Goal: Task Accomplishment & Management: Complete application form

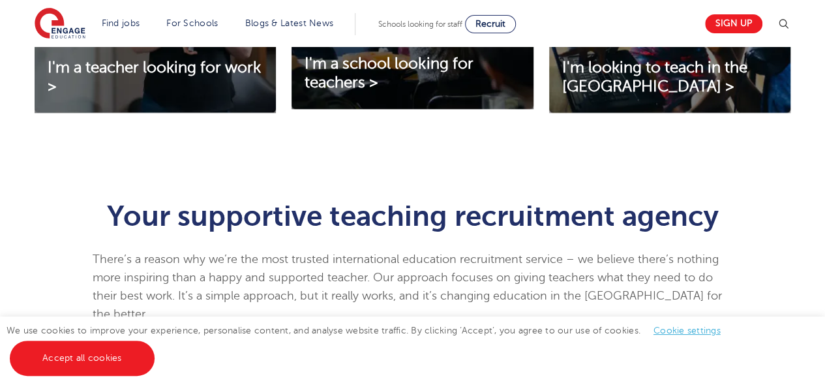
scroll to position [626, 0]
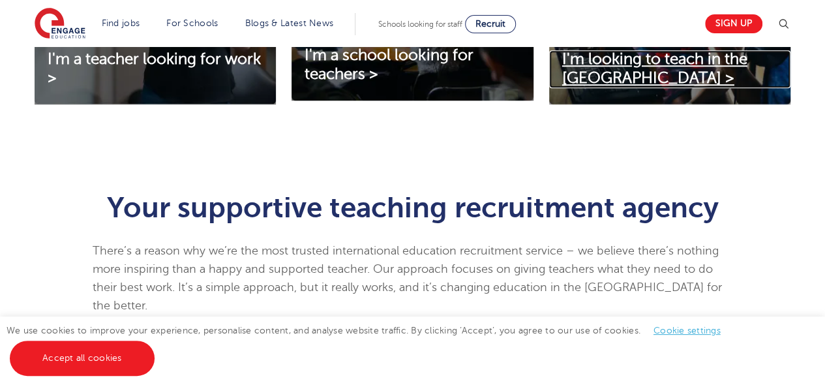
click at [682, 71] on link "I'm looking to teach in the UK >" at bounding box center [669, 69] width 241 height 38
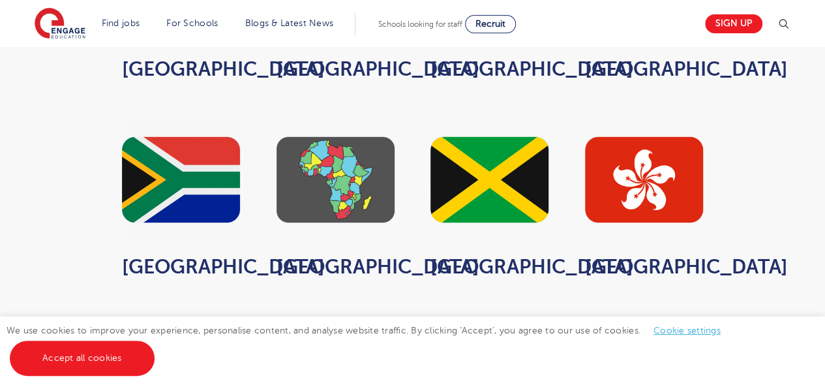
scroll to position [1034, 0]
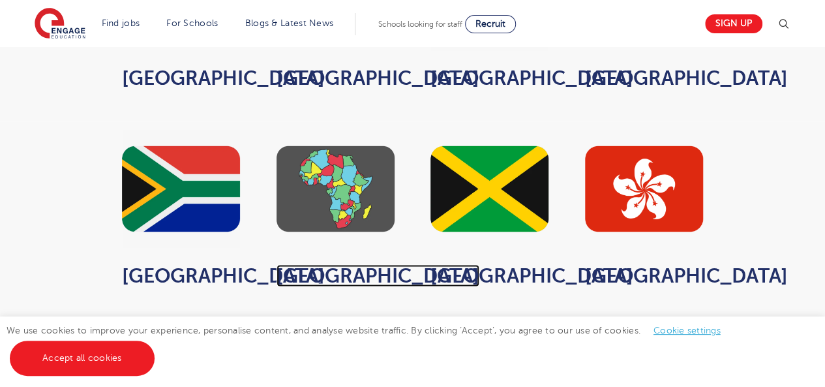
click at [328, 264] on strong "Africa" at bounding box center [377, 275] width 203 height 22
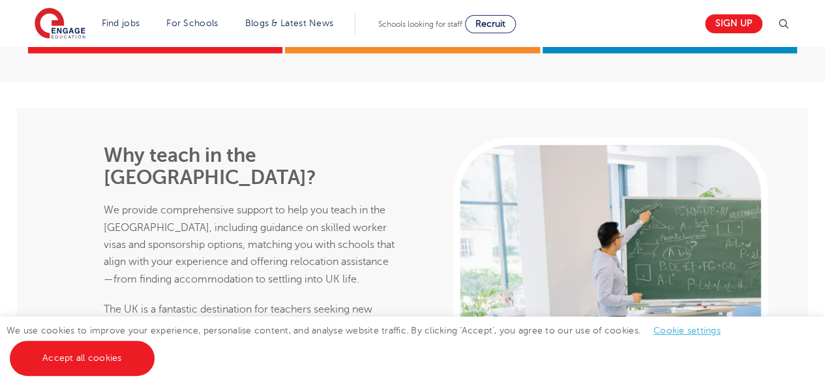
scroll to position [1920, 0]
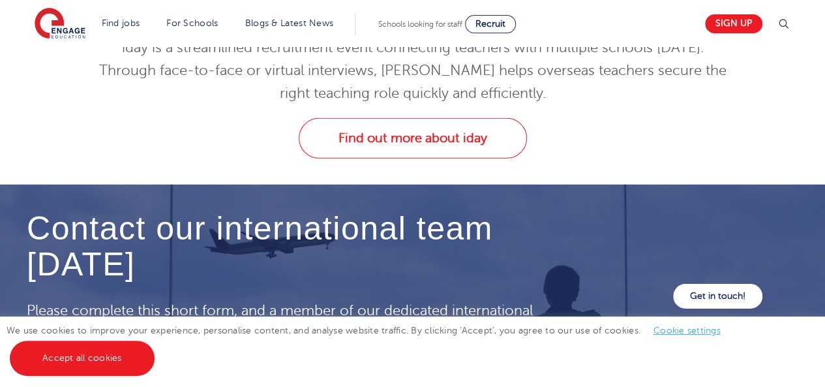
scroll to position [4397, 0]
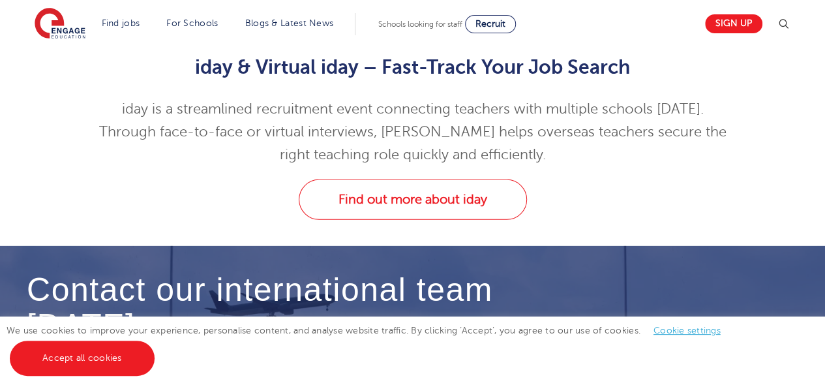
click at [703, 345] on link "Get in touch!" at bounding box center [717, 357] width 89 height 25
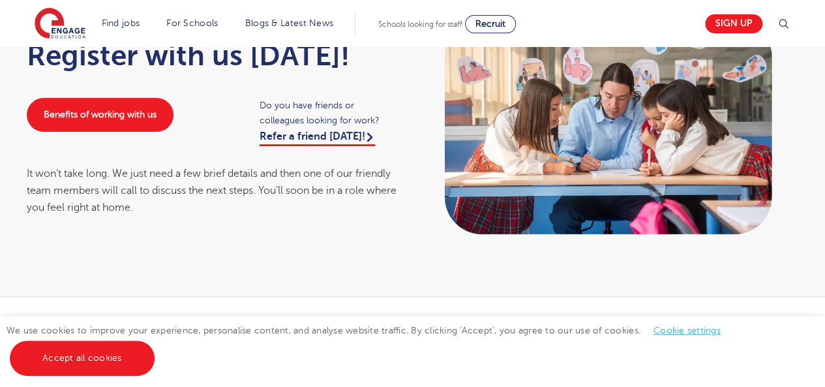
scroll to position [104, 0]
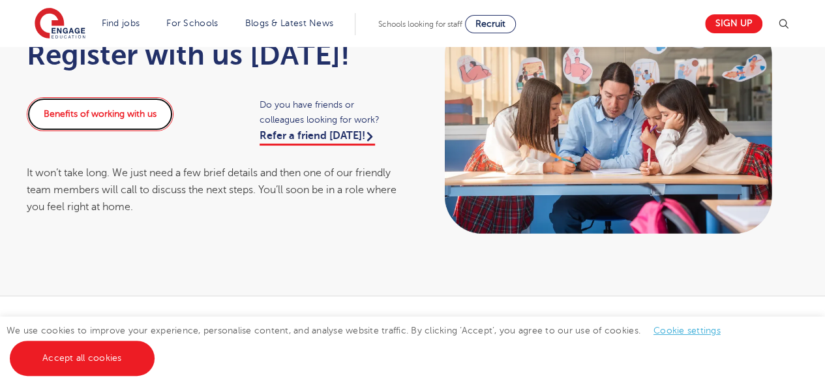
click at [141, 106] on link "Benefits of working with us" at bounding box center [100, 114] width 147 height 34
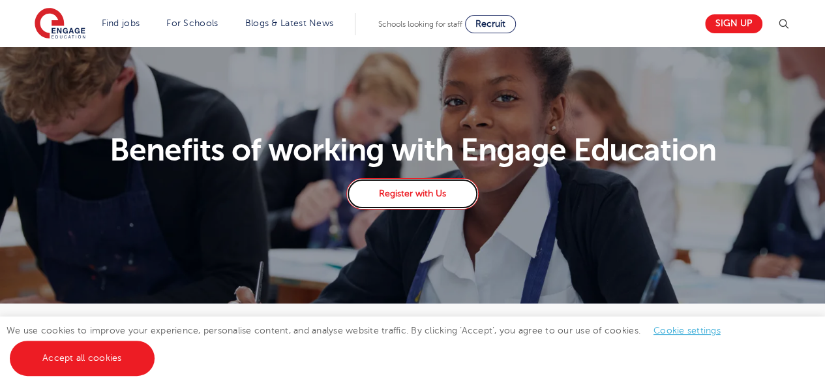
click at [444, 200] on link "Register with Us" at bounding box center [412, 193] width 132 height 31
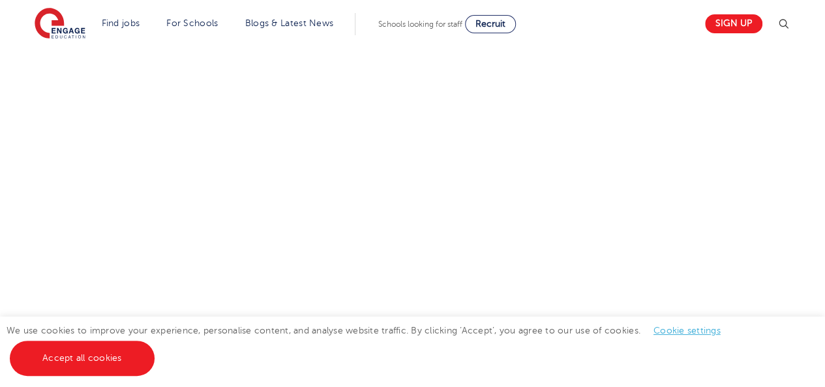
scroll to position [790, 0]
click at [683, 141] on div "Let us know more about you!" at bounding box center [412, 32] width 791 height 752
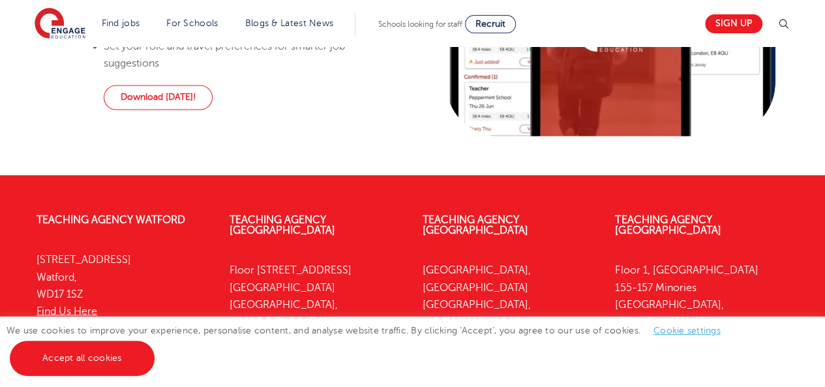
scroll to position [1111, 0]
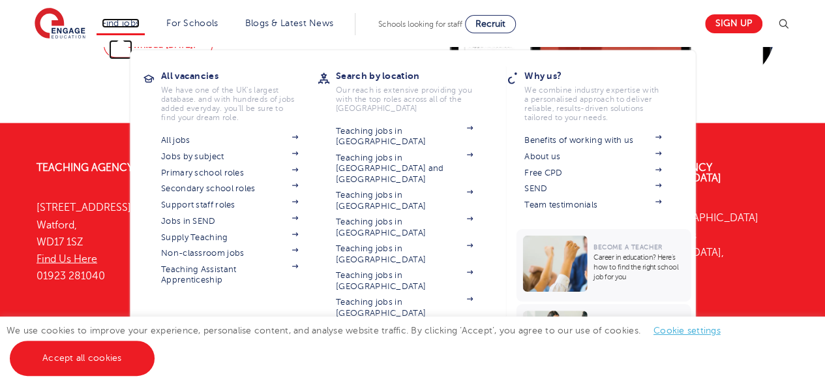
click at [131, 19] on link "Find jobs" at bounding box center [121, 23] width 38 height 10
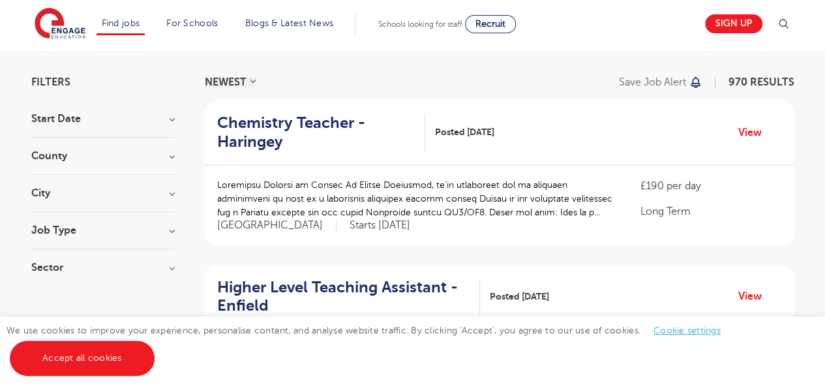
scroll to position [104, 0]
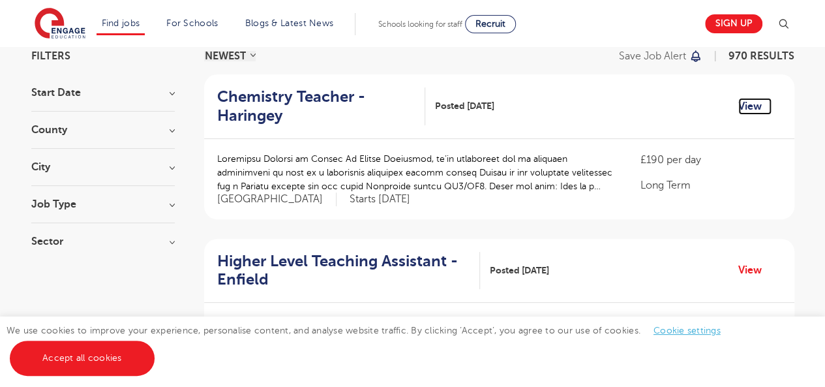
click at [753, 102] on link "View" at bounding box center [754, 106] width 33 height 17
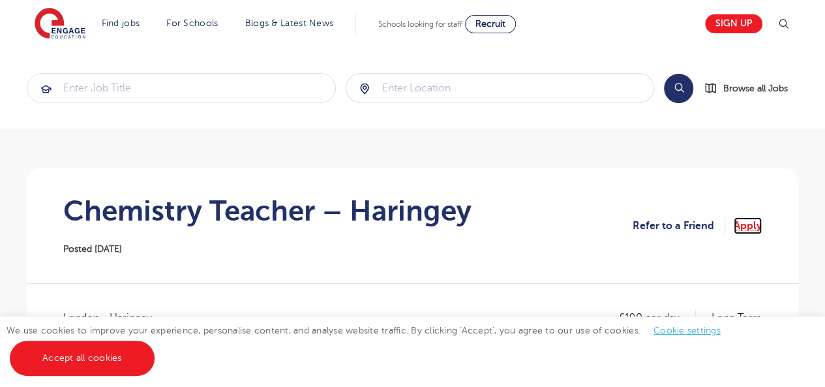
click at [748, 224] on link "Apply" at bounding box center [747, 225] width 28 height 17
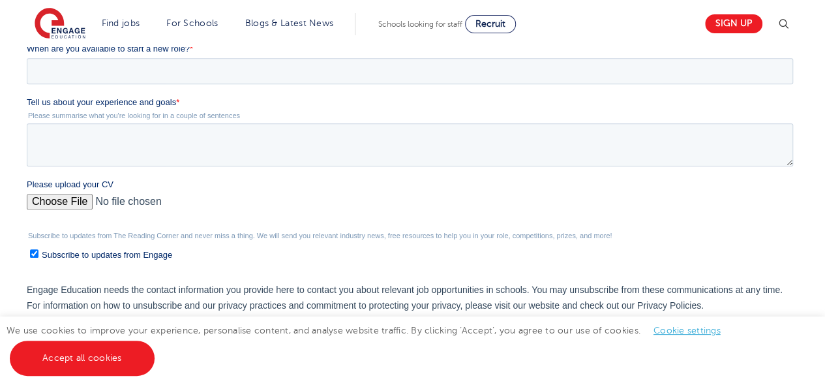
scroll to position [365, 0]
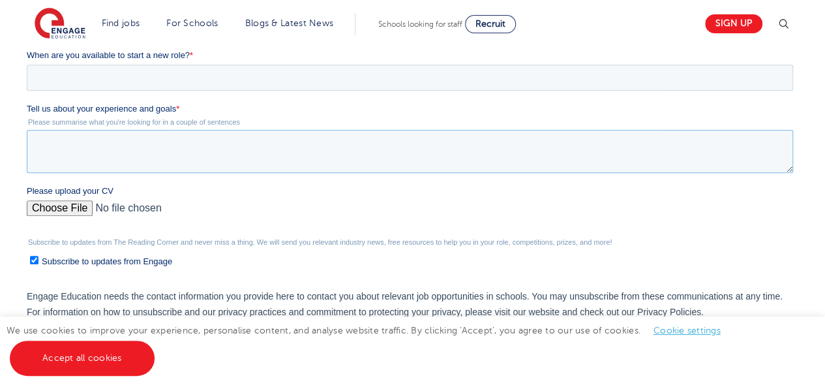
click at [95, 154] on textarea "Tell us about your experience and goals *" at bounding box center [410, 151] width 766 height 43
paste textarea "I have over 11 years of experience teaching Chemistry and Physics at the high s…"
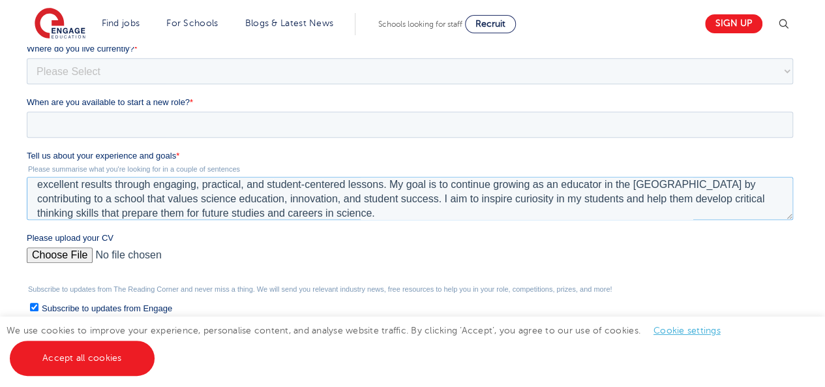
scroll to position [313, 0]
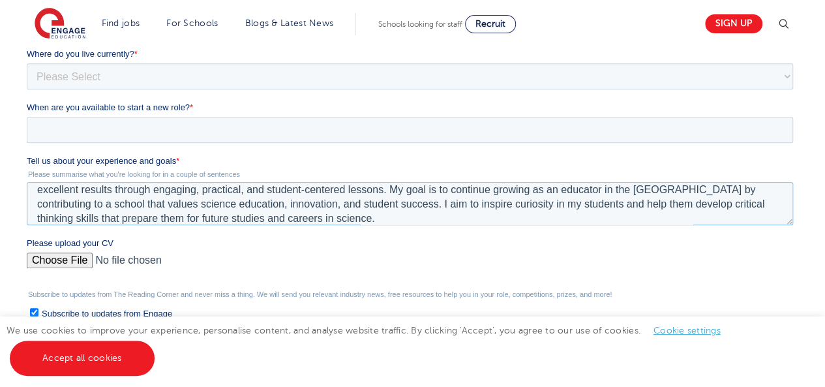
type textarea "I have over 11 years of experience teaching Chemistry and Physics at the high s…"
click at [138, 128] on input "When are you available to start a new role? *" at bounding box center [410, 130] width 766 height 26
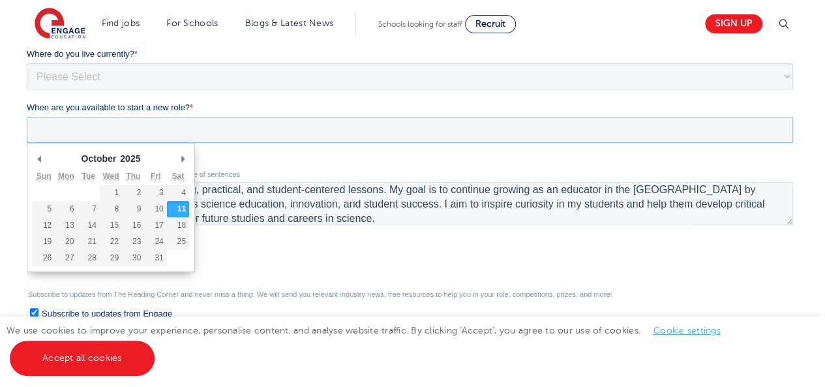
drag, startPoint x: 138, startPoint y: 128, endPoint x: 420, endPoint y: 120, distance: 282.4
click at [420, 120] on input "When are you available to start a new role? *" at bounding box center [410, 130] width 766 height 26
type div "2025-10-11"
type input "2025/10/11"
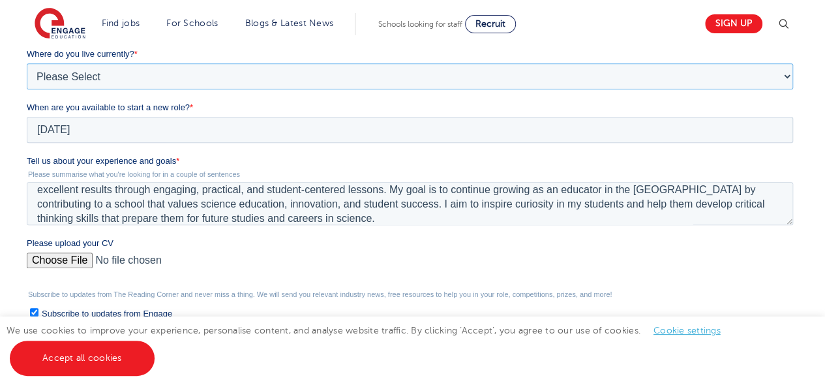
click at [786, 76] on select "Please Select UK Canada Ireland Australia New Zealand Europe USA South Africa J…" at bounding box center [410, 76] width 766 height 26
select select "Africa"
click at [27, 89] on select "Please Select UK Canada Ireland Australia New Zealand Europe USA South Africa J…" at bounding box center [410, 76] width 766 height 26
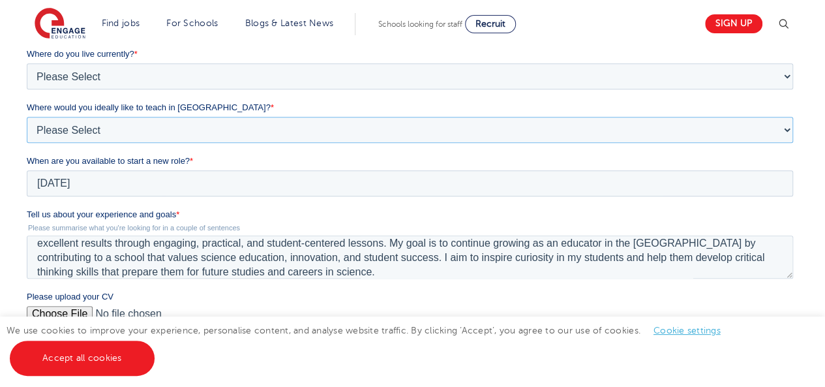
click at [455, 118] on select "Please Select I'm flexible! London Any city in England Greater London/Home Coun…" at bounding box center [410, 130] width 766 height 26
select select "Flexible"
click at [27, 143] on select "Please Select I'm flexible! London Any city in England Greater London/Home Coun…" at bounding box center [410, 130] width 766 height 26
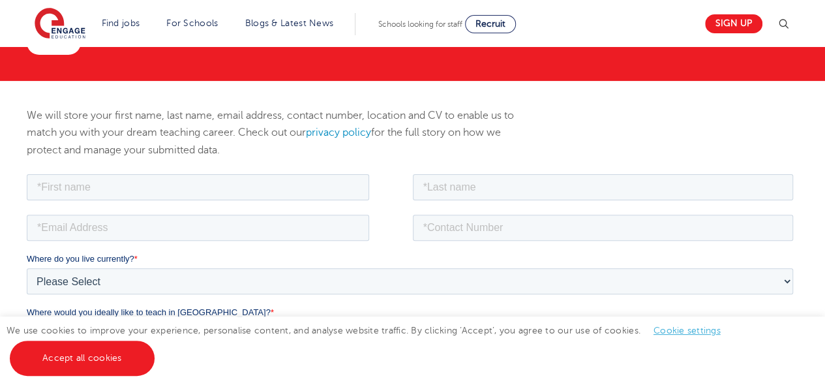
scroll to position [126, 0]
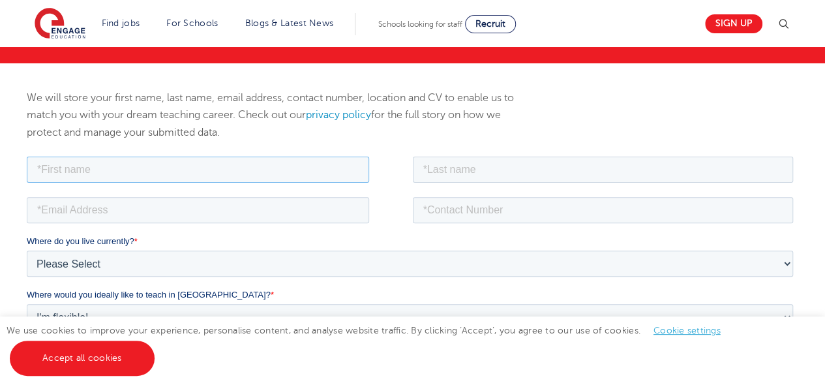
click at [159, 162] on input "text" at bounding box center [198, 169] width 342 height 26
type input "Bon"
click at [506, 177] on input "text" at bounding box center [603, 169] width 381 height 26
type input "Onchari"
click at [222, 211] on input "email" at bounding box center [198, 209] width 342 height 26
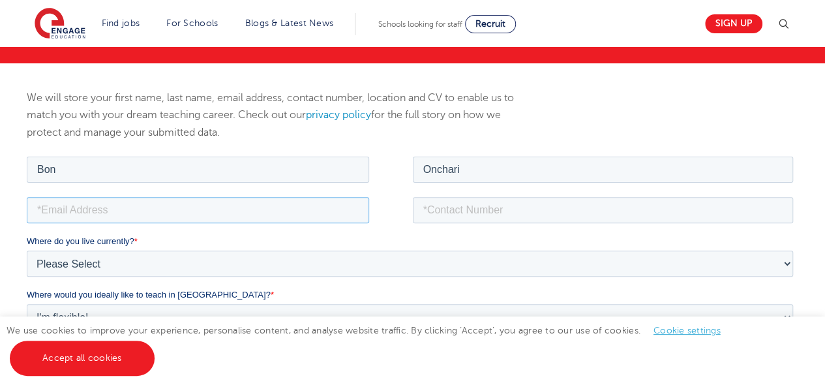
type input "bononchari@gmail.com"
click at [441, 212] on input "tel" at bounding box center [603, 209] width 381 height 26
type input "+254715095434"
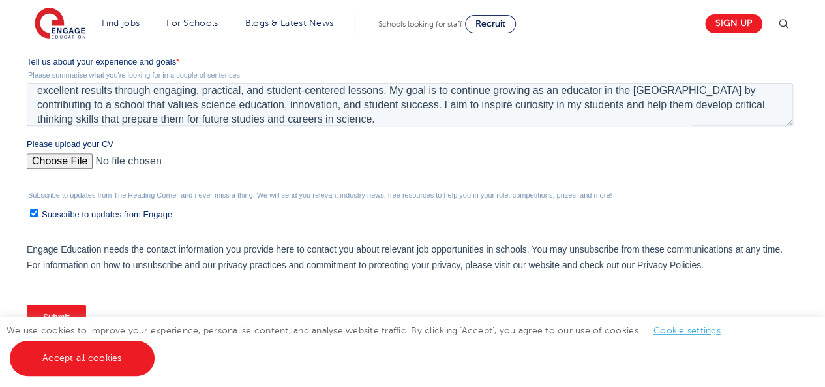
scroll to position [473, 0]
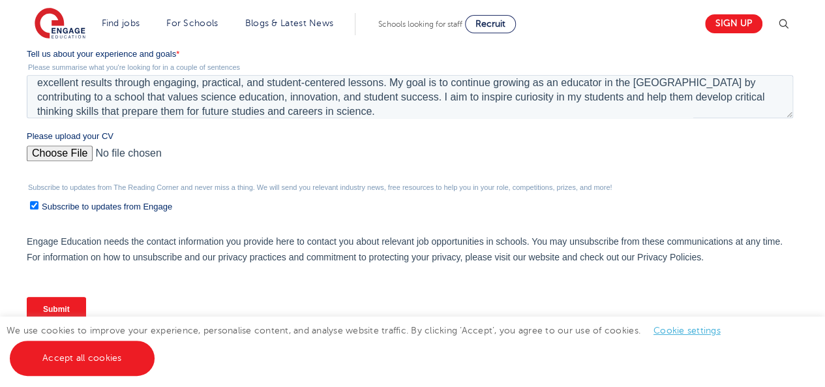
click at [73, 147] on input "Please upload your CV" at bounding box center [410, 158] width 766 height 26
type input "C:\fakepath\RESUME BON ONCHARI .pdf"
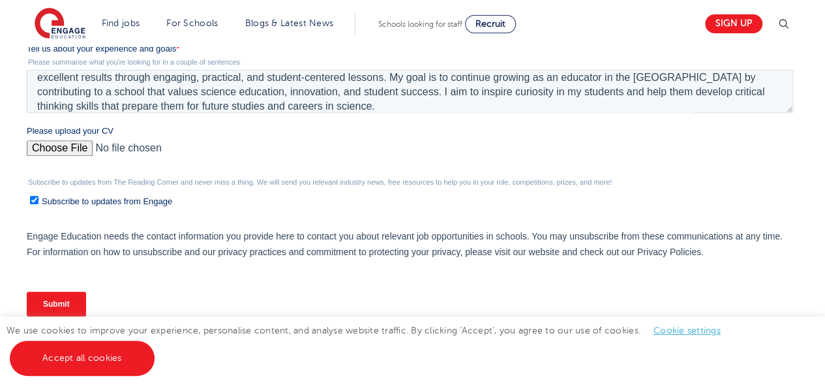
scroll to position [572, 0]
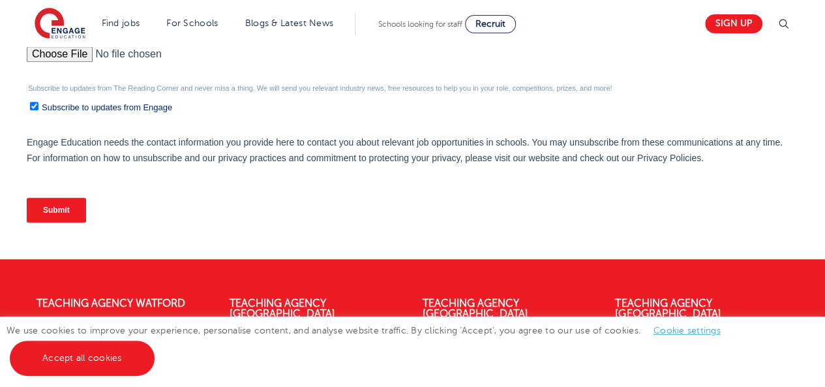
click at [62, 203] on input "Submit" at bounding box center [56, 209] width 59 height 25
click at [56, 213] on input "Submit" at bounding box center [56, 209] width 59 height 25
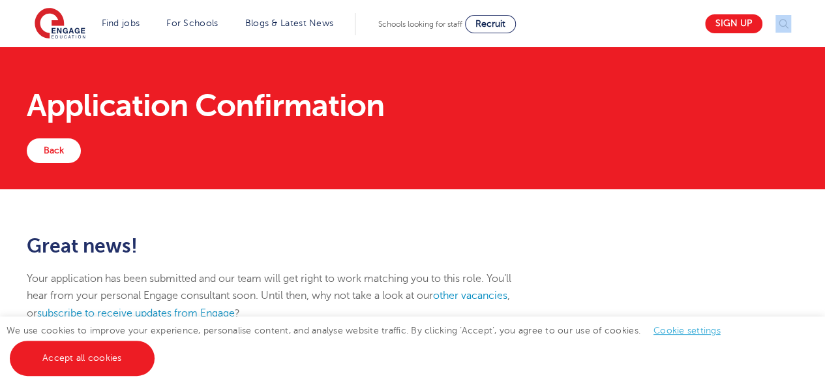
drag, startPoint x: 828, startPoint y: 113, endPoint x: 811, endPoint y: 32, distance: 83.1
click at [811, 32] on header "Find jobs All vacancies We have one of the UK's largest database. and with hund…" at bounding box center [412, 23] width 825 height 47
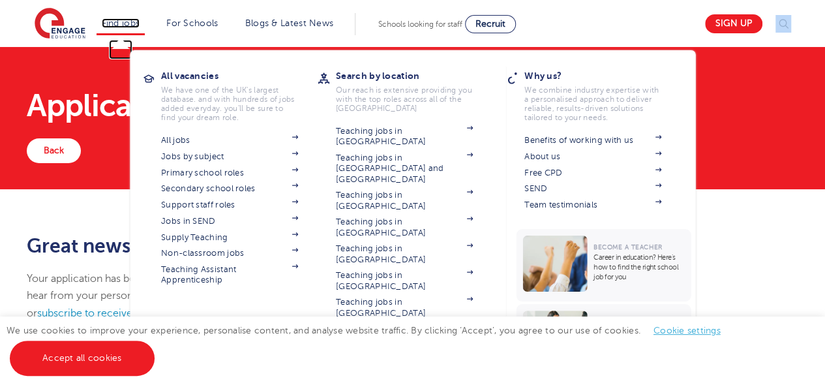
click at [121, 23] on link "Find jobs" at bounding box center [121, 23] width 38 height 10
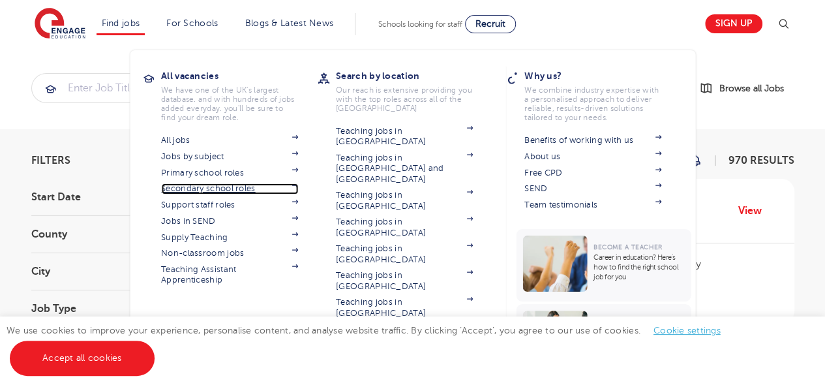
click at [258, 188] on link "Secondary school roles" at bounding box center [229, 188] width 137 height 10
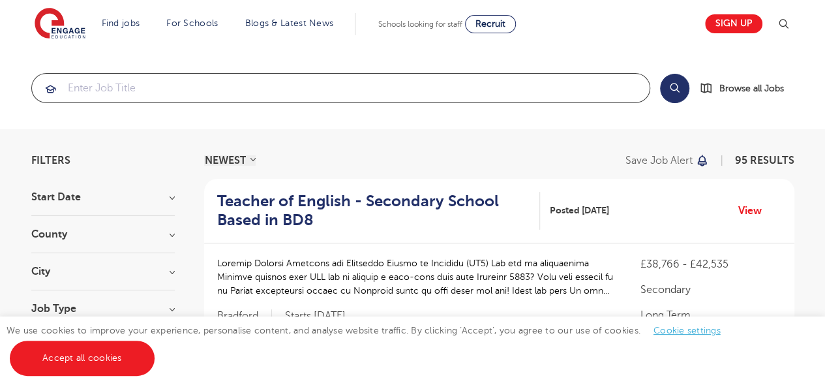
click at [132, 87] on input "search" at bounding box center [340, 88] width 617 height 29
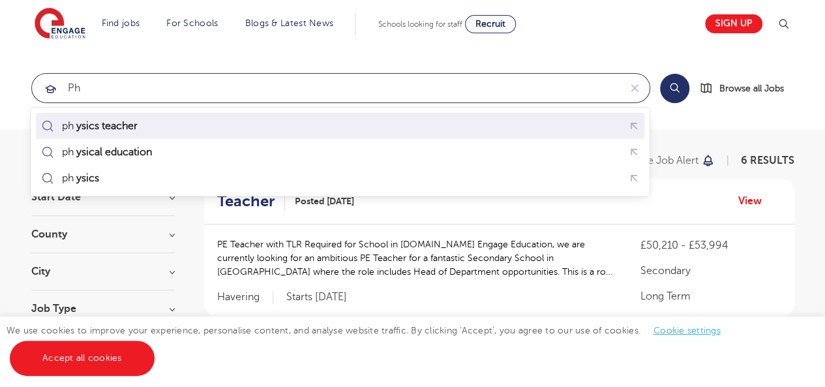
click at [122, 123] on mark "ysics teacher" at bounding box center [106, 126] width 65 height 16
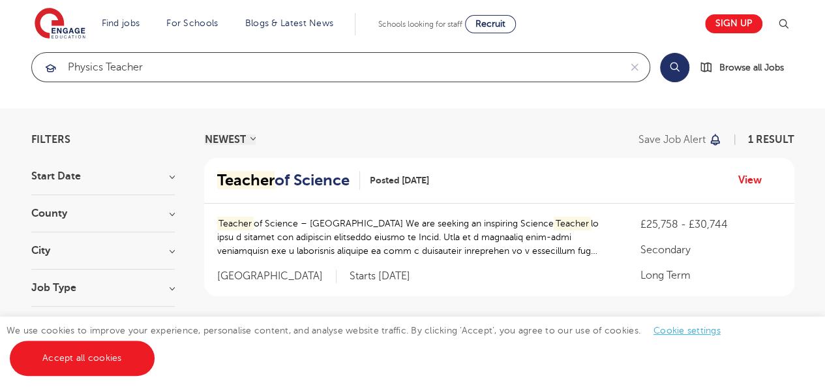
scroll to position [8, 0]
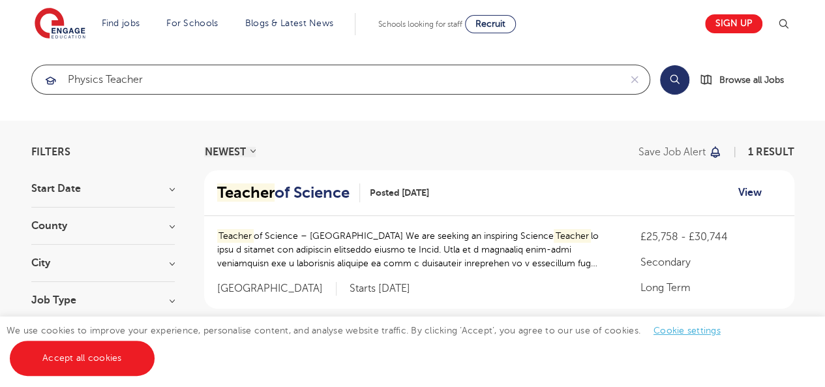
type input "physics teacher"
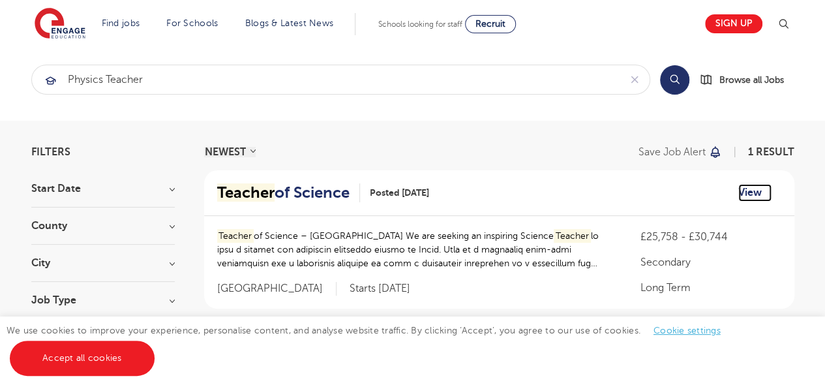
click at [746, 196] on link "View" at bounding box center [754, 192] width 33 height 17
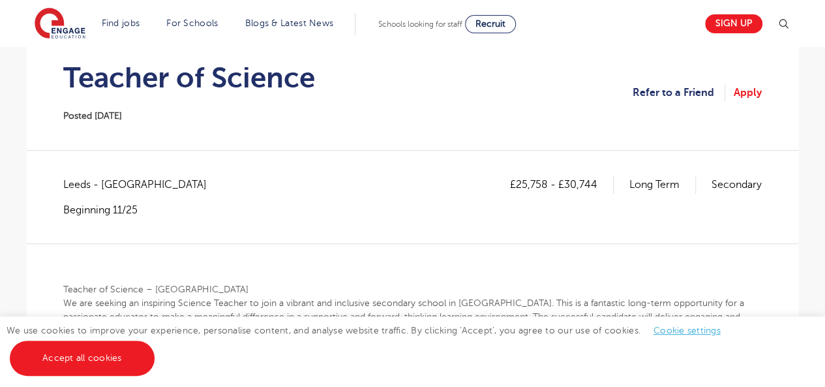
scroll to position [138, 0]
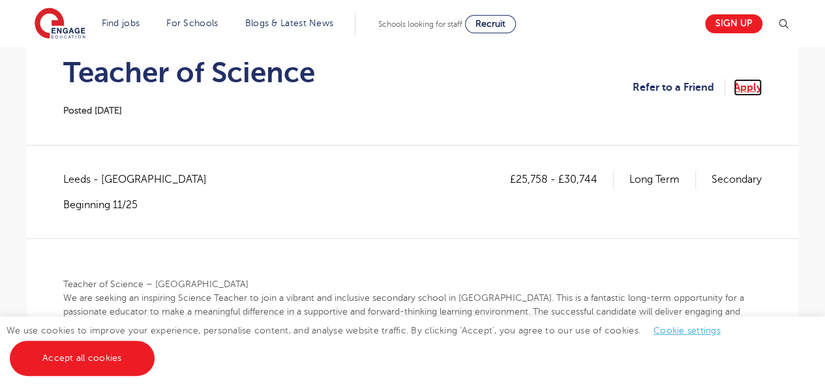
click at [744, 84] on link "Apply" at bounding box center [747, 87] width 28 height 17
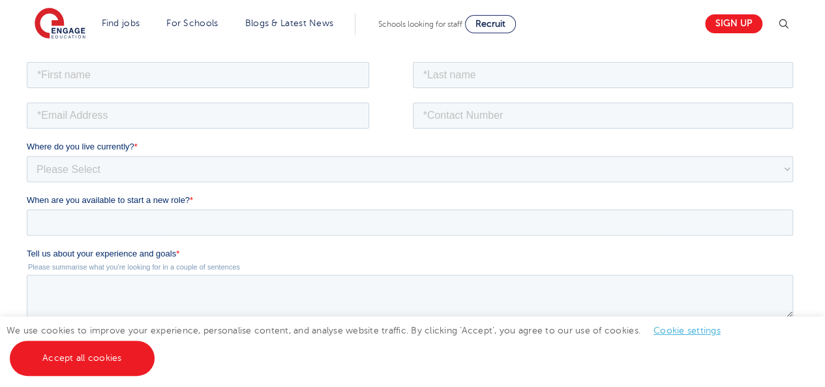
scroll to position [243, 0]
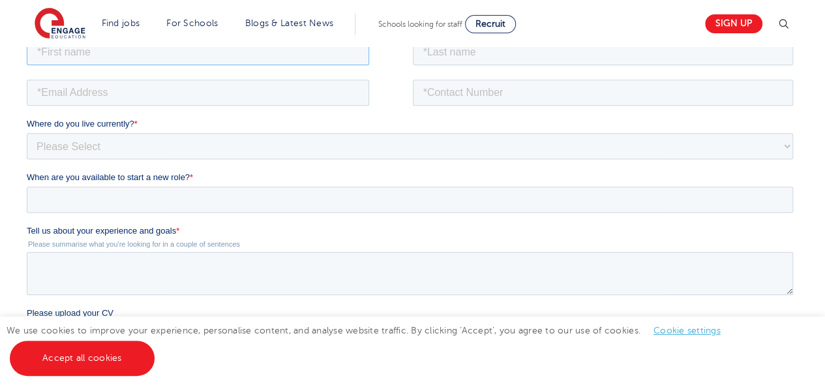
click at [269, 55] on input "text" at bounding box center [198, 51] width 342 height 26
type input "Bon"
click at [476, 56] on input "text" at bounding box center [603, 51] width 381 height 26
type input "Onchari"
click at [272, 92] on input "email" at bounding box center [198, 92] width 342 height 26
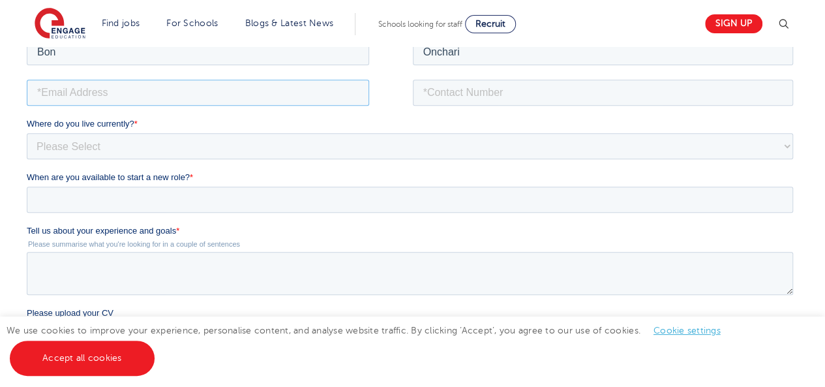
type input "bononchari@gmail.com"
click at [461, 94] on input "tel" at bounding box center [603, 92] width 381 height 26
type input "+254715095434"
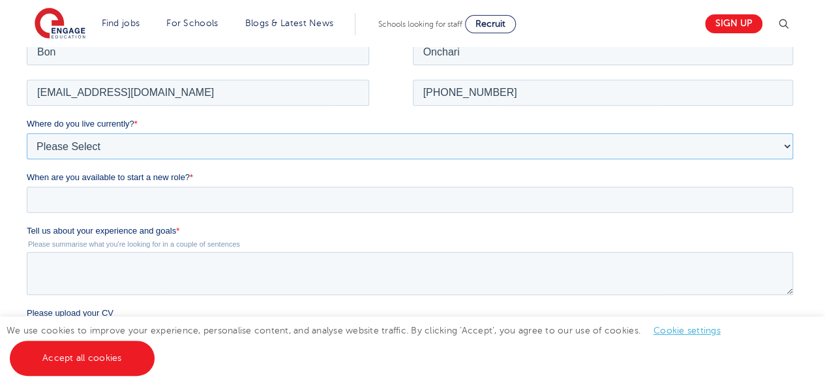
click at [299, 149] on select "Please Select UK Canada Ireland Australia New Zealand Europe USA South Africa J…" at bounding box center [410, 145] width 766 height 26
select select "Africa"
click at [27, 132] on select "Please Select UK Canada Ireland Australia New Zealand Europe USA South Africa J…" at bounding box center [410, 145] width 766 height 26
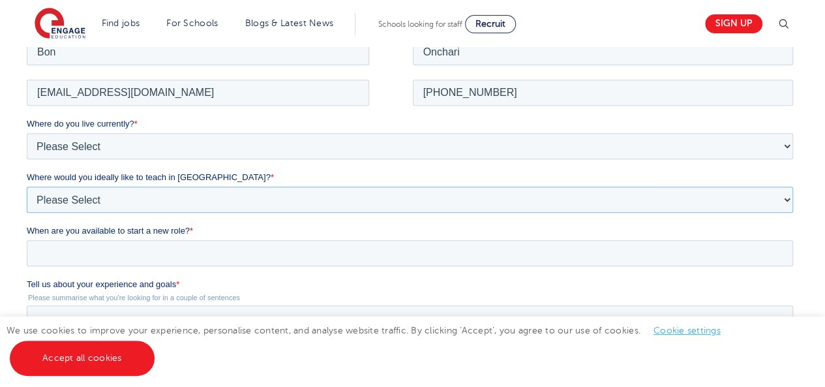
click at [164, 191] on select "Please Select I'm flexible! London Any city in England Greater London/Home Coun…" at bounding box center [410, 199] width 766 height 26
select select "Flexible"
click at [27, 186] on select "Please Select I'm flexible! London Any city in England Greater London/Home Coun…" at bounding box center [410, 199] width 766 height 26
click at [160, 246] on input "When are you available to start a new role? *" at bounding box center [410, 252] width 766 height 26
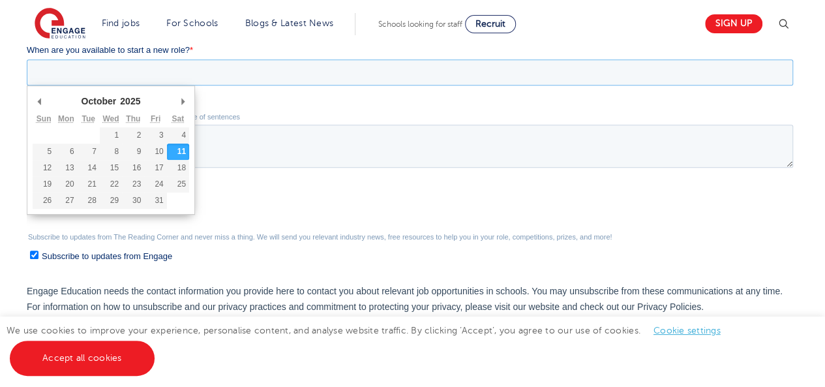
scroll to position [426, 0]
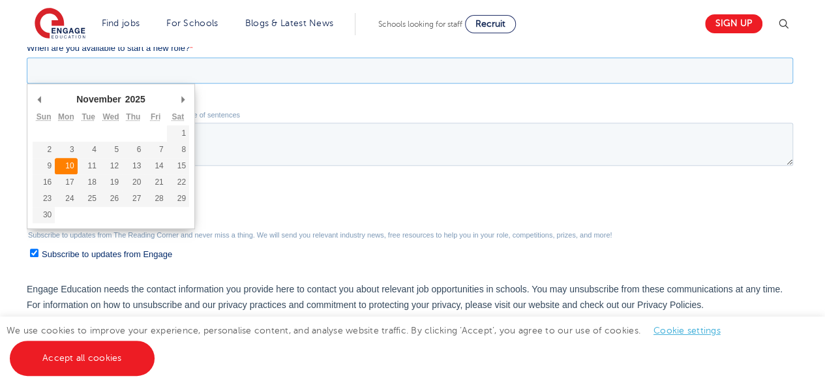
type div "2025-11-10"
type input "2025/11/10"
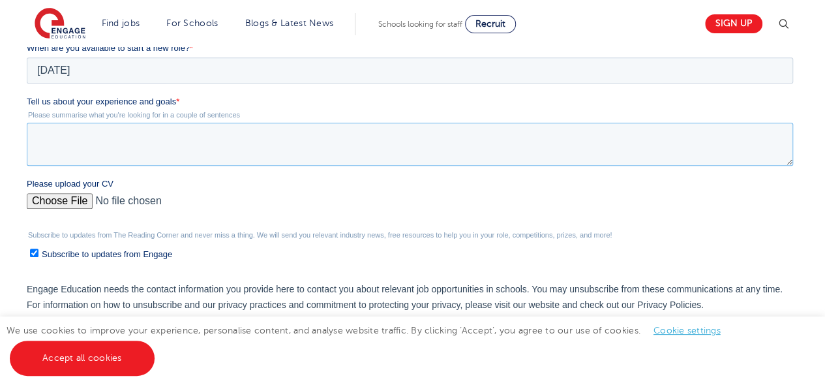
click at [81, 151] on textarea "Tell us about your experience and goals *" at bounding box center [410, 144] width 766 height 43
paste textarea "I have over 11 years of experience teaching Chemistry and Physics at the high s…"
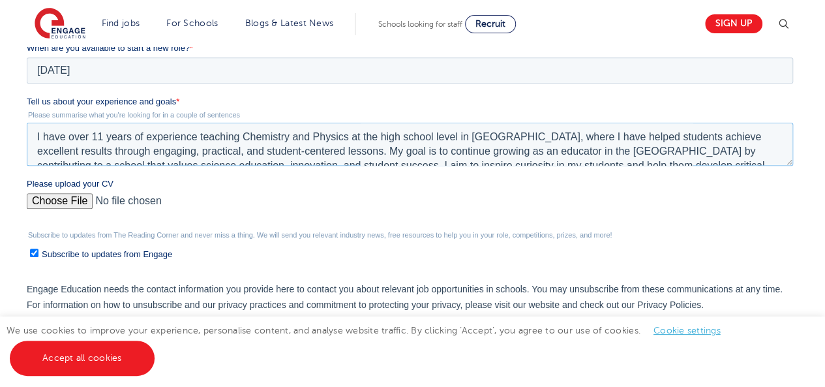
scroll to position [21, 0]
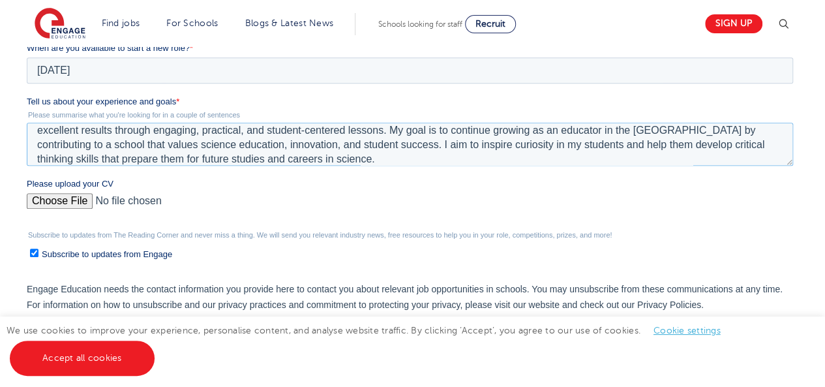
type textarea "I have over 11 years of experience teaching Chemistry and Physics at the high s…"
click at [56, 202] on input "Please upload your CV" at bounding box center [410, 206] width 766 height 26
type input "C:\fakepath\RESUME BON ONCHARI .pdf"
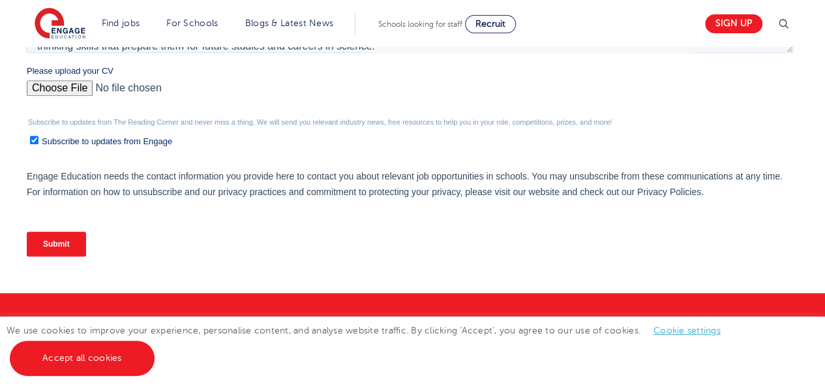
scroll to position [573, 0]
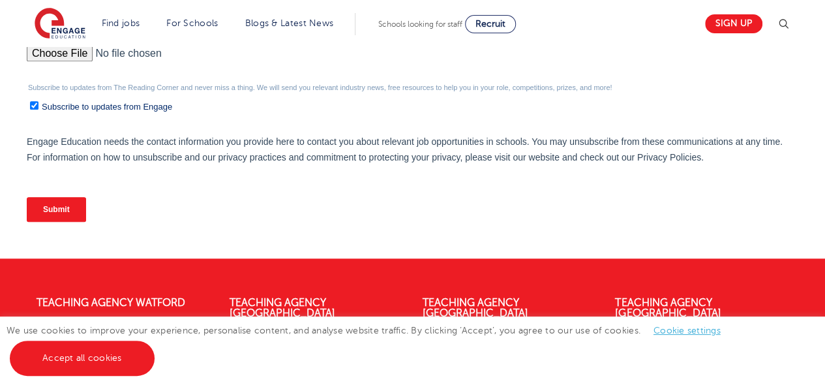
click at [63, 207] on input "Submit" at bounding box center [56, 209] width 59 height 25
click at [50, 208] on input "Submit" at bounding box center [56, 209] width 59 height 25
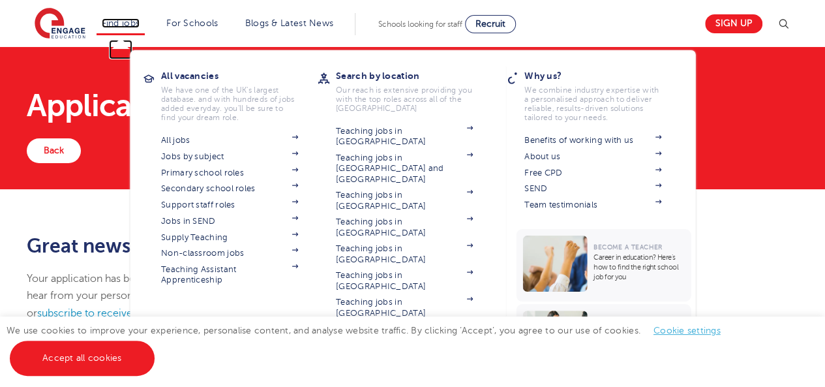
click at [119, 23] on link "Find jobs" at bounding box center [121, 23] width 38 height 10
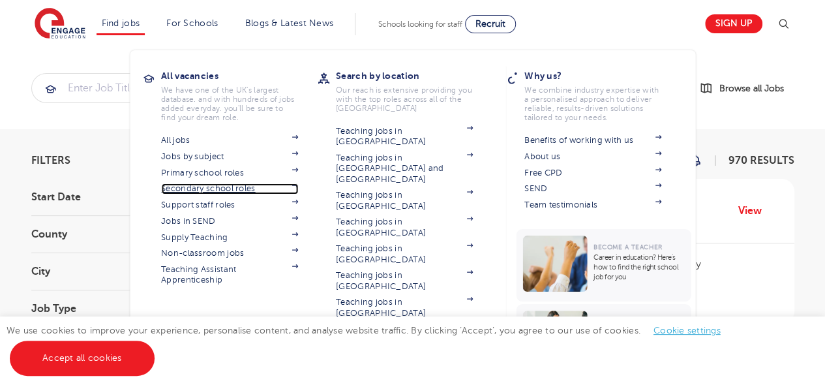
click at [199, 186] on link "Secondary school roles" at bounding box center [229, 188] width 137 height 10
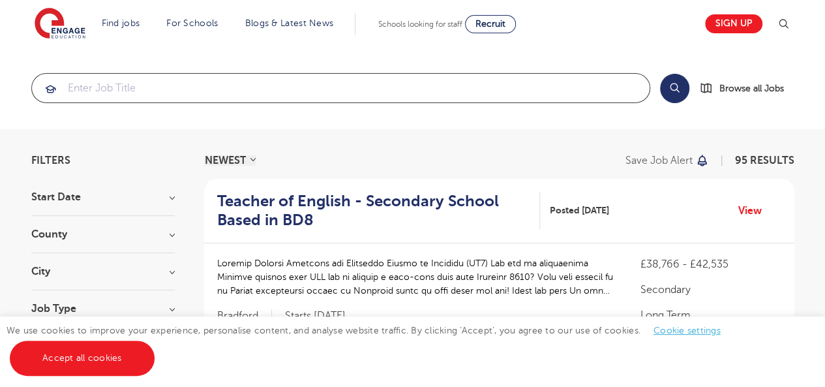
click at [216, 89] on input "search" at bounding box center [340, 88] width 617 height 29
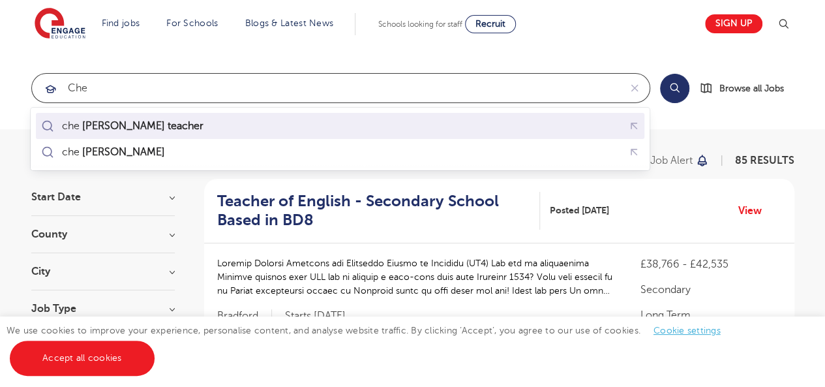
click at [143, 128] on mark "[PERSON_NAME] teacher" at bounding box center [142, 126] width 125 height 16
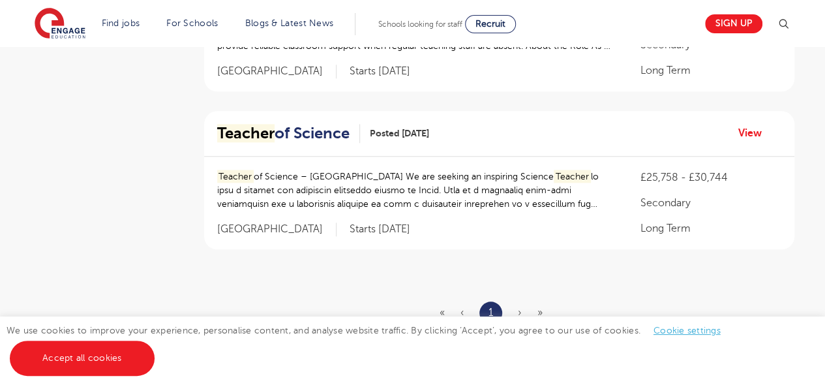
scroll to position [600, 0]
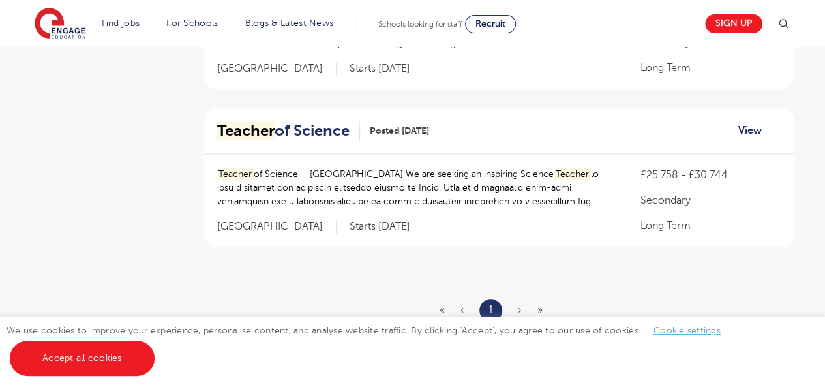
type input "chemistry teacher"
click at [749, 128] on link "View" at bounding box center [754, 130] width 33 height 17
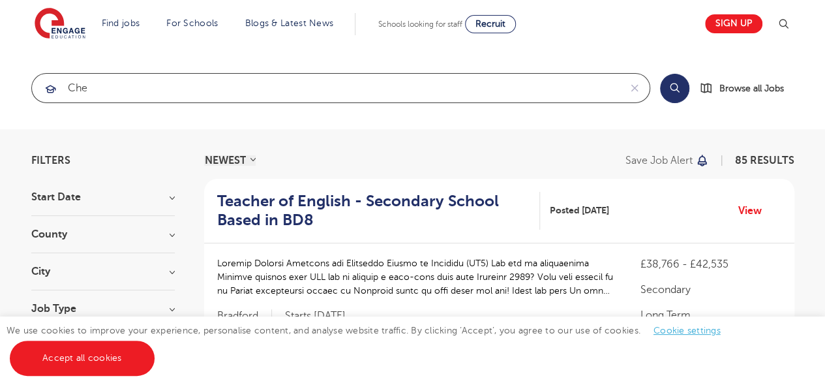
click at [130, 85] on input "che" at bounding box center [325, 88] width 587 height 29
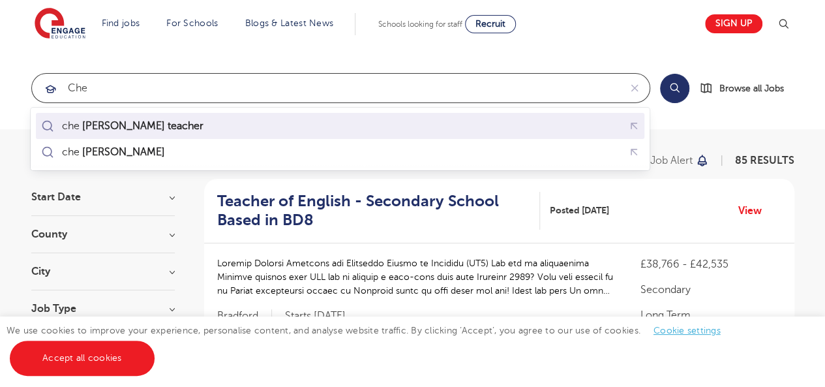
click at [119, 122] on mark "[PERSON_NAME] teacher" at bounding box center [142, 126] width 125 height 16
type input "chemistry teacher"
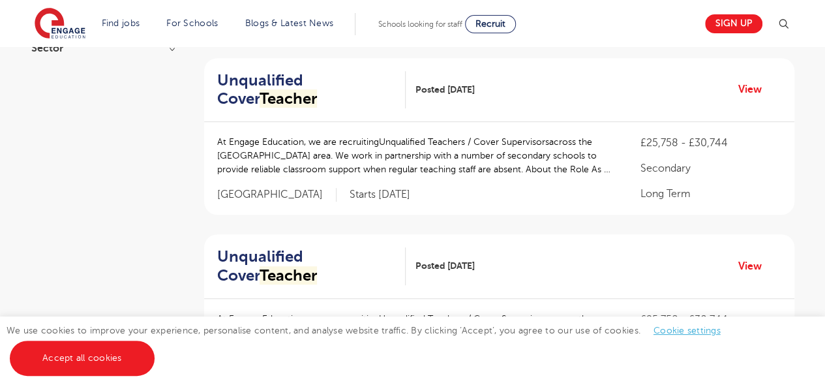
scroll to position [295, 0]
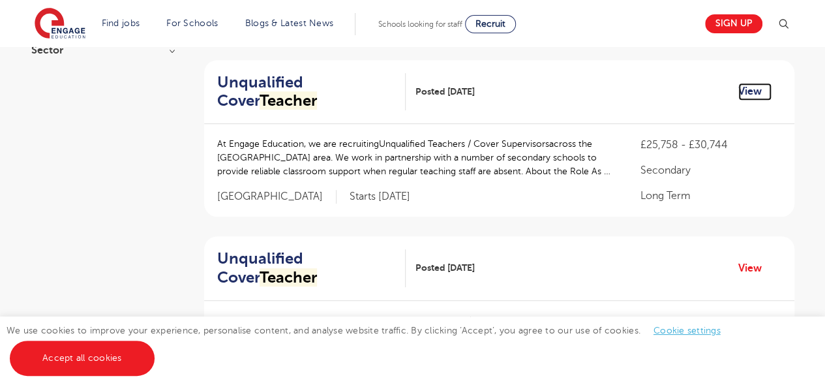
click at [753, 93] on link "View" at bounding box center [754, 91] width 33 height 17
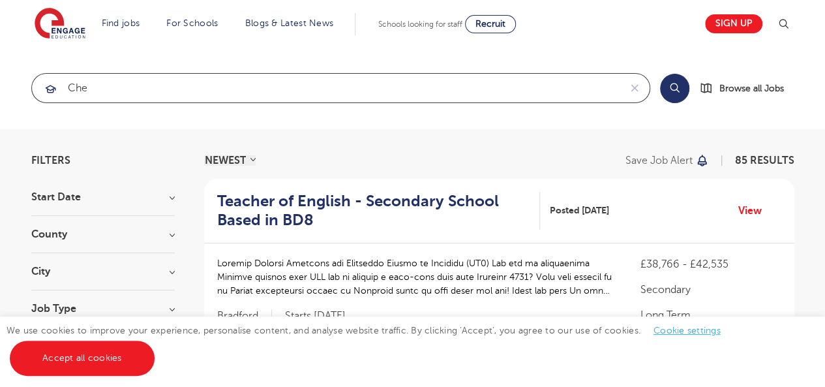
click at [128, 88] on input "che" at bounding box center [325, 88] width 587 height 29
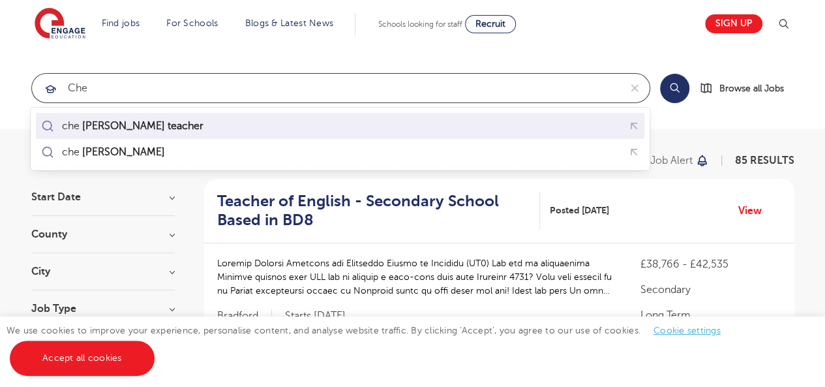
click at [115, 121] on mark "[PERSON_NAME] teacher" at bounding box center [142, 126] width 125 height 16
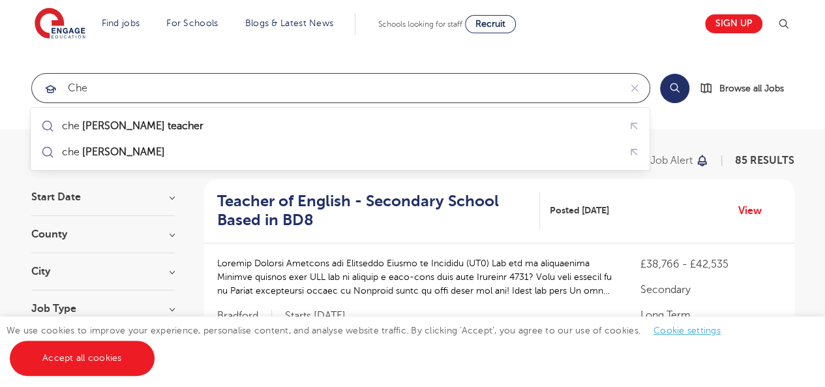
type input "chemistry teacher"
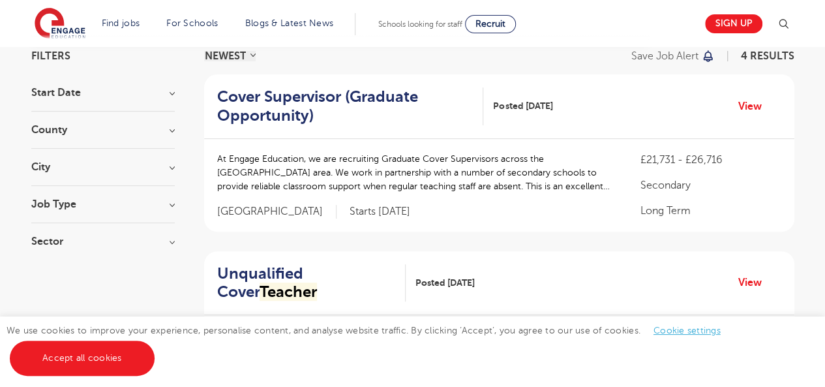
scroll to position [130, 0]
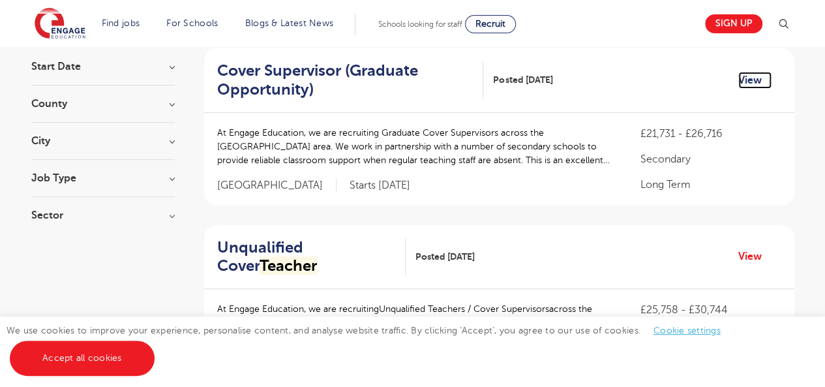
click at [751, 80] on link "View" at bounding box center [754, 80] width 33 height 17
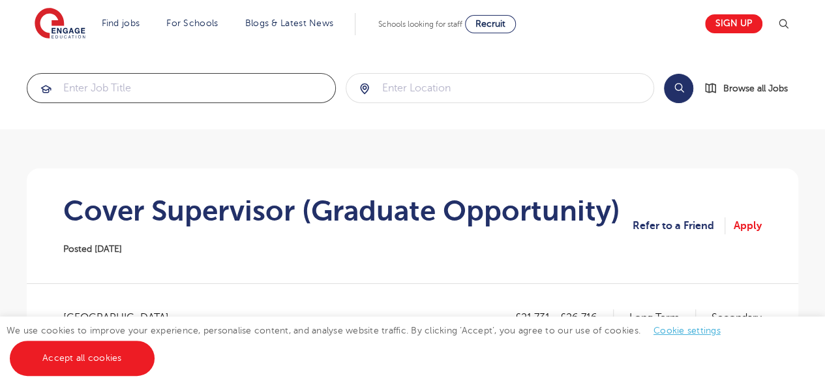
click at [214, 78] on input "search" at bounding box center [181, 88] width 308 height 29
click at [187, 88] on input "search" at bounding box center [181, 88] width 308 height 29
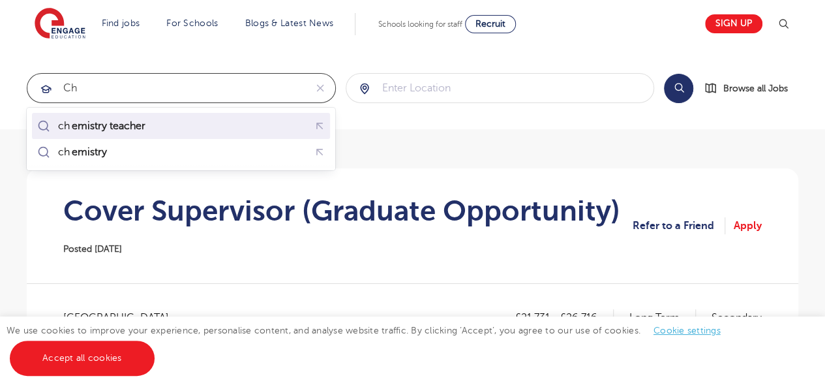
click at [120, 124] on mark "emistry teacher" at bounding box center [109, 126] width 78 height 16
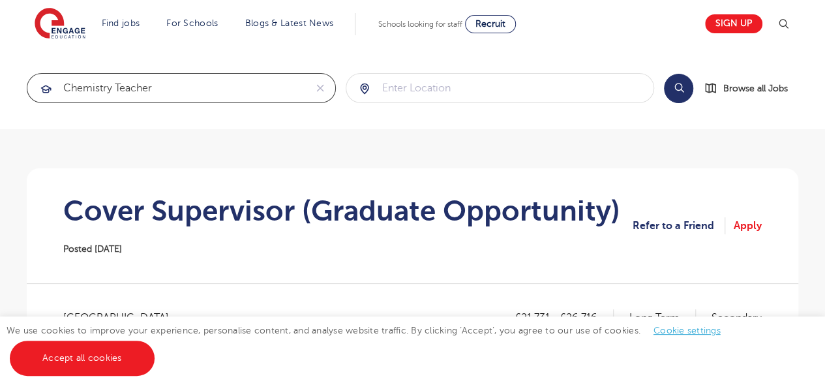
type input "chemistry teacher"
click button "Submit" at bounding box center [0, 0] width 0 height 0
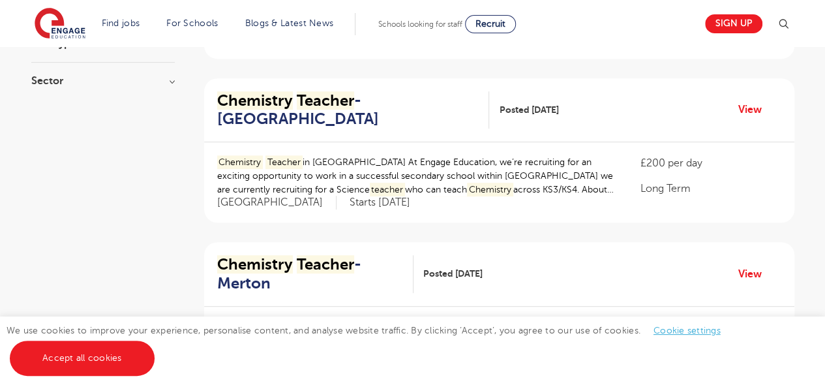
scroll to position [270, 0]
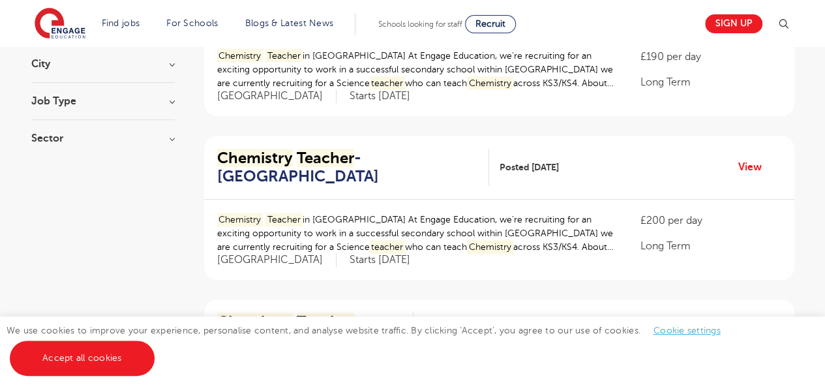
scroll to position [0, 0]
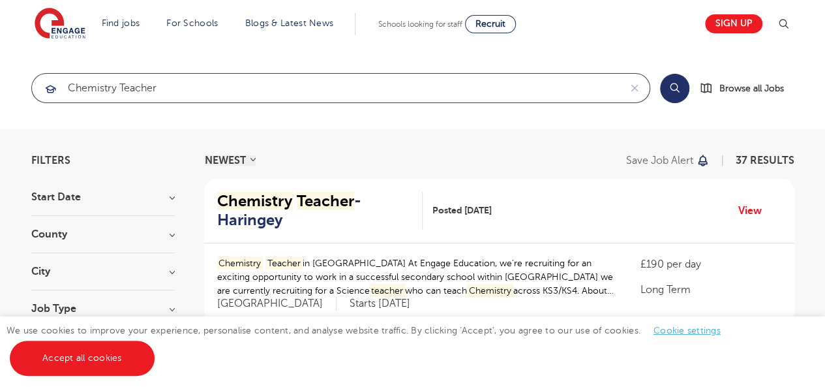
click at [164, 93] on input "chemistry teacher" at bounding box center [325, 88] width 587 height 29
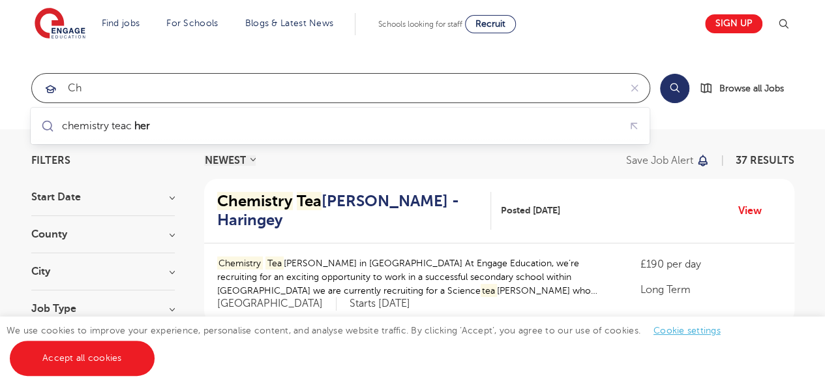
type input "c"
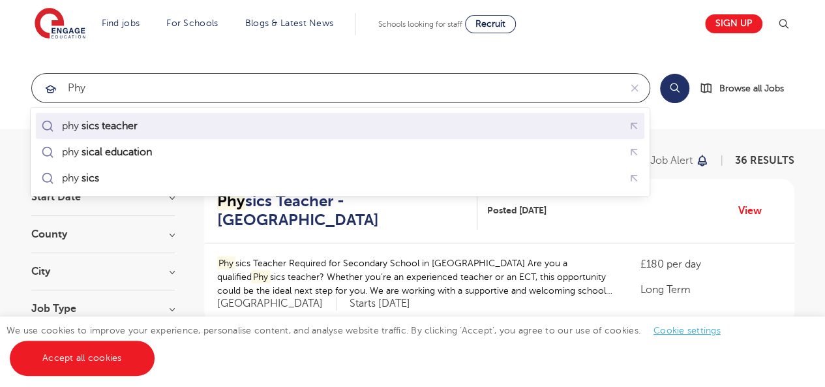
click at [131, 124] on mark "sics teacher" at bounding box center [109, 126] width 60 height 16
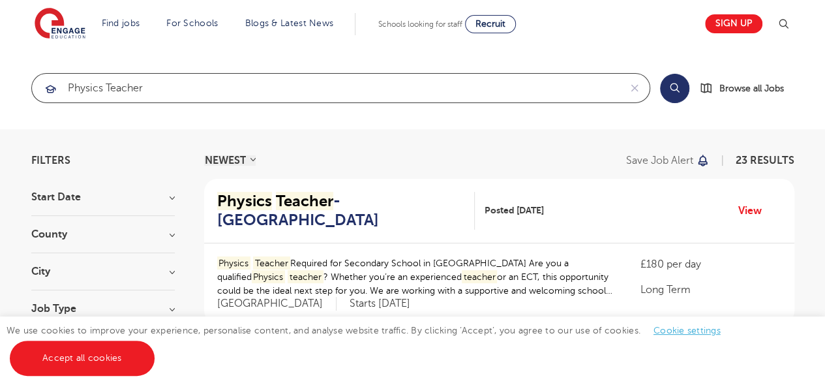
click button "Submit" at bounding box center [0, 0] width 0 height 0
click at [140, 85] on input "physics teacher" at bounding box center [325, 88] width 587 height 29
click at [151, 83] on input "physics teacher" at bounding box center [325, 88] width 587 height 29
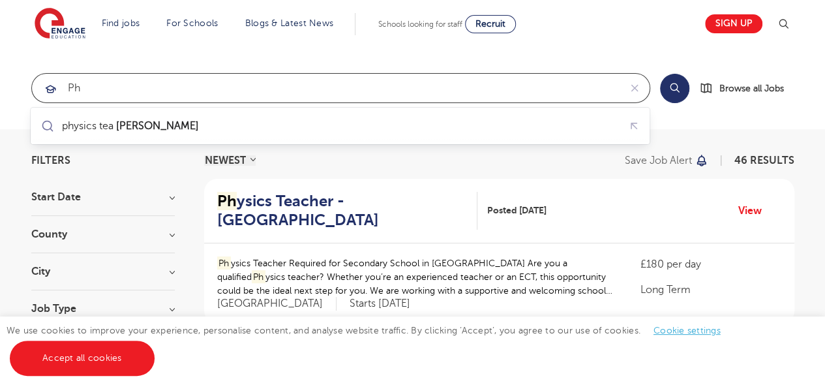
type input "p"
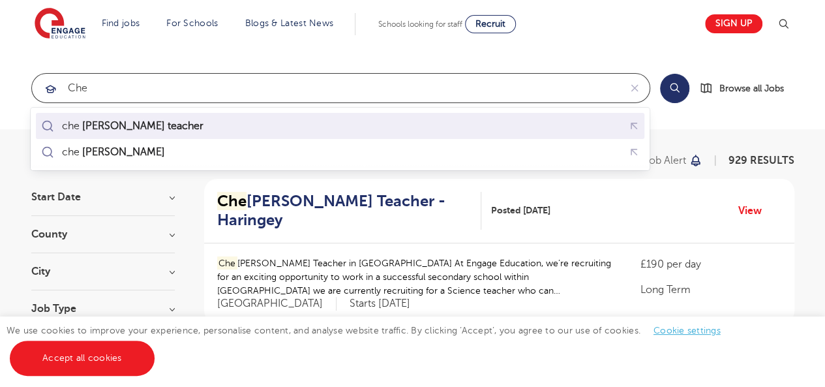
click at [134, 127] on mark "mistry teacher" at bounding box center [142, 126] width 125 height 16
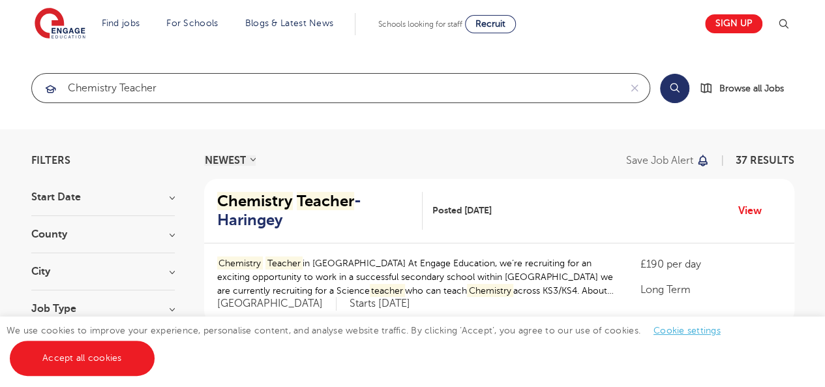
type input "chemistry teacher"
click button "Submit" at bounding box center [0, 0] width 0 height 0
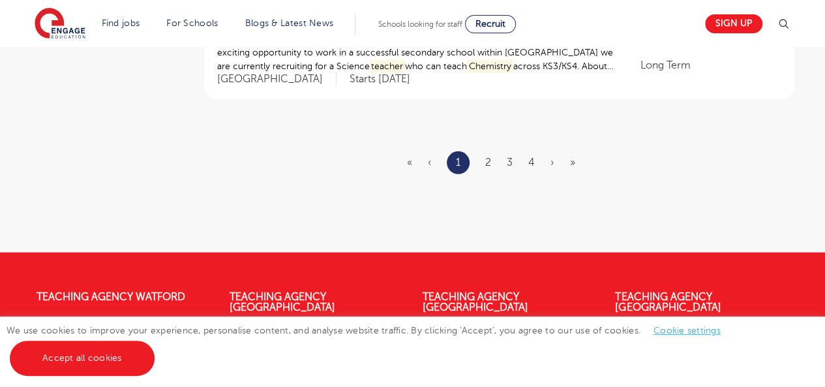
scroll to position [1689, 0]
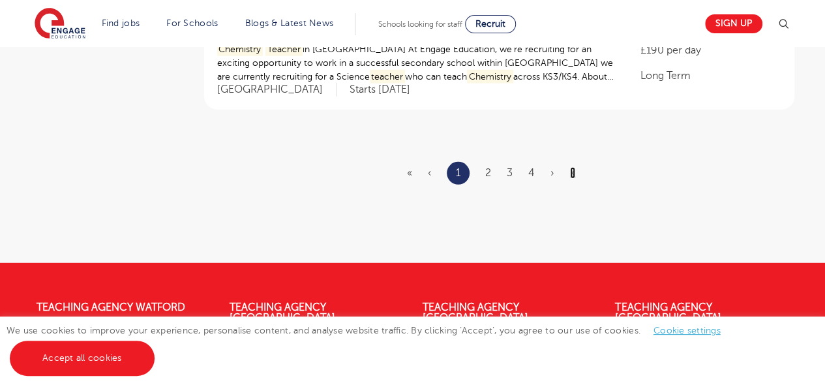
click at [571, 173] on link "»" at bounding box center [572, 173] width 5 height 12
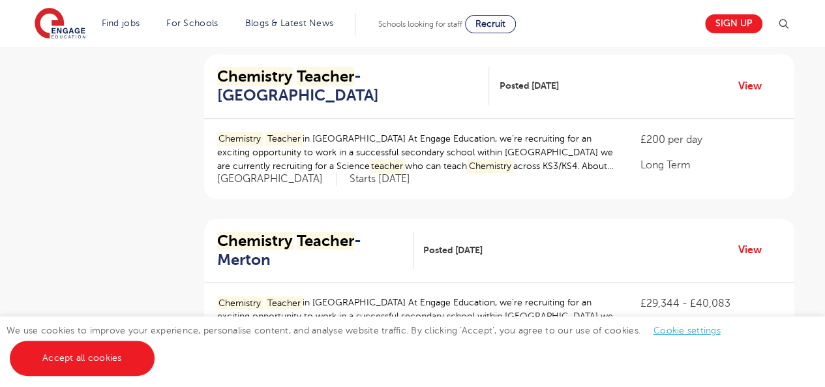
scroll to position [474, 0]
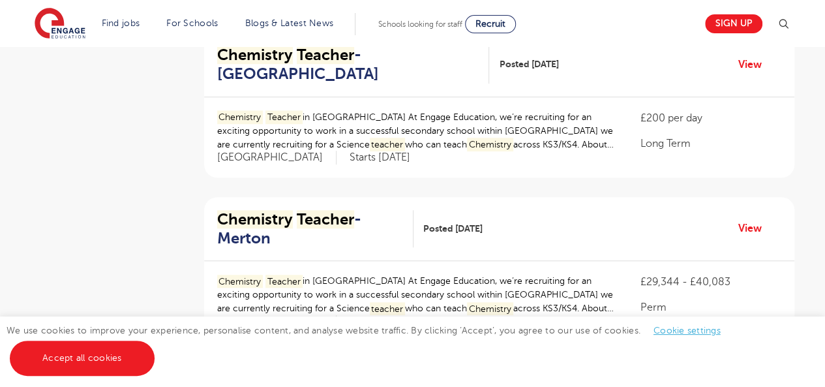
drag, startPoint x: 824, startPoint y: 187, endPoint x: 807, endPoint y: 164, distance: 28.9
click at [807, 164] on div "Filters Start Date November 4 Show more County London 33 Leeds 2 North Yorkshir…" at bounding box center [412, 320] width 825 height 1331
click at [752, 126] on div "£200 per day Long Term" at bounding box center [709, 130] width 141 height 41
click at [748, 226] on link "View" at bounding box center [754, 228] width 33 height 17
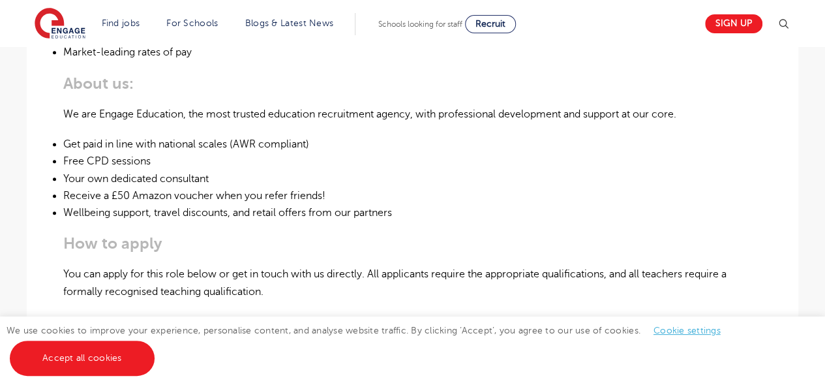
scroll to position [689, 0]
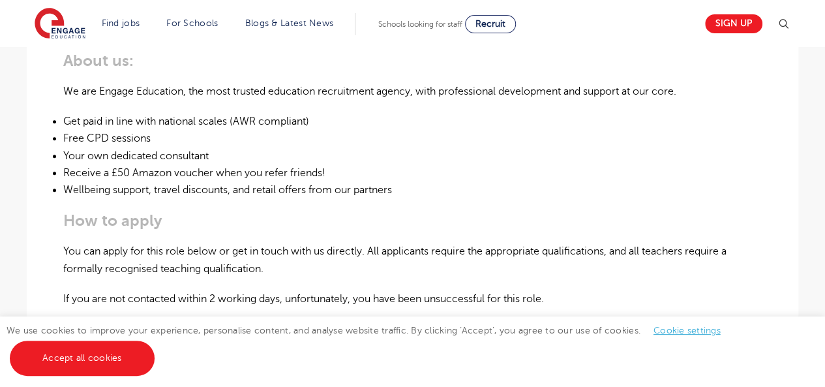
drag, startPoint x: 808, startPoint y: 265, endPoint x: 800, endPoint y: 252, distance: 15.2
click at [800, 255] on main "Search Browse all Jobs Chemistry Teacher – [GEOGRAPHIC_DATA] Posted [DATE] Refe…" at bounding box center [412, 25] width 825 height 1428
click at [691, 171] on li "Receive a £50 Amazon voucher when you refer friends!" at bounding box center [412, 172] width 698 height 17
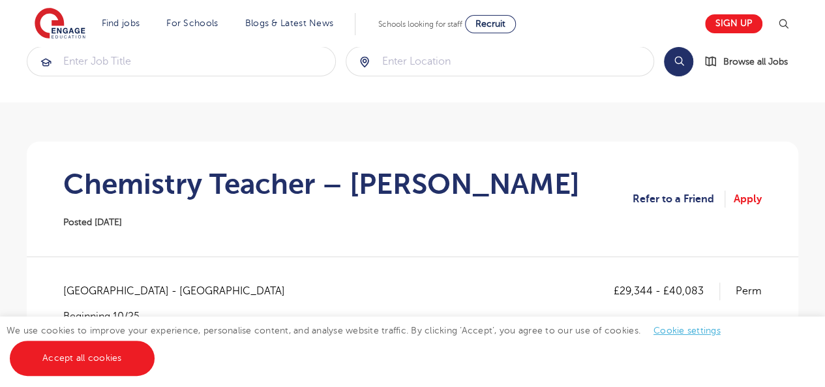
scroll to position [0, 0]
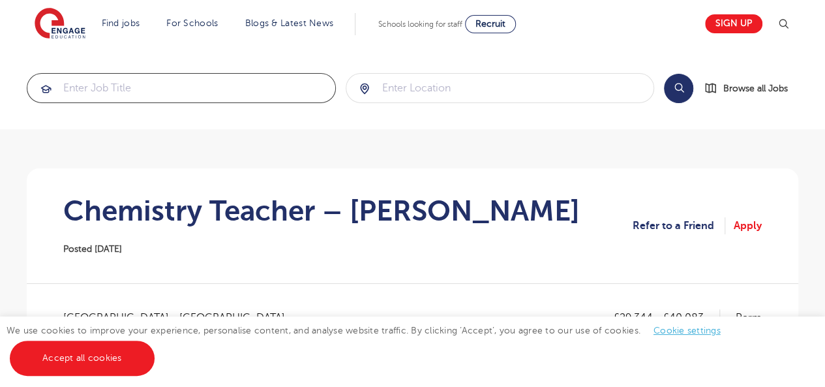
click at [171, 97] on input "search" at bounding box center [181, 88] width 308 height 29
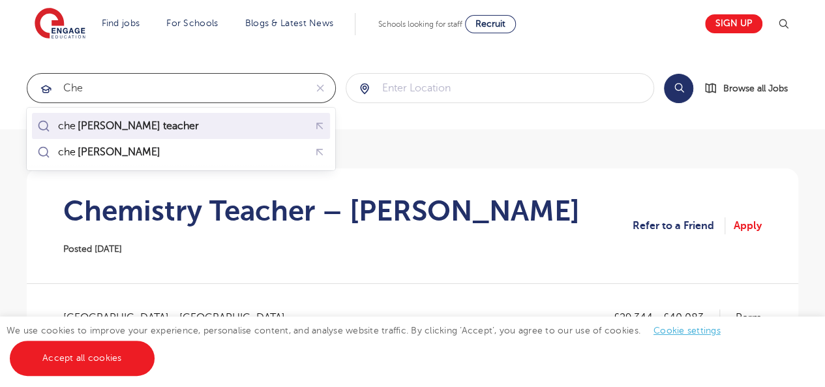
click at [140, 128] on mark "mistry teacher" at bounding box center [138, 126] width 125 height 16
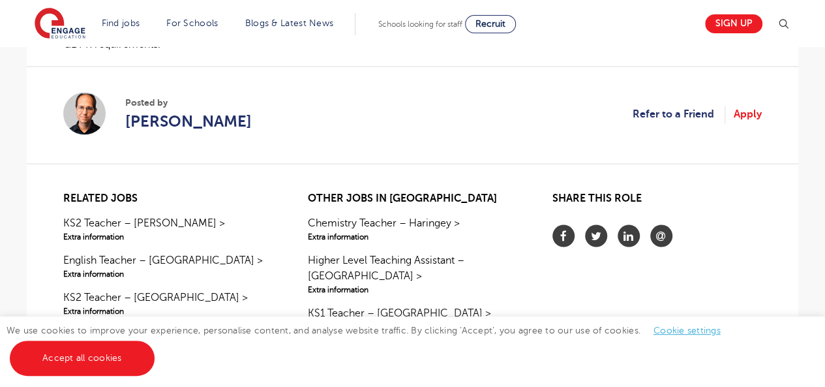
scroll to position [989, 0]
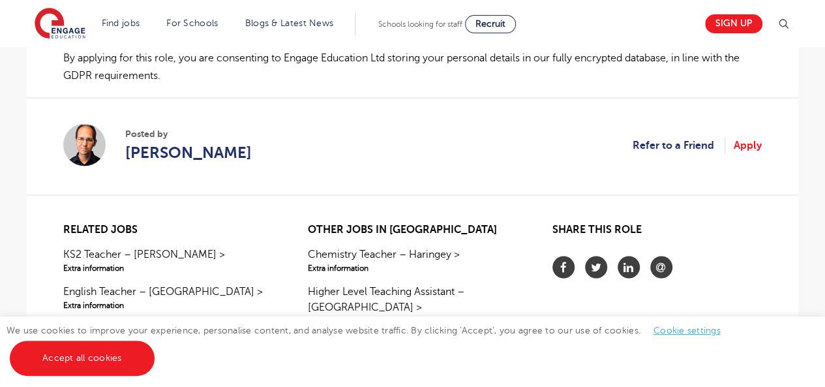
type input "chemistry teacher"
click button "Submit" at bounding box center [0, 0] width 0 height 0
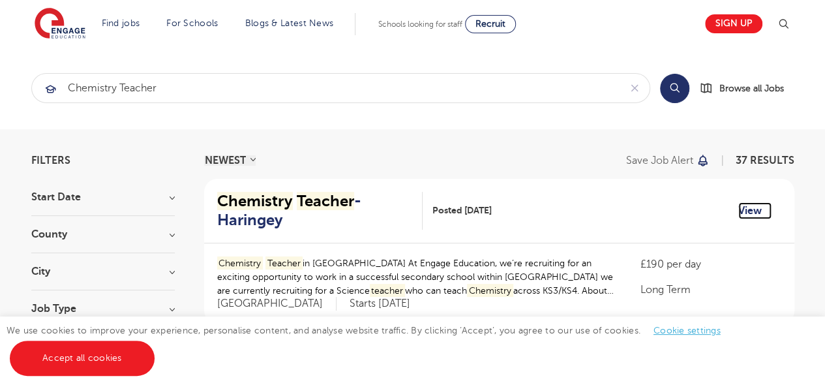
click at [748, 203] on link "View" at bounding box center [754, 210] width 33 height 17
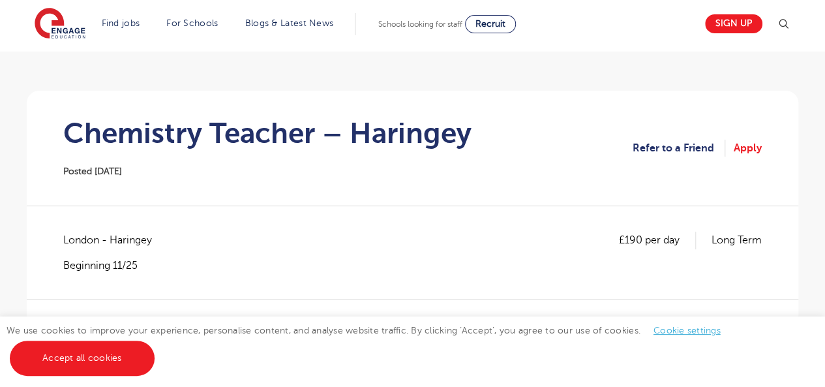
scroll to position [76, 0]
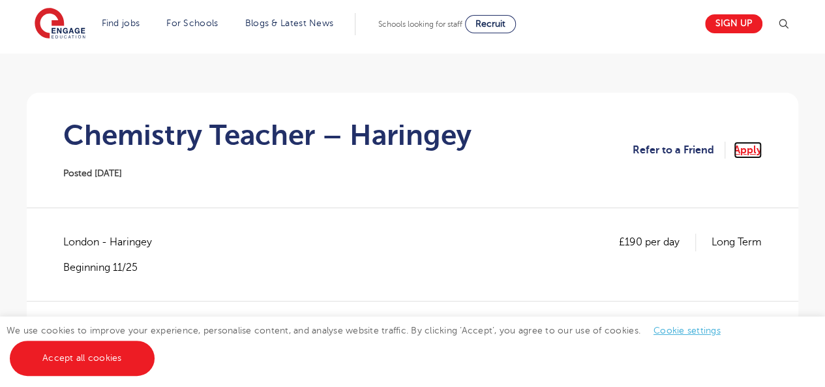
click at [744, 154] on link "Apply" at bounding box center [747, 149] width 28 height 17
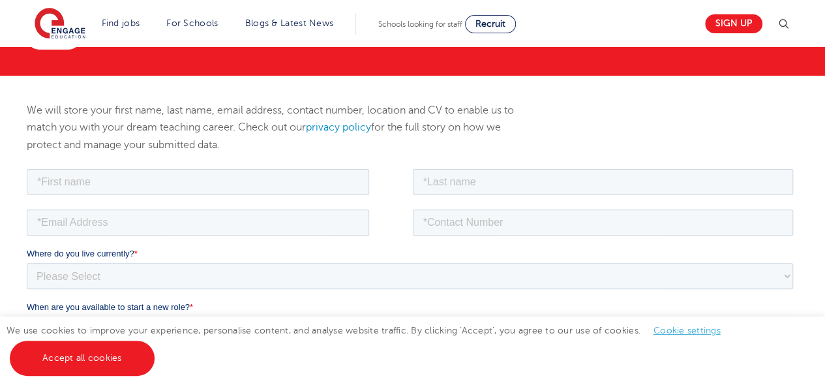
scroll to position [115, 0]
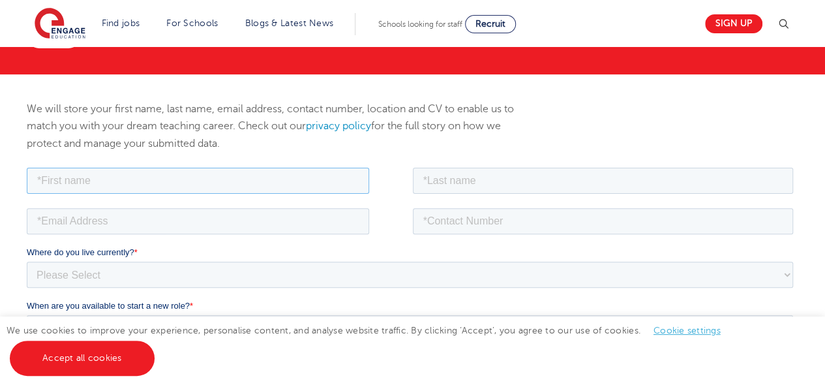
click at [179, 180] on input "text" at bounding box center [198, 180] width 342 height 26
type input "Bon"
click at [466, 176] on input "text" at bounding box center [603, 180] width 381 height 26
type input "Onchari"
click at [237, 216] on input "email" at bounding box center [198, 220] width 342 height 26
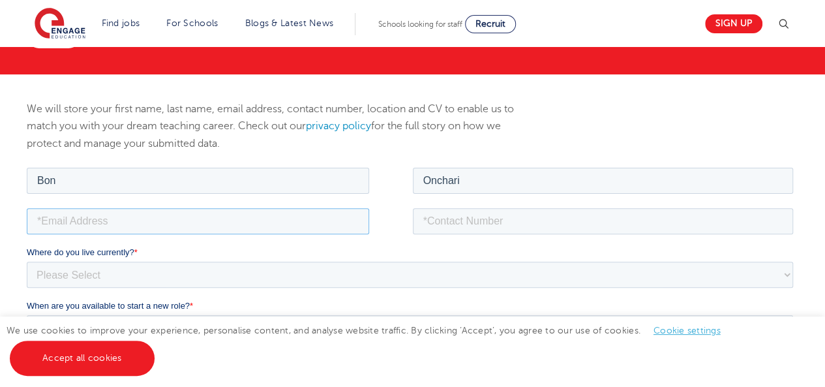
type input "bononchari@gmail.com"
click at [484, 214] on input "tel" at bounding box center [603, 220] width 381 height 26
type input "+254715095434"
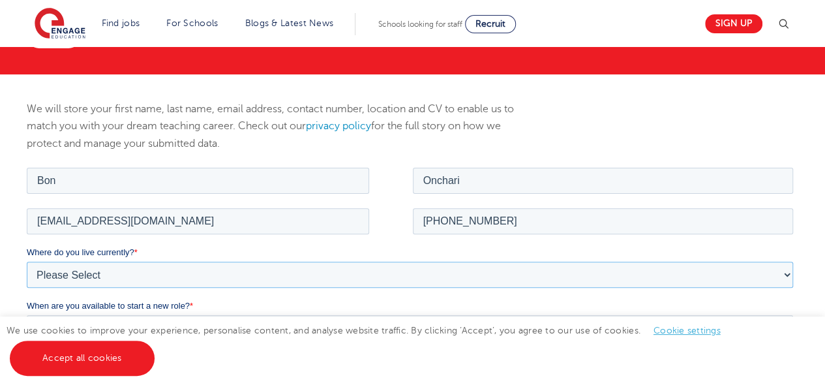
click at [346, 272] on select "Please Select UK Canada Ireland Australia New Zealand Europe USA South Africa J…" at bounding box center [410, 274] width 766 height 26
select select "Africa"
click at [27, 261] on select "Please Select UK Canada Ireland Australia New Zealand Europe USA South Africa J…" at bounding box center [410, 274] width 766 height 26
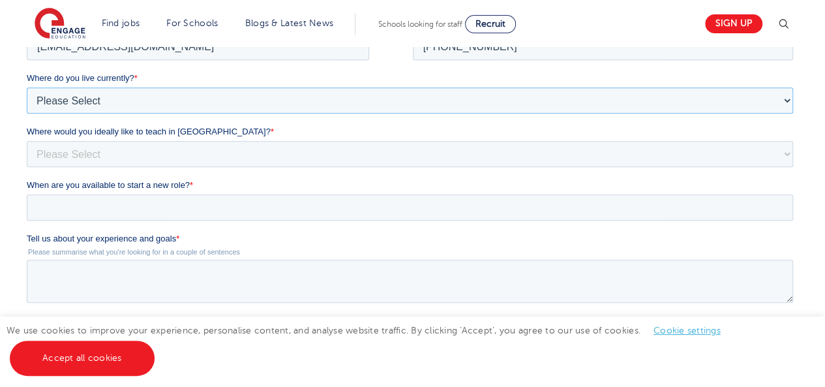
scroll to position [315, 0]
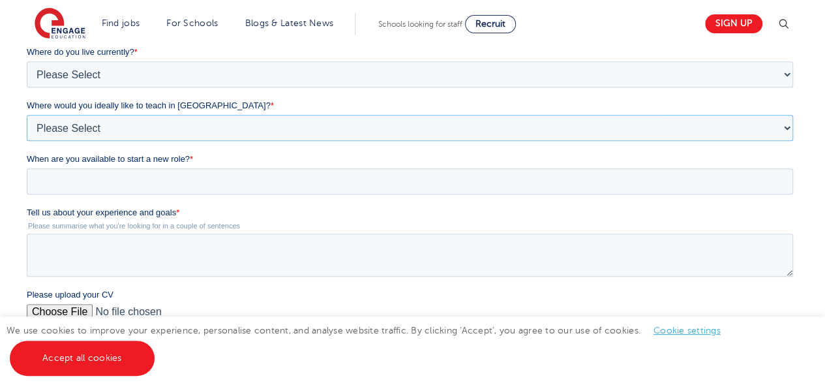
click at [117, 125] on select "Please Select I'm flexible! [GEOGRAPHIC_DATA] Any city in [GEOGRAPHIC_DATA] [GE…" at bounding box center [410, 128] width 766 height 26
select select "Flexible"
click at [27, 141] on select "Please Select I'm flexible! [GEOGRAPHIC_DATA] Any city in [GEOGRAPHIC_DATA] [GE…" at bounding box center [410, 128] width 766 height 26
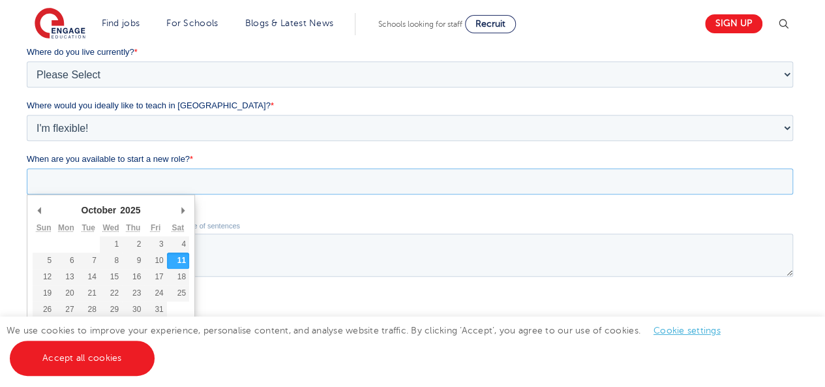
click at [93, 175] on input "When are you available to start a new role? *" at bounding box center [410, 181] width 766 height 26
type div "[DATE]"
type input "[DATE]"
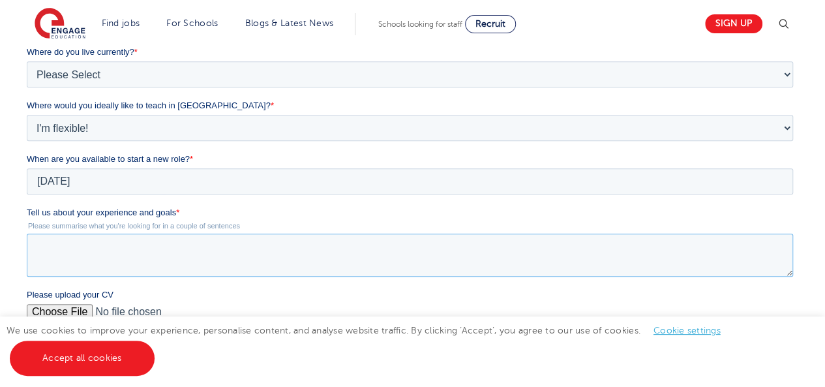
click at [92, 241] on textarea "Tell us about your experience and goals *" at bounding box center [410, 254] width 766 height 43
paste textarea "I have over 11 years of experience teaching Chemistry and Physics at the high s…"
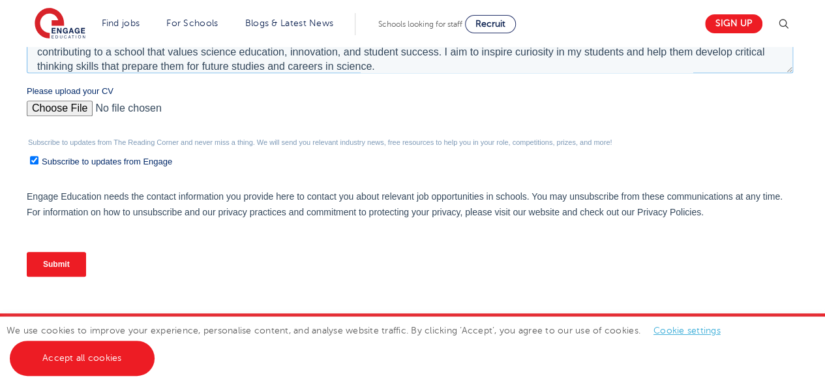
scroll to position [523, 0]
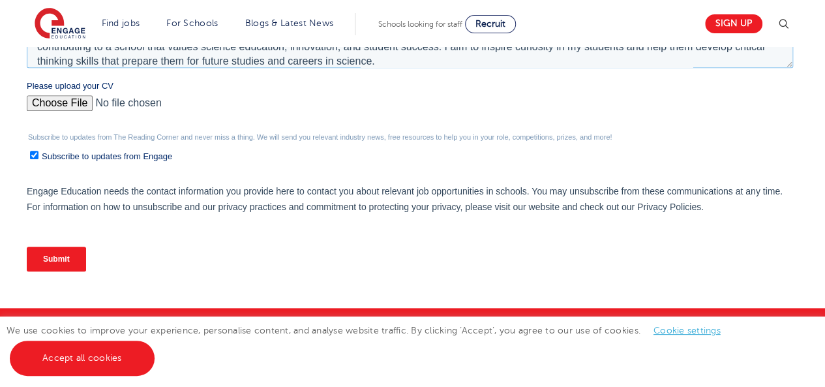
type textarea "I have over 11 years of experience teaching Chemistry and Physics at the high s…"
click at [66, 100] on input "Please upload your CV" at bounding box center [410, 108] width 766 height 26
type input "C:\fakepath\RESUME BON ONCHARI .pdf"
click at [57, 252] on input "Submit" at bounding box center [56, 258] width 59 height 25
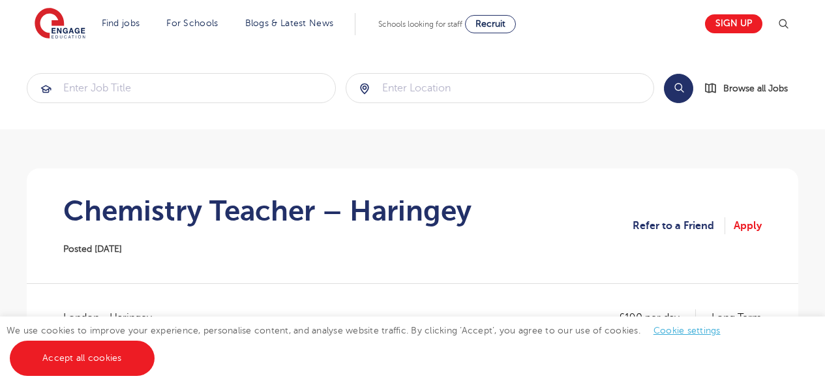
scroll to position [76, 0]
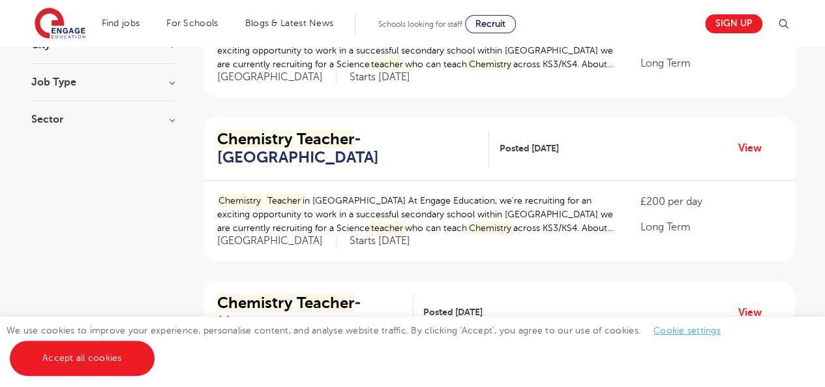
scroll to position [235, 0]
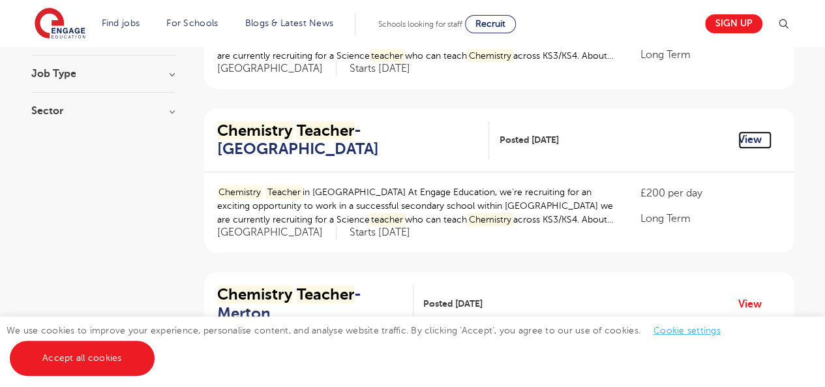
click at [755, 143] on link "View" at bounding box center [754, 139] width 33 height 17
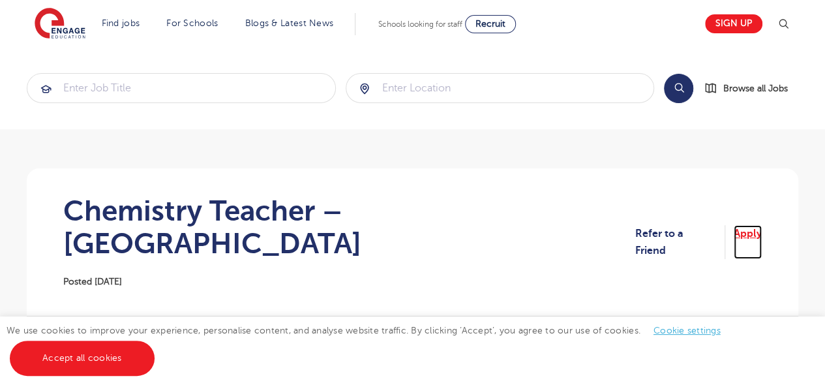
click at [742, 227] on link "Apply" at bounding box center [747, 242] width 28 height 35
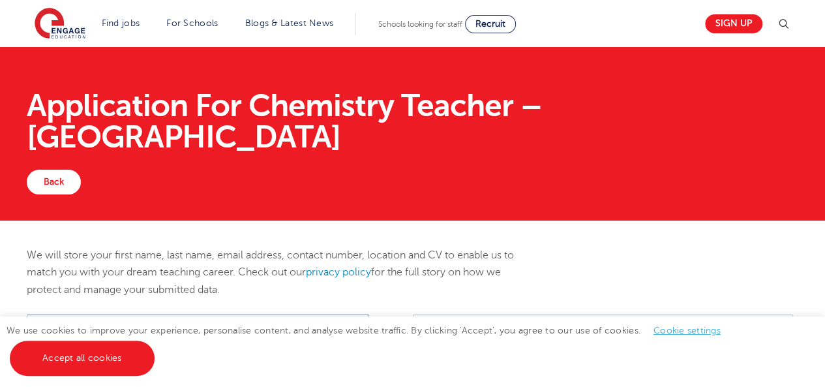
click at [242, 327] on input "text" at bounding box center [198, 326] width 342 height 26
type input "Bon"
click at [531, 329] on input "text" at bounding box center [603, 326] width 381 height 26
type input "Onchari"
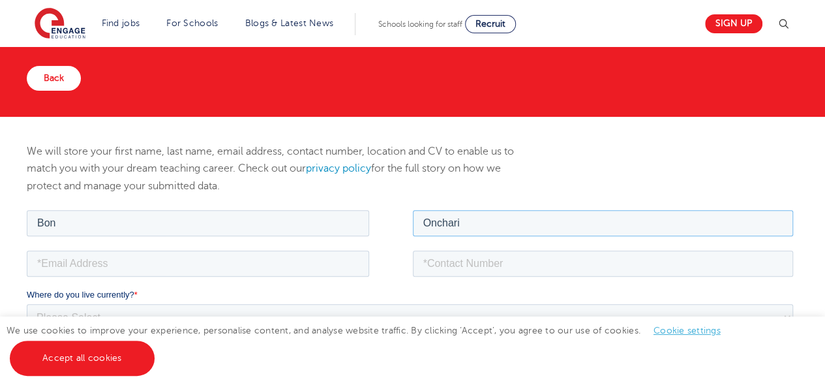
scroll to position [104, 0]
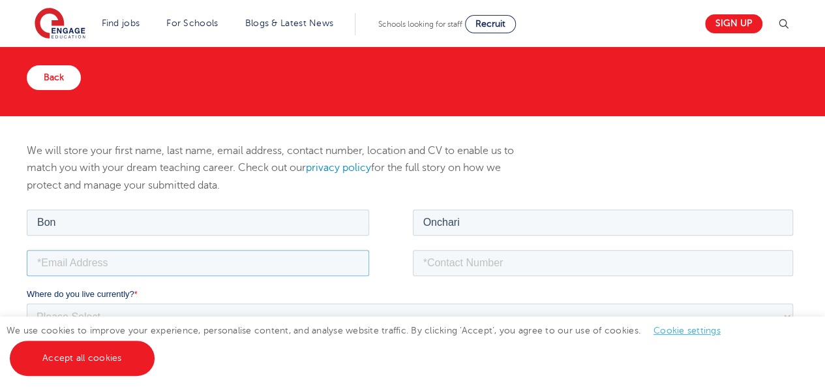
click at [228, 265] on input "email" at bounding box center [198, 262] width 342 height 26
type input "[EMAIL_ADDRESS][DOMAIN_NAME]"
click at [461, 260] on input "tel" at bounding box center [603, 262] width 381 height 26
type input "[PHONE_NUMBER]"
click at [293, 309] on select "Please Select [GEOGRAPHIC_DATA] [GEOGRAPHIC_DATA] [GEOGRAPHIC_DATA] [GEOGRAPHIC…" at bounding box center [410, 315] width 766 height 26
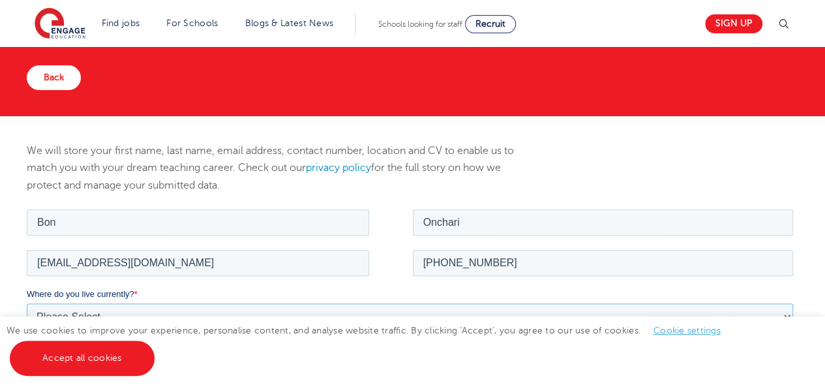
select select "[GEOGRAPHIC_DATA]"
click at [27, 302] on select "Please Select UK Canada Ireland Australia New Zealand Europe USA South Africa J…" at bounding box center [410, 315] width 766 height 26
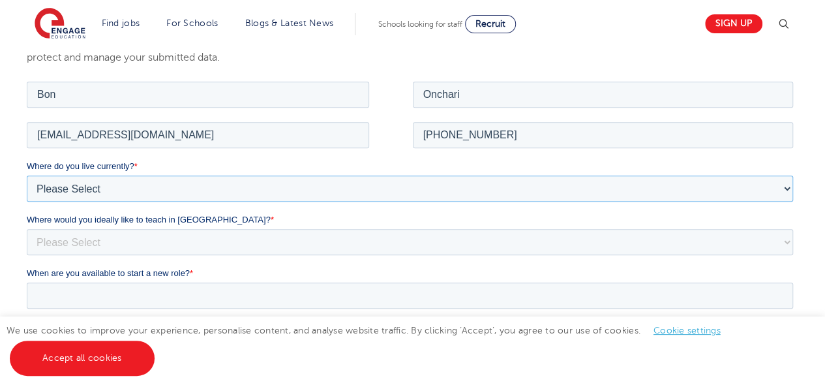
scroll to position [235, 0]
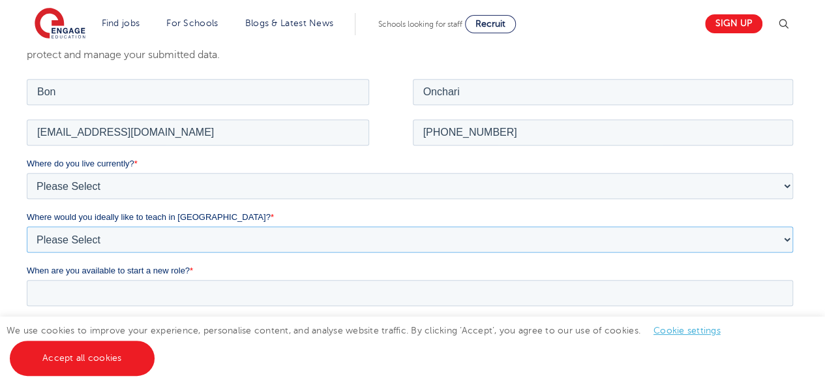
click at [279, 241] on select "Please Select I'm flexible! London Any city in England Greater London/Home Coun…" at bounding box center [410, 239] width 766 height 26
select select "Flexible"
click at [27, 226] on select "Please Select I'm flexible! London Any city in England Greater London/Home Coun…" at bounding box center [410, 239] width 766 height 26
click at [222, 289] on input "When are you available to start a new role? *" at bounding box center [410, 292] width 766 height 26
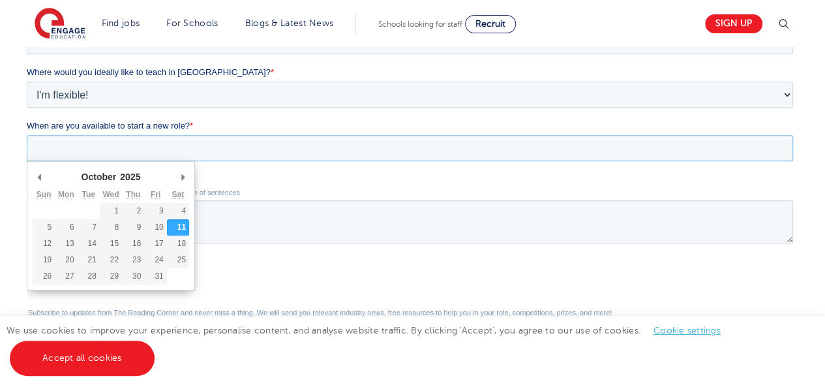
scroll to position [391, 0]
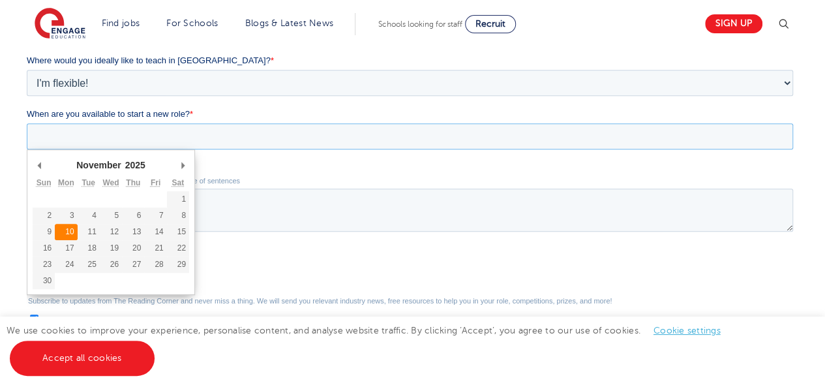
type div "2025-11-10"
type input "2025/11/10"
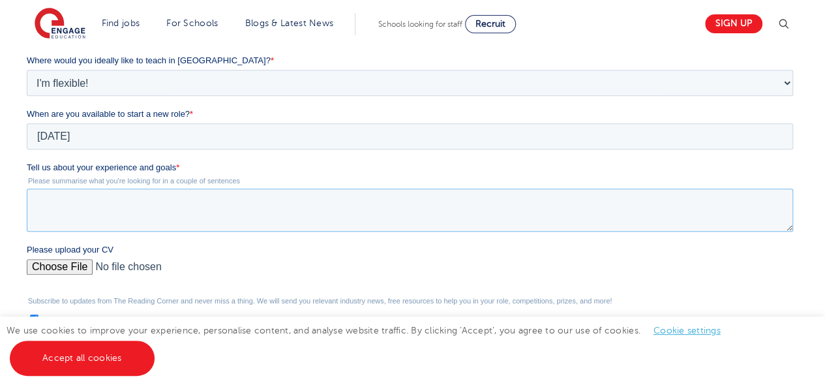
click at [71, 201] on textarea "Tell us about your experience and goals *" at bounding box center [410, 209] width 766 height 43
paste textarea "I have over 11 years of experience teaching Chemistry and Physics at the high s…"
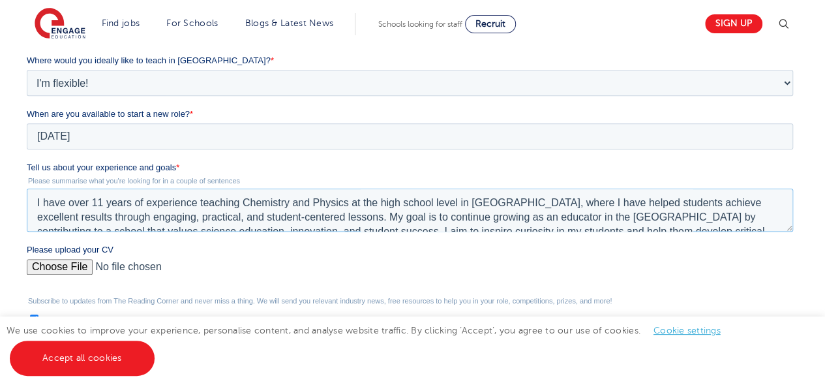
scroll to position [21, 0]
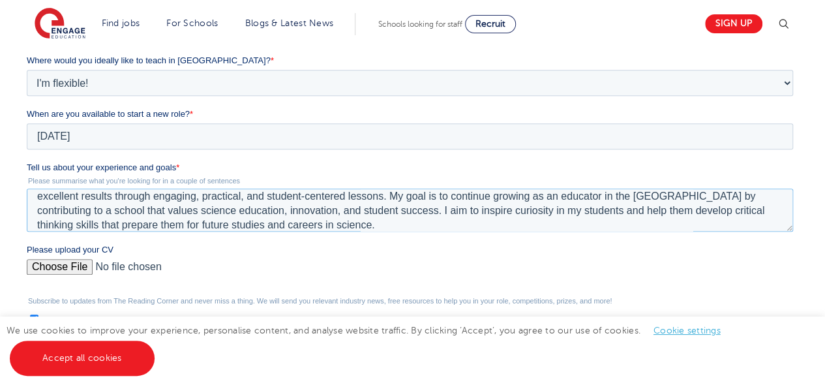
type textarea "I have over 11 years of experience teaching Chemistry and Physics at the high s…"
click at [71, 266] on input "Please upload your CV" at bounding box center [410, 272] width 766 height 26
type input "C:\fakepath\RESUME BON ONCHARI .pdf"
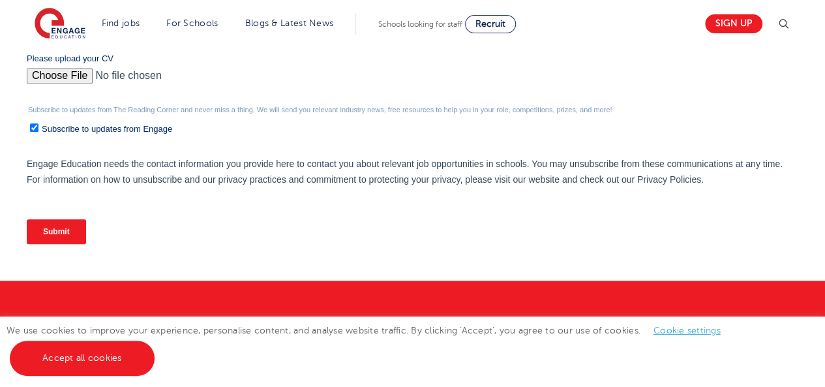
scroll to position [591, 0]
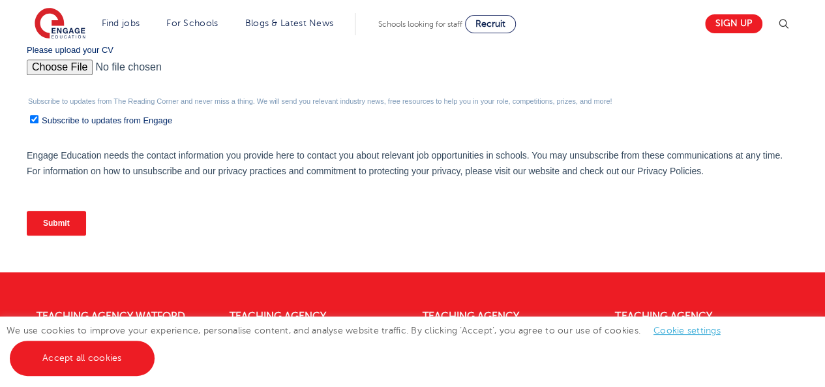
click at [63, 222] on input "Submit" at bounding box center [56, 223] width 59 height 25
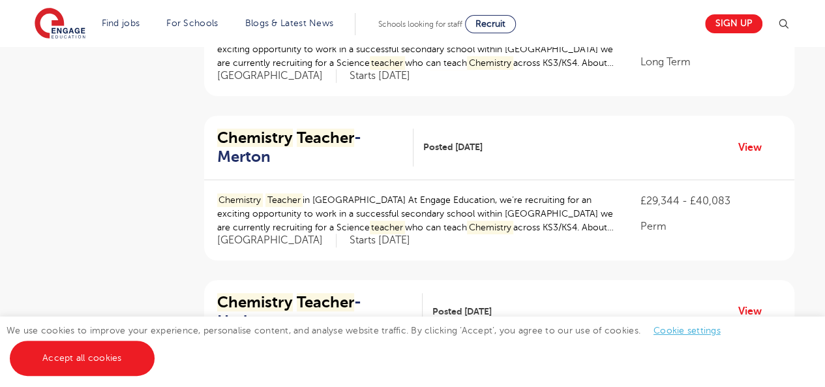
scroll to position [417, 0]
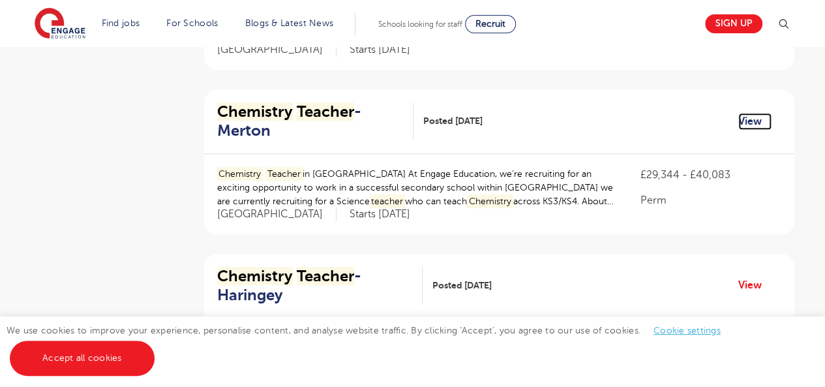
click at [753, 120] on link "View" at bounding box center [754, 121] width 33 height 17
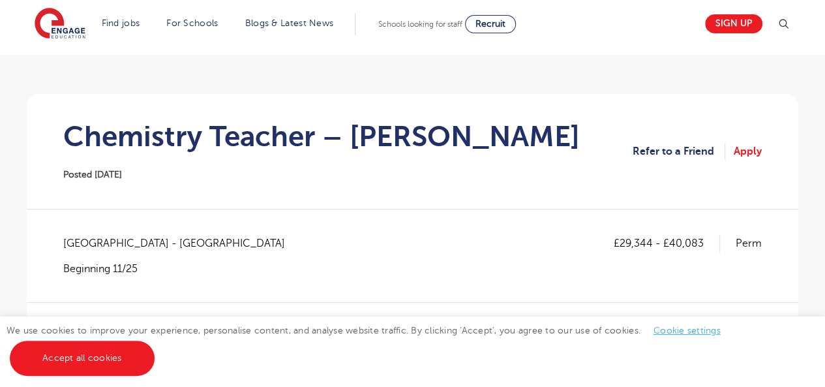
scroll to position [70, 0]
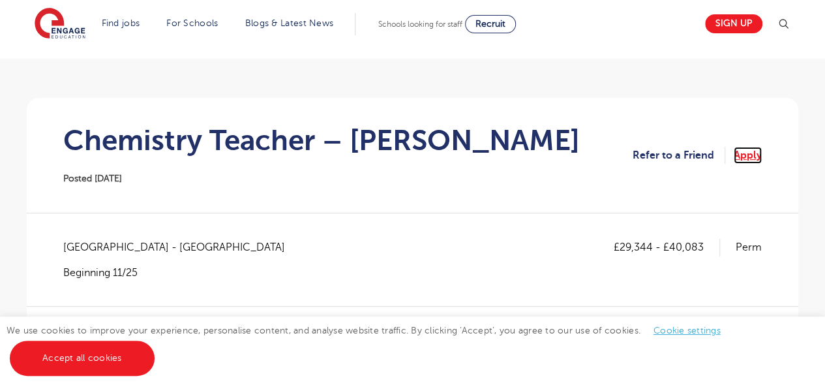
click at [753, 153] on link "Apply" at bounding box center [747, 155] width 28 height 17
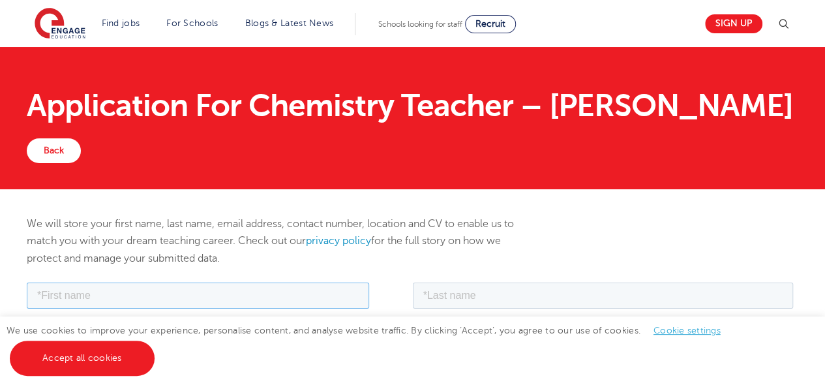
click at [277, 297] on input "text" at bounding box center [198, 295] width 342 height 26
type input "Bon"
click at [538, 299] on input "text" at bounding box center [603, 295] width 381 height 26
type input "Onchari"
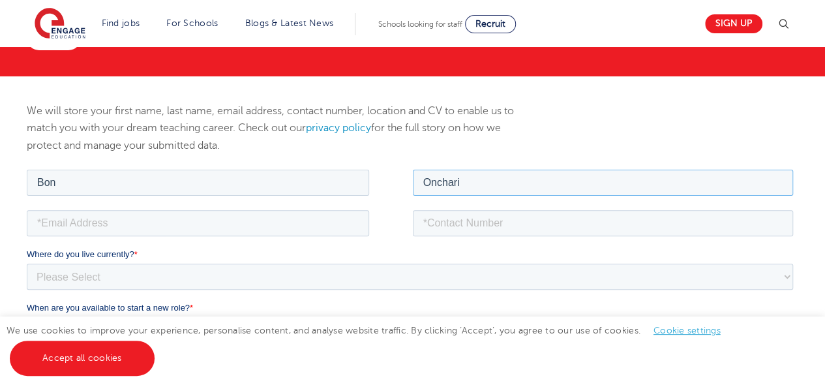
scroll to position [156, 0]
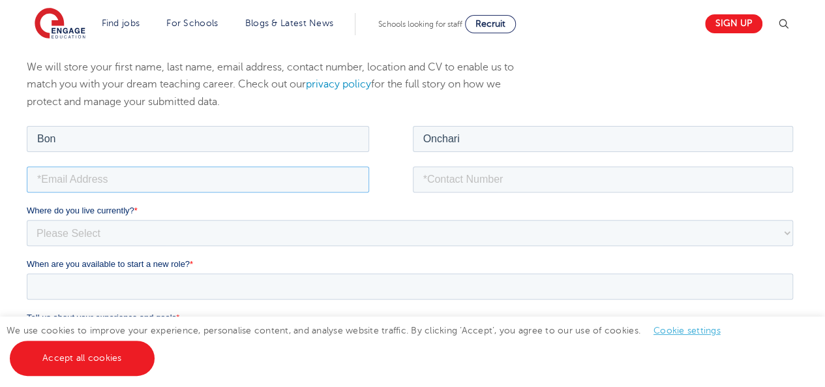
click at [175, 185] on input "email" at bounding box center [198, 179] width 342 height 26
type input "bononchari@gmail.com"
click at [486, 176] on input "tel" at bounding box center [603, 179] width 381 height 26
type input "+254715095434"
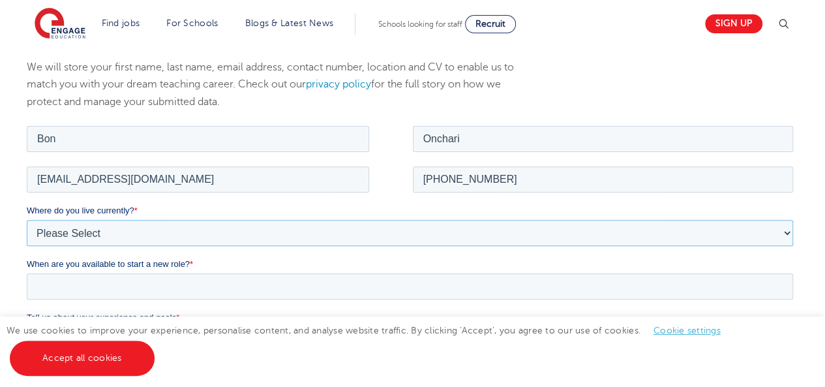
click at [284, 225] on select "Please Select UK Canada Ireland Australia New Zealand Europe USA South Africa J…" at bounding box center [410, 232] width 766 height 26
select select "Africa"
click at [27, 219] on select "Please Select UK Canada Ireland Australia New Zealand Europe USA South Africa J…" at bounding box center [410, 232] width 766 height 26
click at [155, 281] on select "Please Select I'm flexible! London Any city in England Greater London/Home Coun…" at bounding box center [410, 285] width 766 height 26
select select "Flexible"
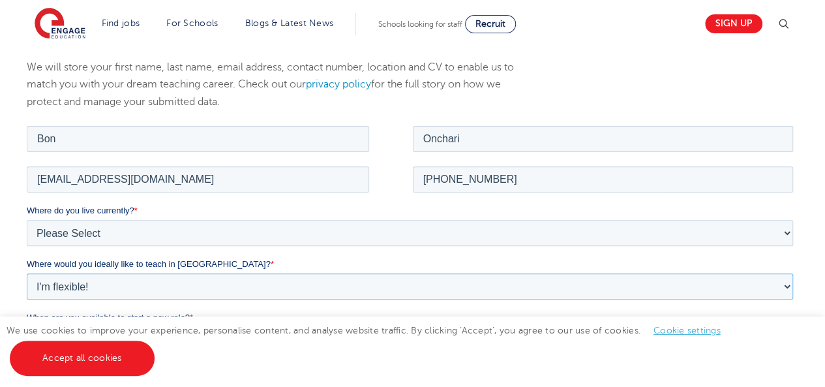
click at [27, 272] on select "Please Select I'm flexible! London Any city in England Greater London/Home Coun…" at bounding box center [410, 285] width 766 height 26
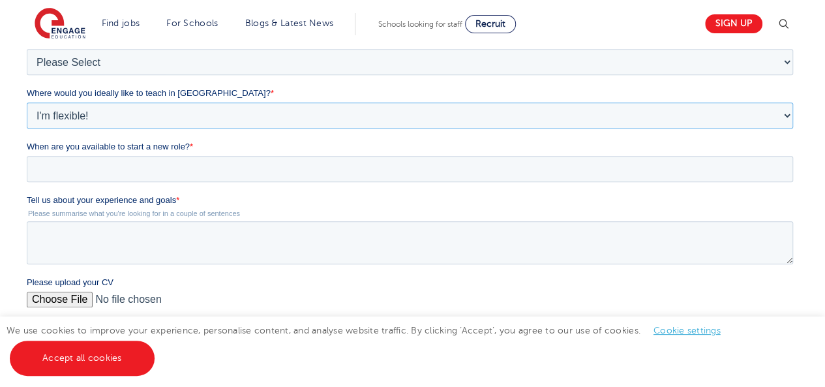
scroll to position [339, 0]
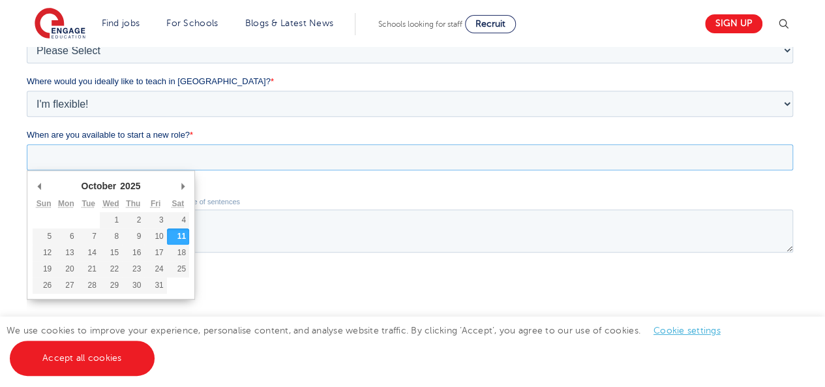
click at [77, 155] on input "When are you available to start a new role? *" at bounding box center [410, 157] width 766 height 26
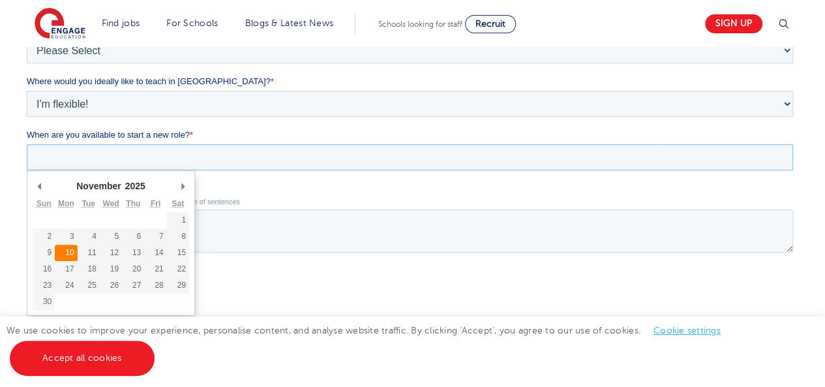
type div "2025-11-10"
type input "2025/11/10"
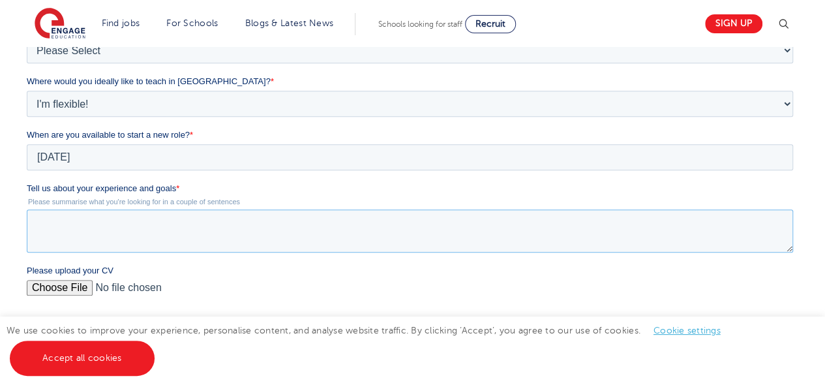
click at [63, 229] on textarea "Tell us about your experience and goals *" at bounding box center [410, 230] width 766 height 43
paste textarea "I have over 11 years of experience teaching Chemistry and Physics at the high s…"
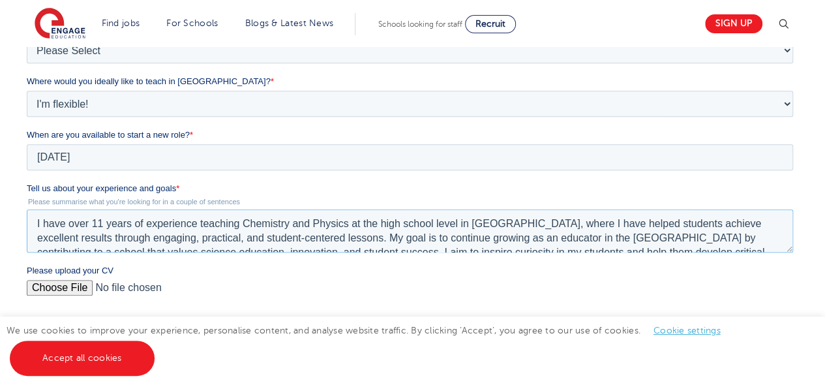
scroll to position [21, 0]
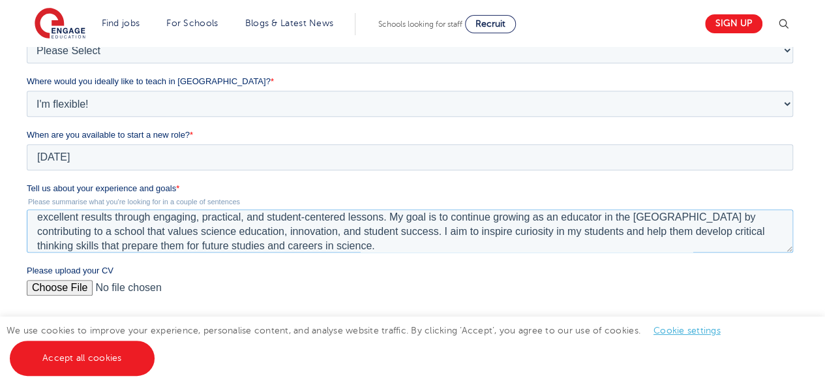
type textarea "I have over 11 years of experience teaching Chemistry and Physics at the high s…"
click at [63, 289] on input "Please upload your CV" at bounding box center [410, 293] width 766 height 26
type input "C:\fakepath\RESUME BON ONCHARI .pdf"
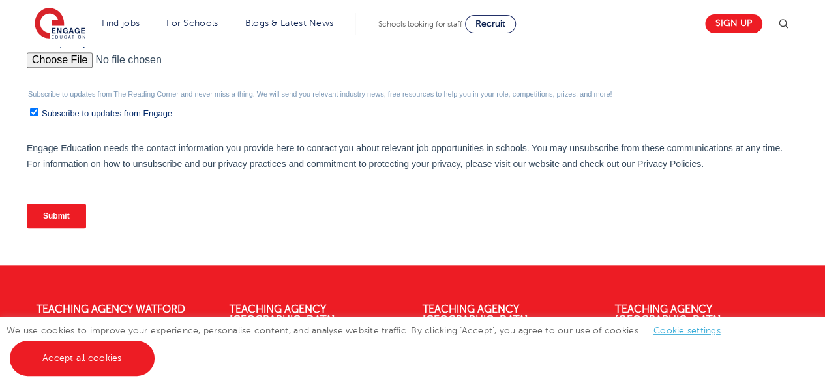
scroll to position [574, 0]
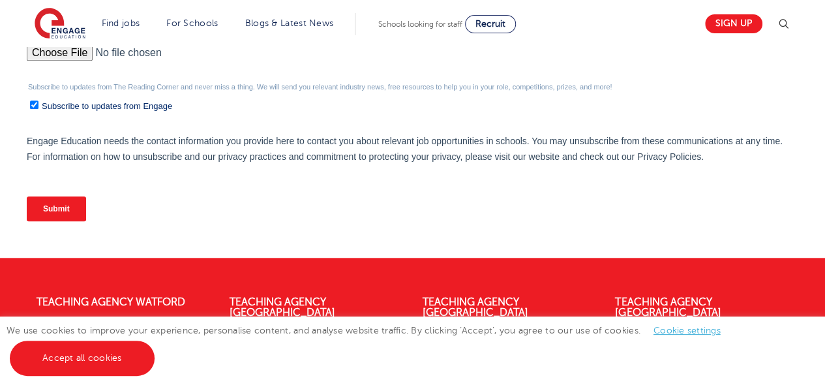
click at [42, 207] on input "Submit" at bounding box center [56, 208] width 59 height 25
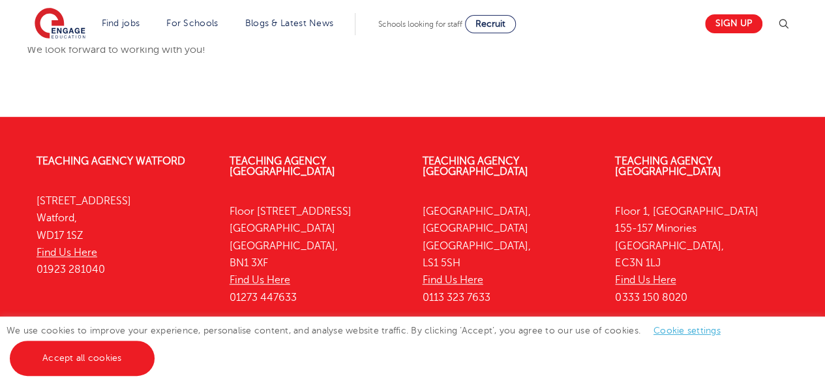
scroll to position [313, 0]
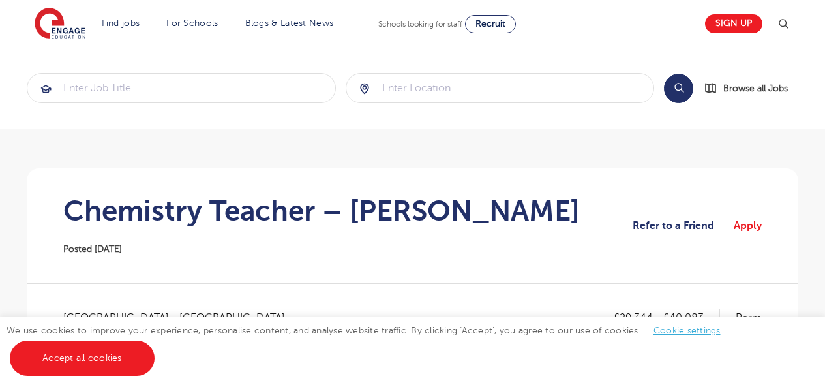
scroll to position [70, 0]
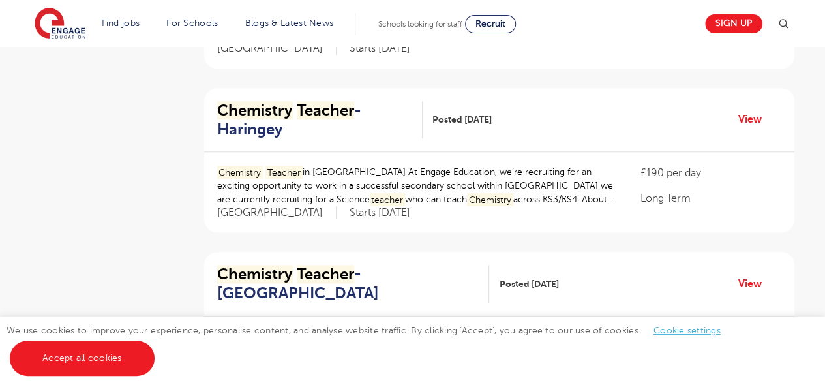
scroll to position [600, 0]
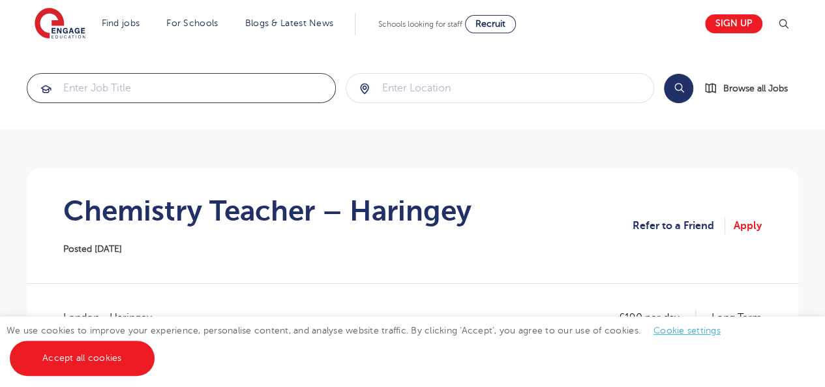
click at [114, 85] on input "search" at bounding box center [181, 88] width 308 height 29
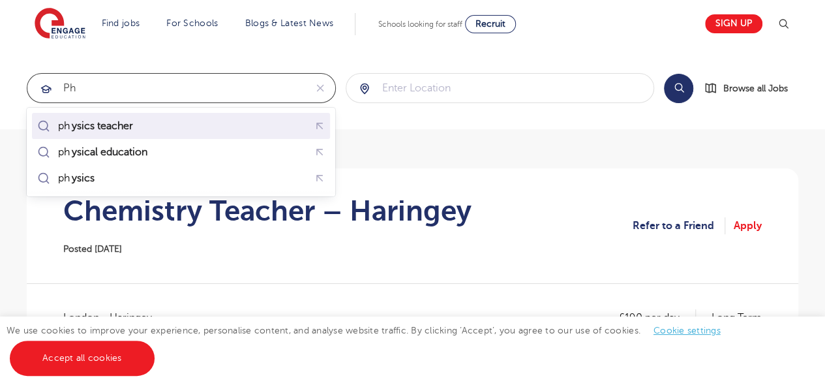
click at [114, 119] on mark "ysics teacher" at bounding box center [102, 126] width 65 height 16
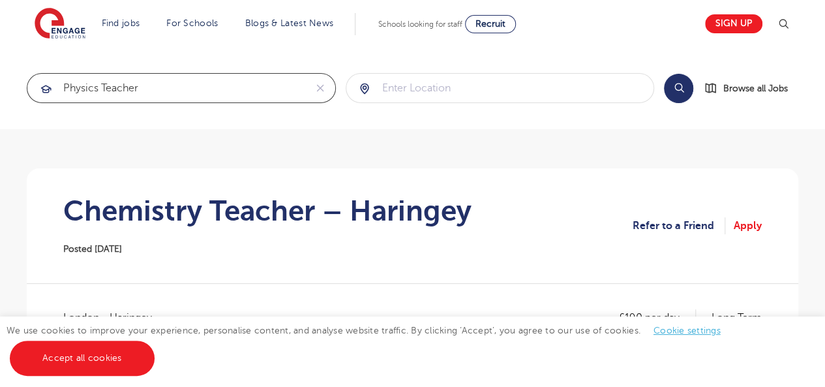
type input "physics teacher"
click button "Submit" at bounding box center [0, 0] width 0 height 0
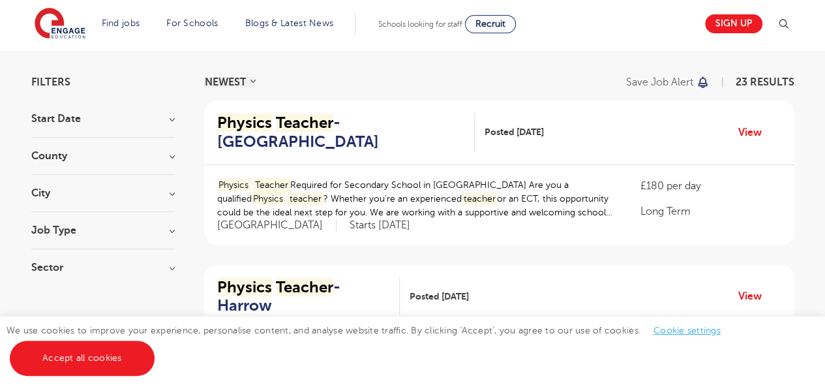
scroll to position [18, 0]
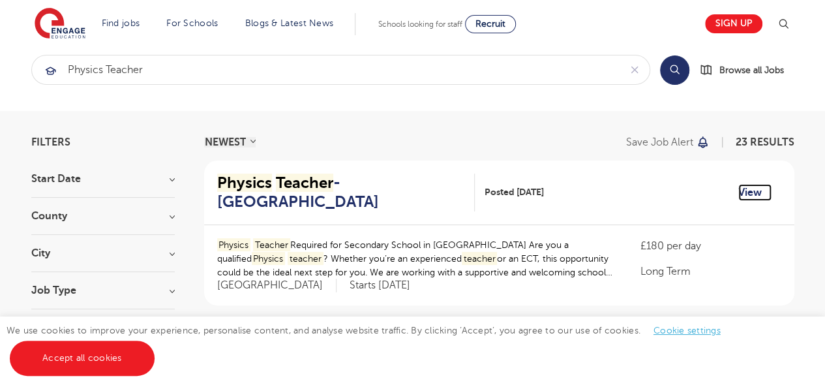
click at [756, 191] on link "View" at bounding box center [754, 192] width 33 height 17
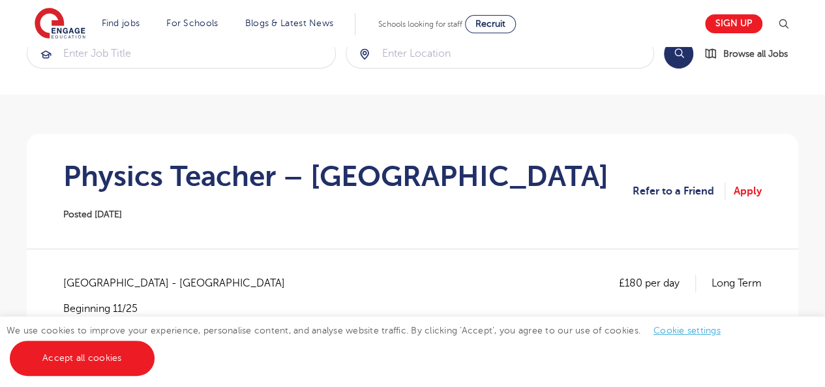
scroll to position [17, 0]
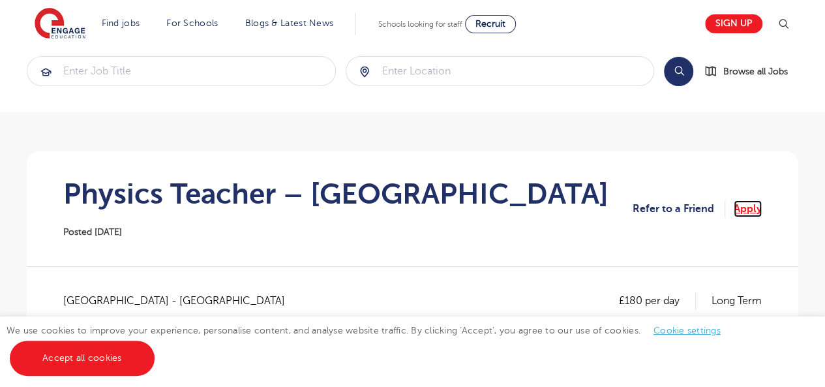
click at [743, 211] on link "Apply" at bounding box center [747, 208] width 28 height 17
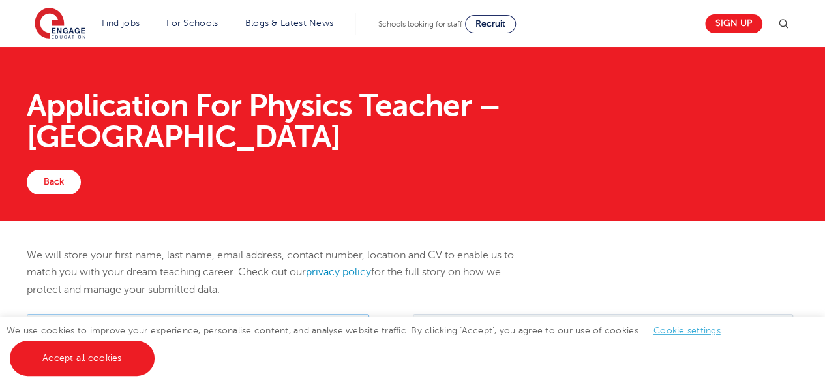
click at [273, 325] on input "text" at bounding box center [198, 326] width 342 height 26
type input "Bon"
click at [535, 321] on input "text" at bounding box center [603, 326] width 381 height 26
type input "Onchari"
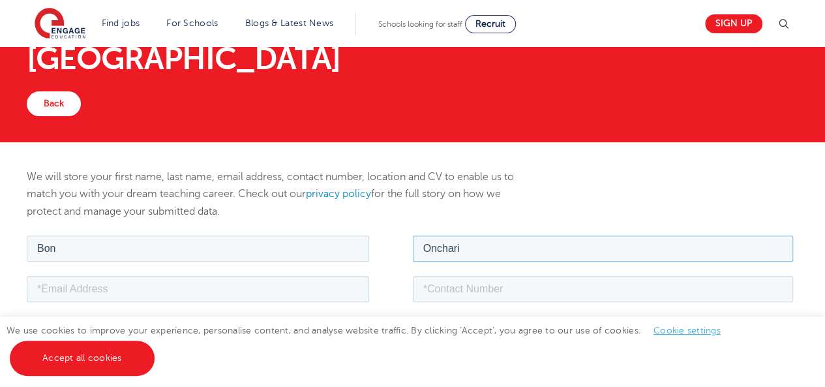
scroll to position [165, 0]
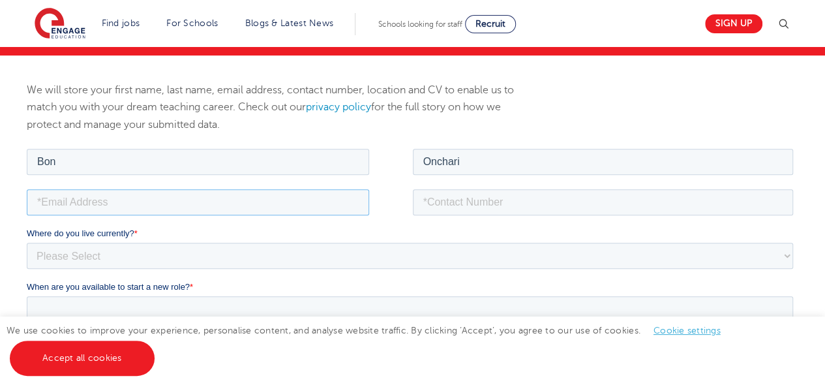
click at [279, 199] on input "email" at bounding box center [198, 201] width 342 height 26
type input "[EMAIL_ADDRESS][DOMAIN_NAME]"
click at [478, 197] on input "tel" at bounding box center [603, 201] width 381 height 26
type input "[PHONE_NUMBER]"
click at [199, 256] on select "Please Select [GEOGRAPHIC_DATA] [GEOGRAPHIC_DATA] [GEOGRAPHIC_DATA] [GEOGRAPHIC…" at bounding box center [410, 255] width 766 height 26
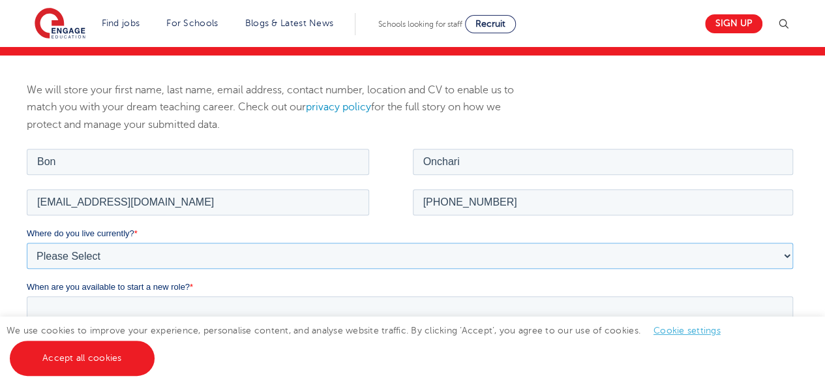
select select "[GEOGRAPHIC_DATA]"
click at [27, 242] on select "Please Select [GEOGRAPHIC_DATA] [GEOGRAPHIC_DATA] [GEOGRAPHIC_DATA] [GEOGRAPHIC…" at bounding box center [410, 255] width 766 height 26
click at [175, 304] on select "Please Select I'm flexible! [GEOGRAPHIC_DATA] Any city in [GEOGRAPHIC_DATA] [GE…" at bounding box center [410, 308] width 766 height 26
select select "Flexible"
click at [27, 295] on select "Please Select I'm flexible! [GEOGRAPHIC_DATA] Any city in [GEOGRAPHIC_DATA] [GE…" at bounding box center [410, 308] width 766 height 26
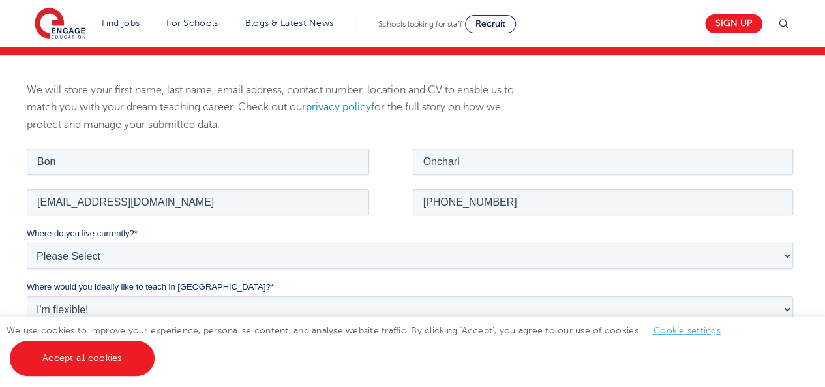
click at [824, 381] on div "We use cookies to improve your experience, personalise content, and analyse web…" at bounding box center [412, 351] width 825 height 70
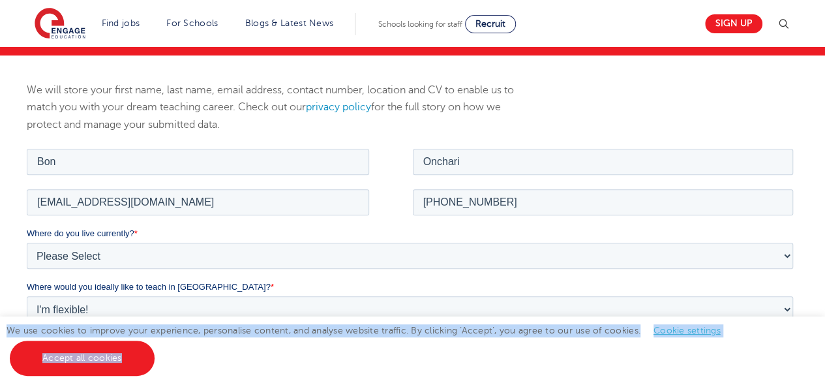
click at [824, 381] on div "We use cookies to improve your experience, personalise content, and analyse web…" at bounding box center [412, 351] width 825 height 70
click at [799, 329] on div "We use cookies to improve your experience, personalise content, and analyse web…" at bounding box center [412, 351] width 825 height 70
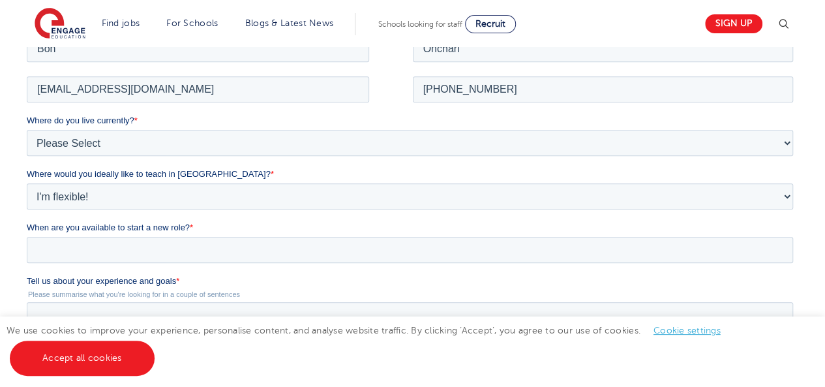
scroll to position [295, 0]
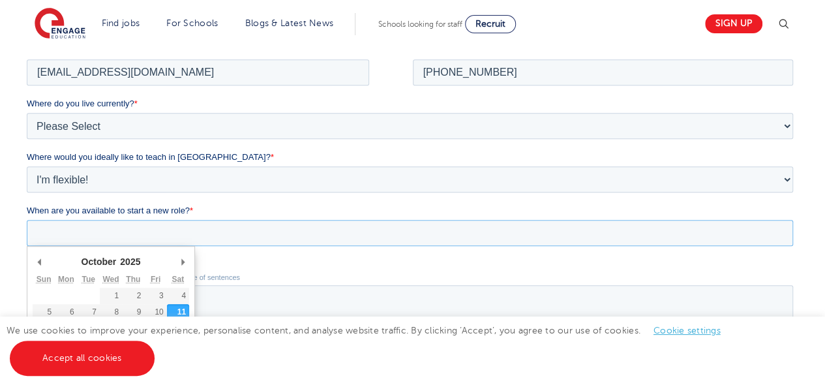
click at [177, 223] on input "When are you available to start a new role? *" at bounding box center [410, 232] width 766 height 26
type div "2025-11-10"
type input "2025/11/10"
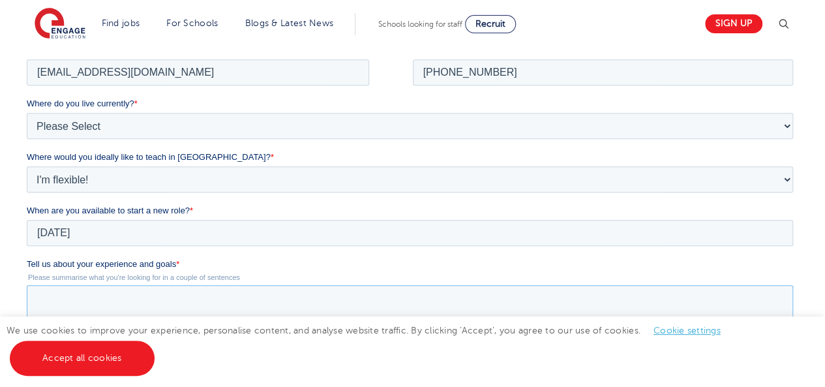
click at [95, 306] on textarea "Tell us about your experience and goals *" at bounding box center [410, 305] width 766 height 43
paste textarea "I have over 11 years of experience teaching Chemistry and Physics at the high s…"
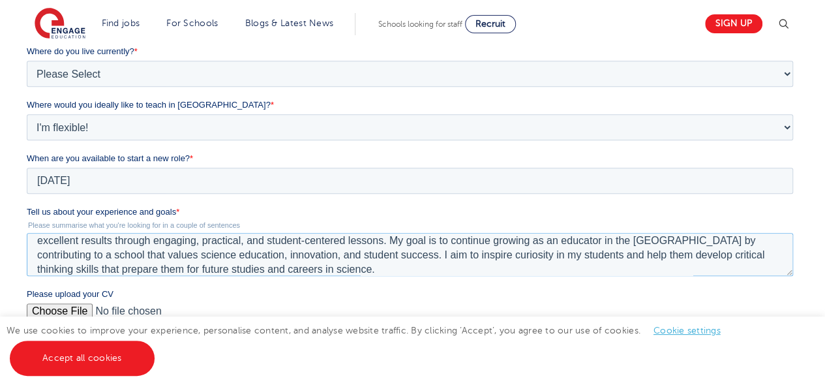
scroll to position [451, 0]
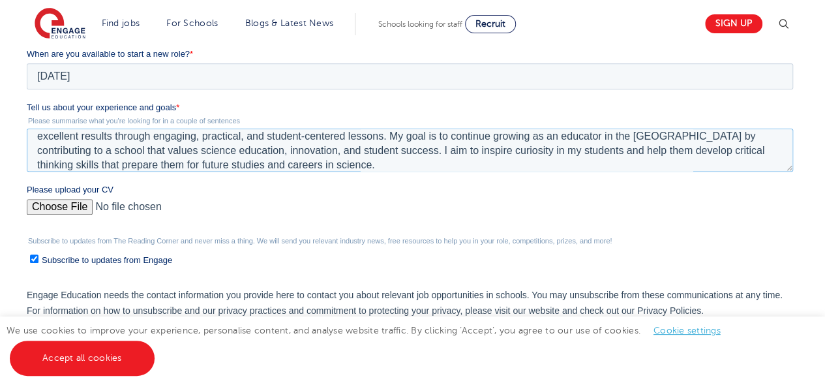
type textarea "I have over 11 years of experience teaching Chemistry and Physics at the high s…"
click at [69, 203] on input "Please upload your CV" at bounding box center [410, 212] width 766 height 26
type input "C:\fakepath\RESUME BON ONCHARI .pdf"
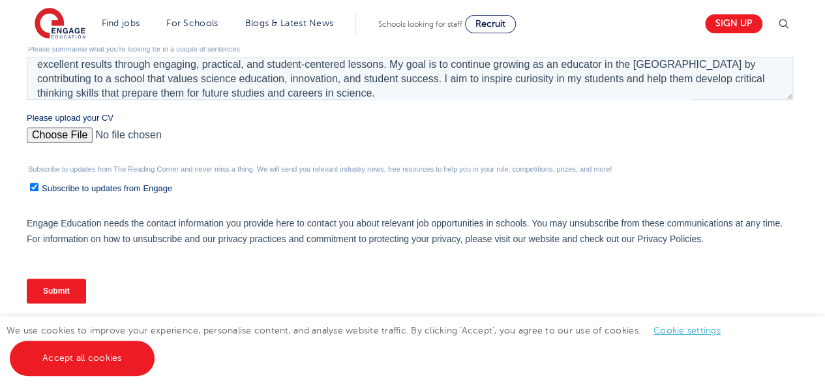
scroll to position [529, 0]
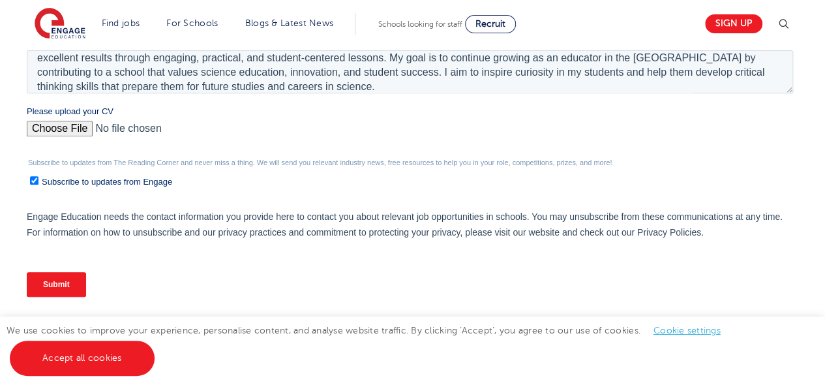
click at [54, 281] on input "Submit" at bounding box center [56, 284] width 59 height 25
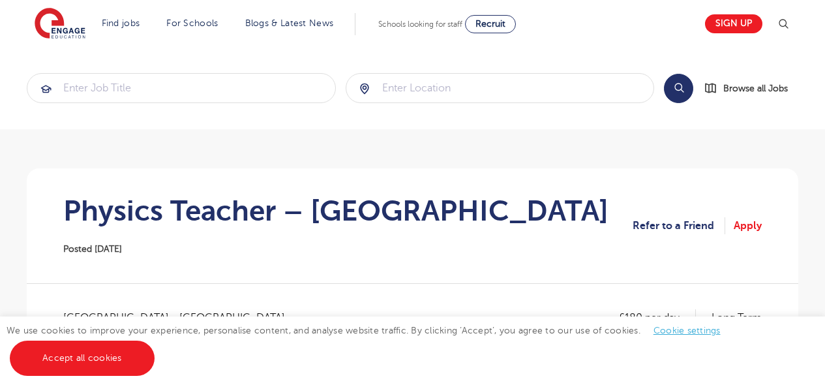
scroll to position [17, 0]
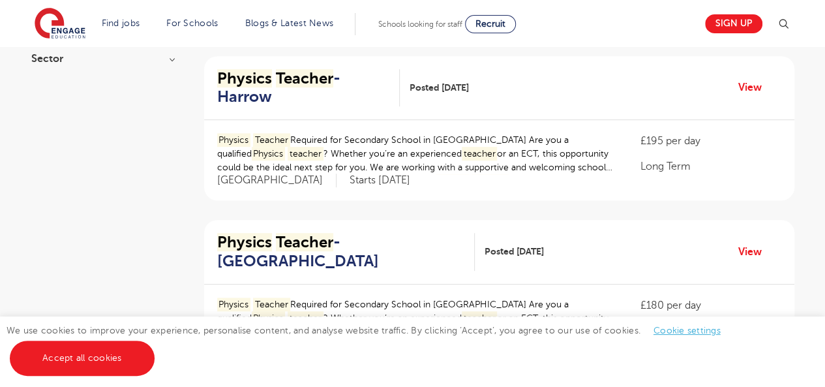
scroll to position [305, 0]
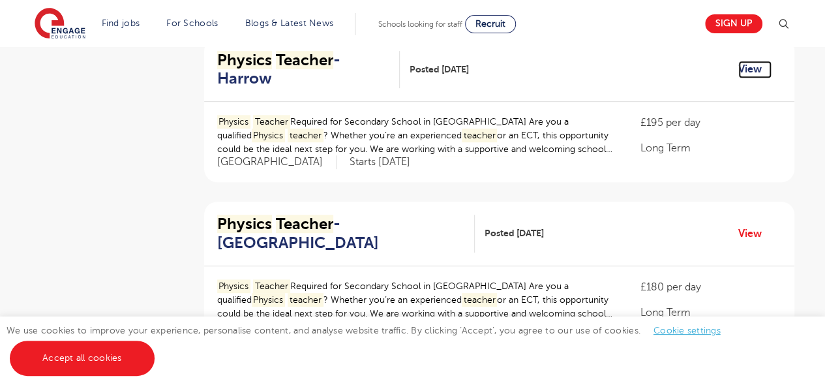
click at [748, 66] on link "View" at bounding box center [754, 69] width 33 height 17
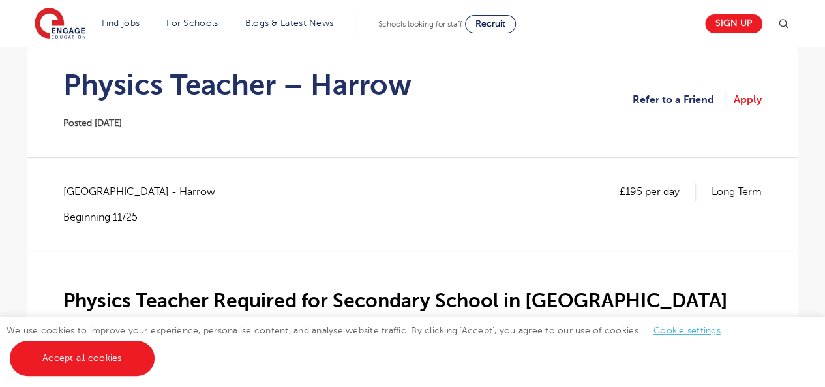
scroll to position [130, 0]
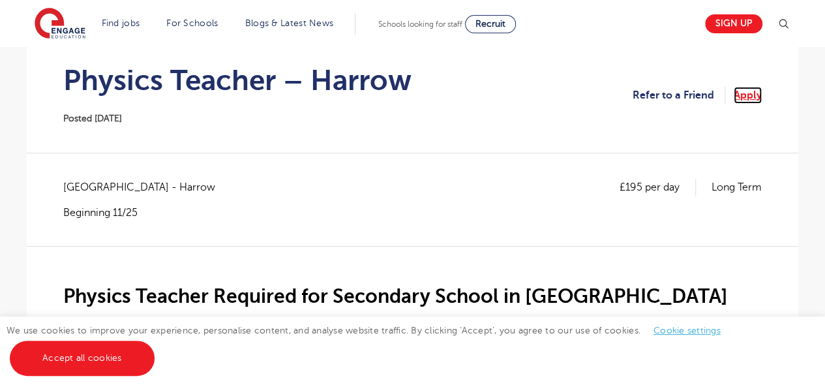
click at [748, 97] on link "Apply" at bounding box center [747, 95] width 28 height 17
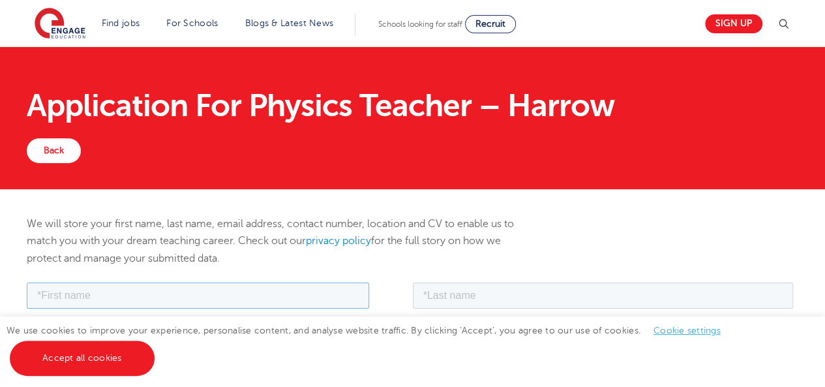
click at [273, 301] on input "text" at bounding box center [198, 295] width 342 height 26
type input "Bon"
click at [527, 288] on input "text" at bounding box center [603, 295] width 381 height 26
type input "Onchari"
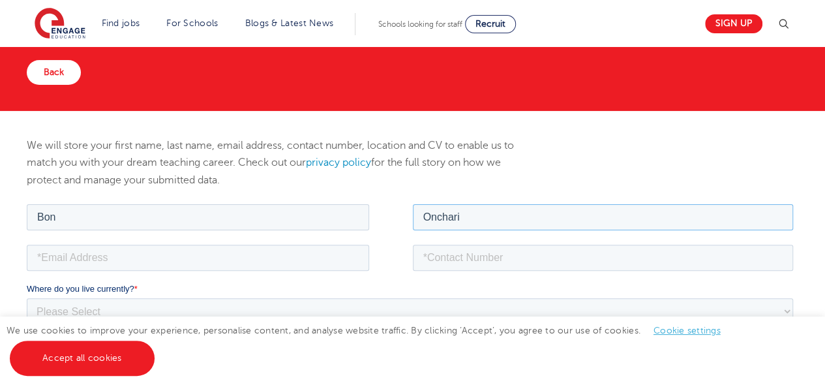
scroll to position [191, 0]
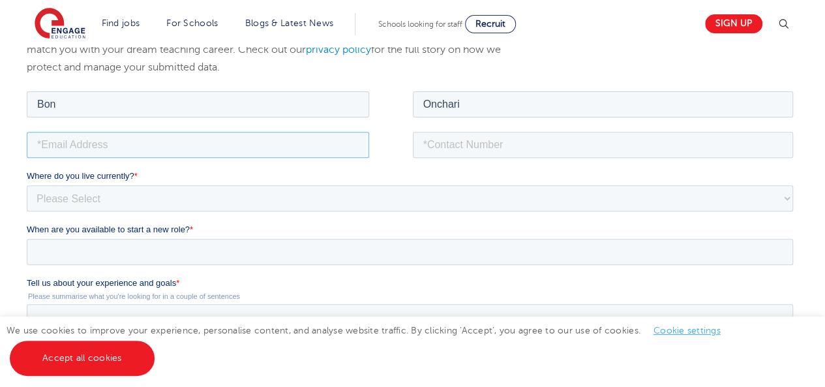
click at [194, 152] on input "email" at bounding box center [198, 144] width 342 height 26
type input "bononchari@gmail.com"
click at [445, 147] on input "tel" at bounding box center [603, 144] width 381 height 26
type input "+254715095434"
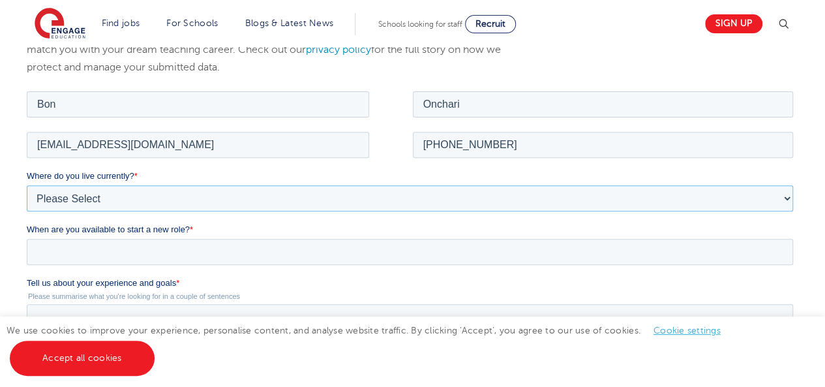
click at [87, 191] on select "Please Select UK Canada Ireland Australia New Zealand Europe USA South Africa J…" at bounding box center [410, 197] width 766 height 26
select select "Africa"
click at [27, 184] on select "Please Select UK Canada Ireland Australia New Zealand Europe USA South Africa J…" at bounding box center [410, 197] width 766 height 26
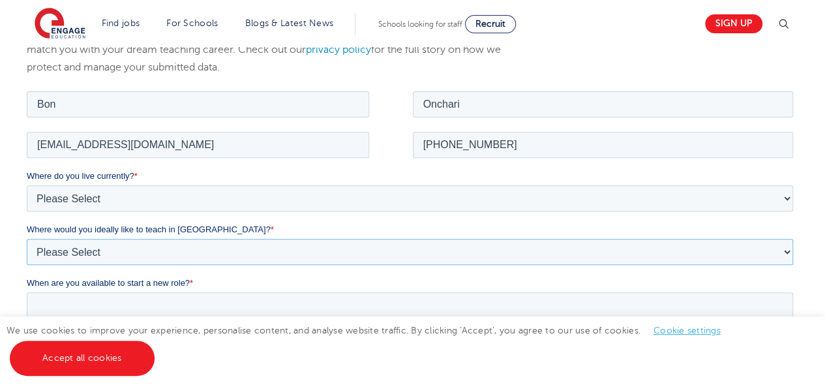
click at [65, 248] on select "Please Select I'm flexible! London Any city in England Greater London/Home Coun…" at bounding box center [410, 251] width 766 height 26
select select "Flexible"
click at [27, 238] on select "Please Select I'm flexible! London Any city in England Greater London/Home Coun…" at bounding box center [410, 251] width 766 height 26
click at [87, 299] on input "When are you available to start a new role? *" at bounding box center [410, 304] width 766 height 26
drag, startPoint x: 60, startPoint y: 211, endPoint x: 820, endPoint y: 279, distance: 763.0
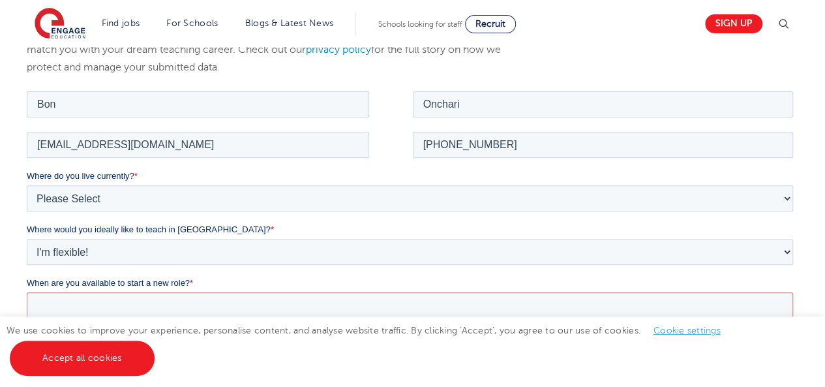
click at [820, 279] on div "We will store your first name, last name, email address, contact number, locati…" at bounding box center [412, 325] width 825 height 654
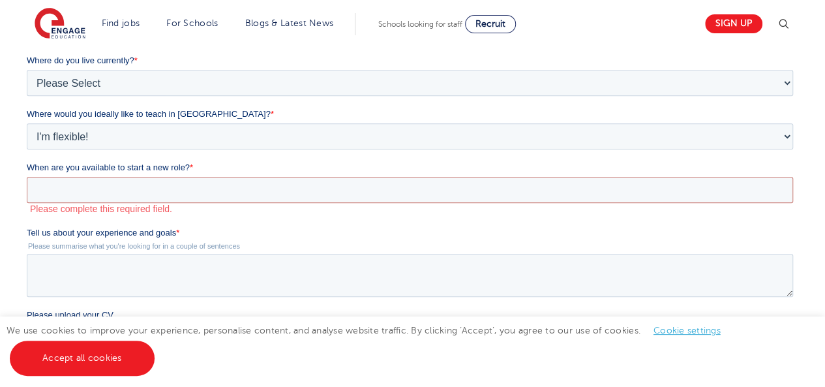
scroll to position [321, 0]
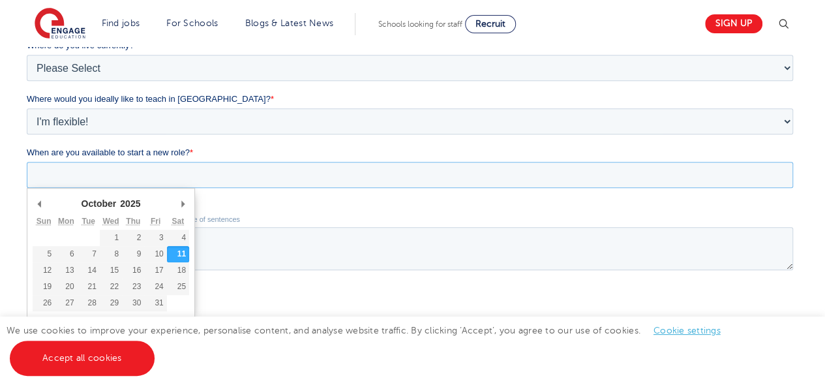
click at [140, 164] on input "When are you available to start a new role? *" at bounding box center [410, 175] width 766 height 26
type div "2025-11-10"
type input "2025/11/10"
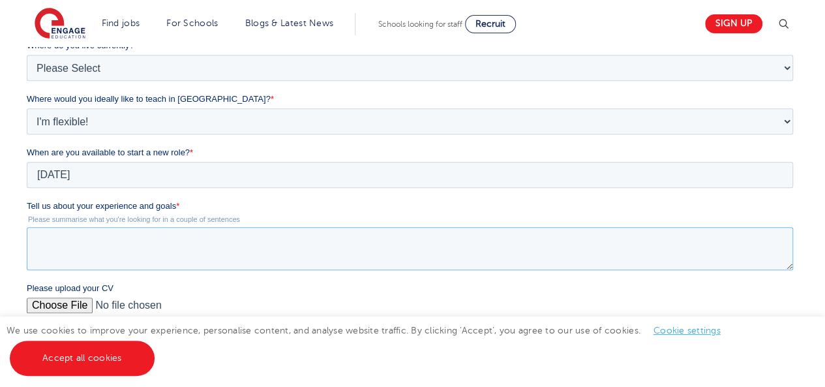
click at [74, 241] on textarea "Tell us about your experience and goals *" at bounding box center [410, 248] width 766 height 43
paste textarea "I have over 11 years of experience teaching Chemistry and Physics at the high s…"
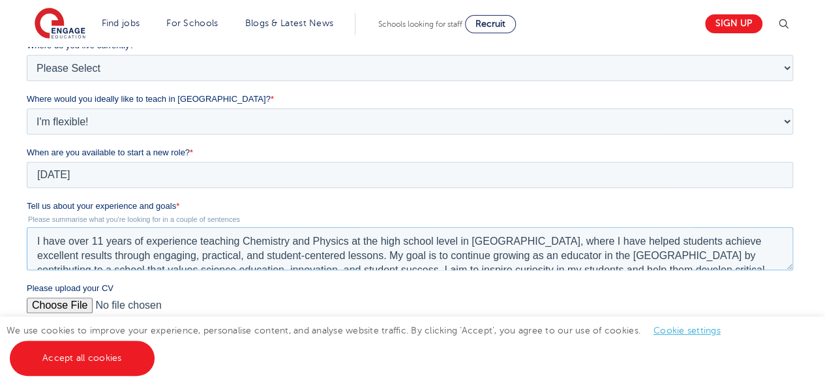
scroll to position [21, 0]
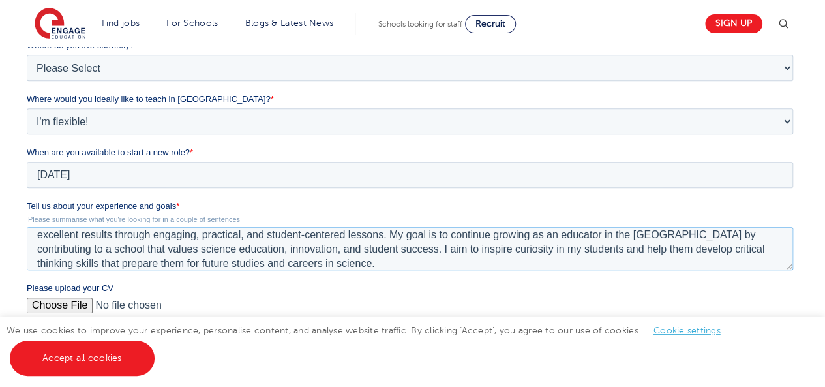
type textarea "I have over 11 years of experience teaching Chemistry and Physics at the high s…"
click at [61, 302] on input "Please upload your CV" at bounding box center [410, 310] width 766 height 26
type input "C:\fakepath\RESUME BON ONCHARI .pdf"
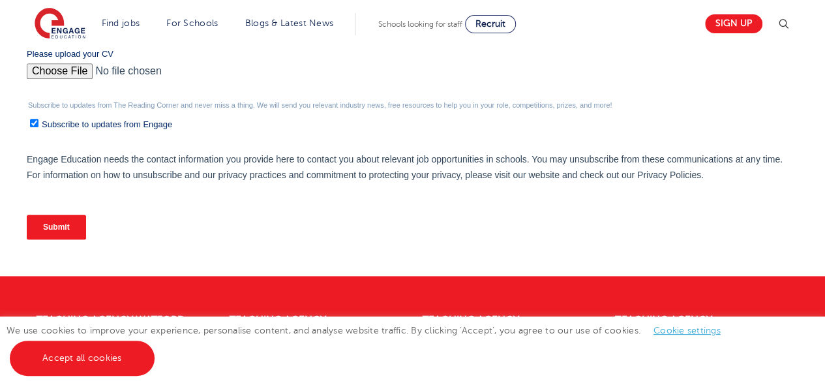
scroll to position [556, 0]
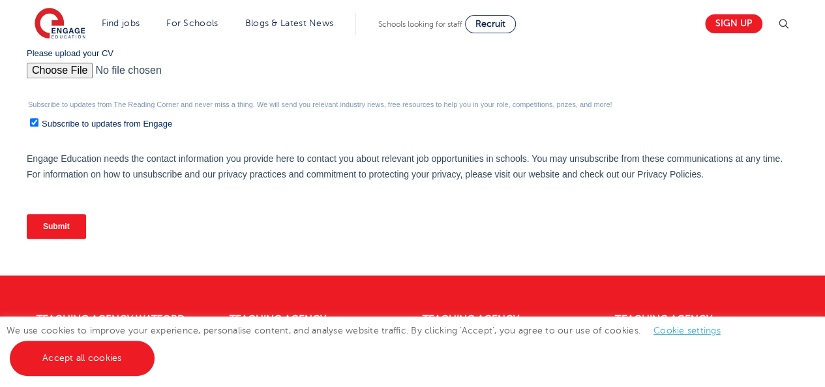
click at [66, 218] on input "Submit" at bounding box center [56, 226] width 59 height 25
click at [58, 224] on input "Submit" at bounding box center [56, 226] width 59 height 25
click at [59, 223] on input "Submit" at bounding box center [56, 226] width 59 height 25
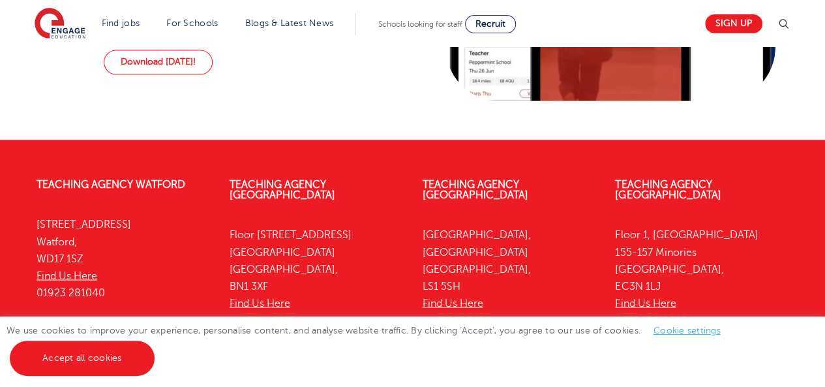
scroll to position [1181, 0]
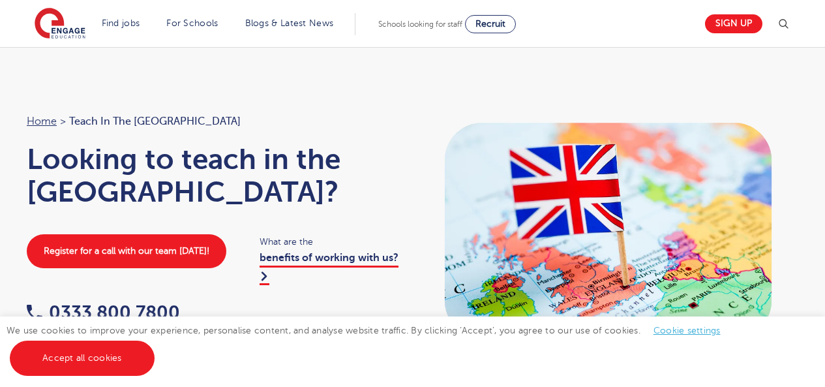
scroll to position [1920, 0]
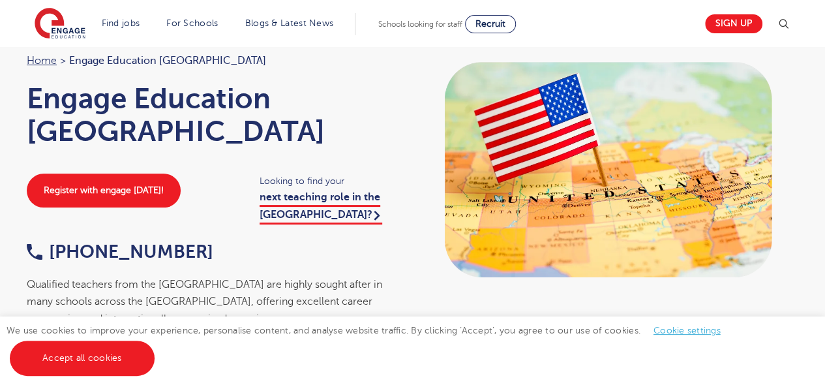
scroll to position [17, 0]
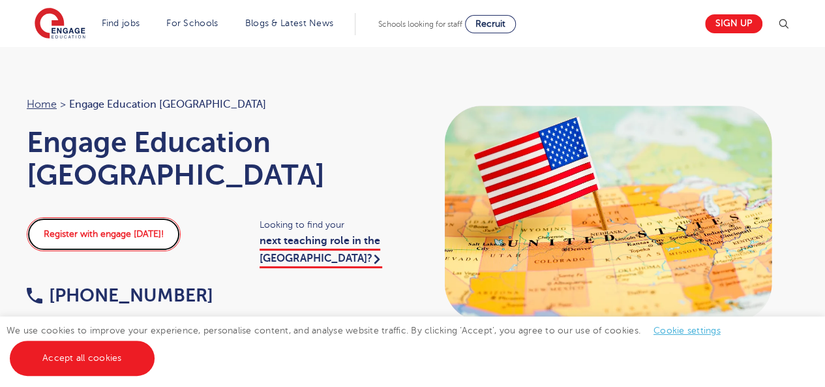
click at [145, 217] on link "Register with engage today!" at bounding box center [104, 234] width 154 height 34
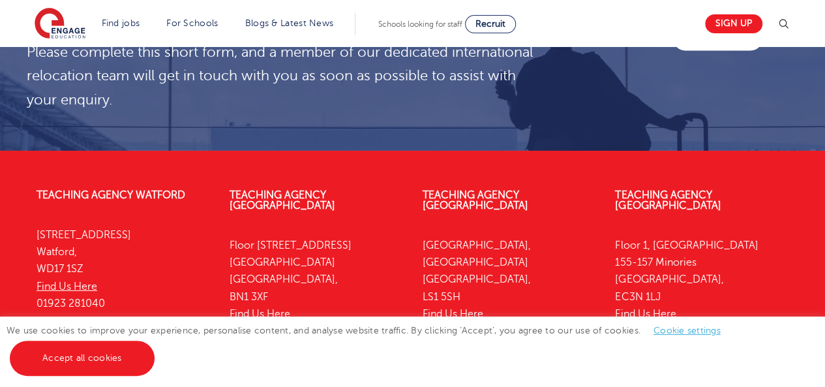
scroll to position [4403, 0]
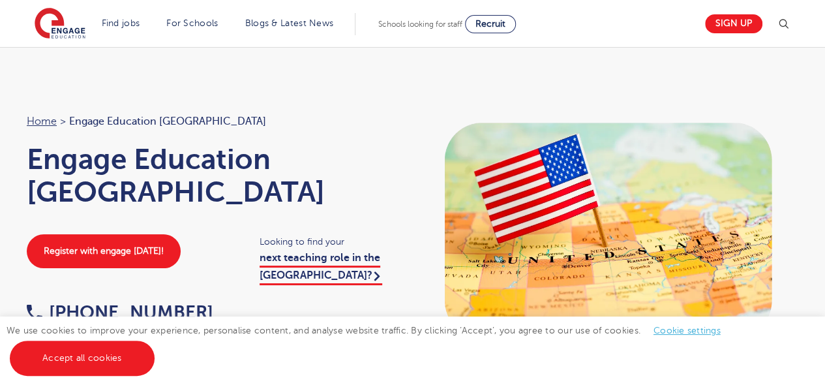
click at [148, 118] on span "Engage Education [GEOGRAPHIC_DATA]" at bounding box center [167, 121] width 197 height 17
click at [574, 229] on img at bounding box center [608, 230] width 365 height 235
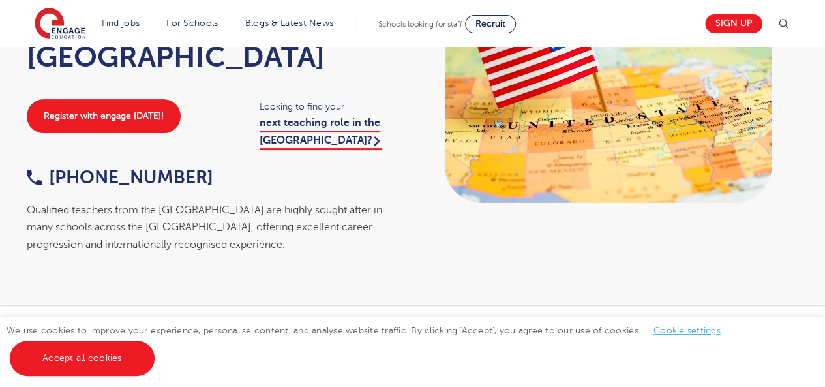
scroll to position [130, 0]
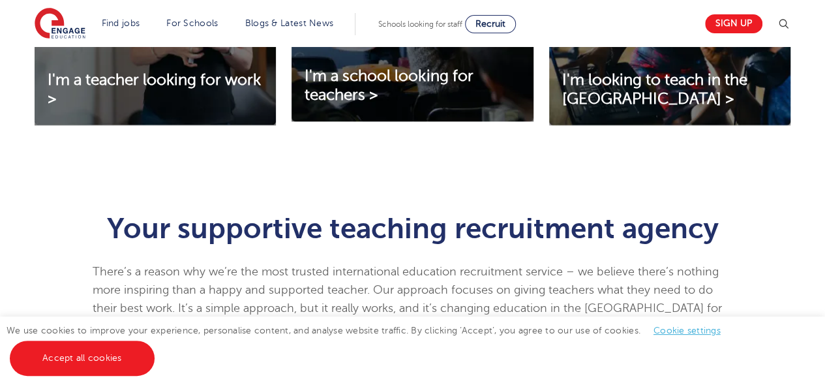
scroll to position [607, 0]
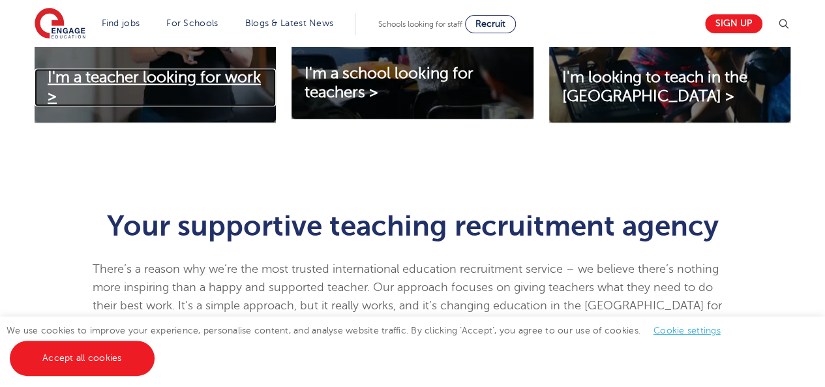
click at [173, 79] on span "I'm a teacher looking for work >" at bounding box center [154, 86] width 213 height 37
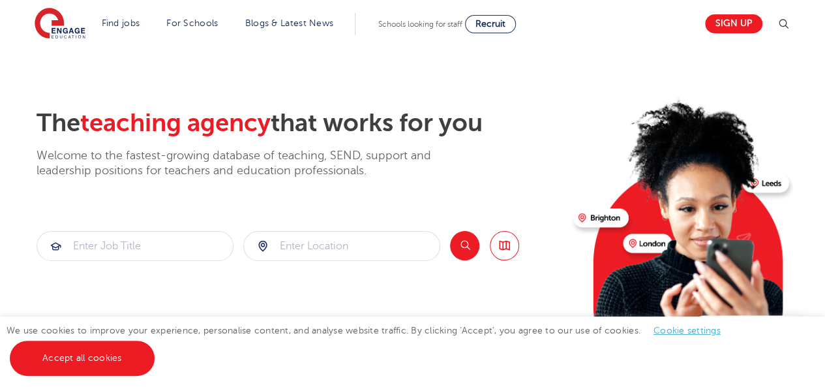
scroll to position [0, 0]
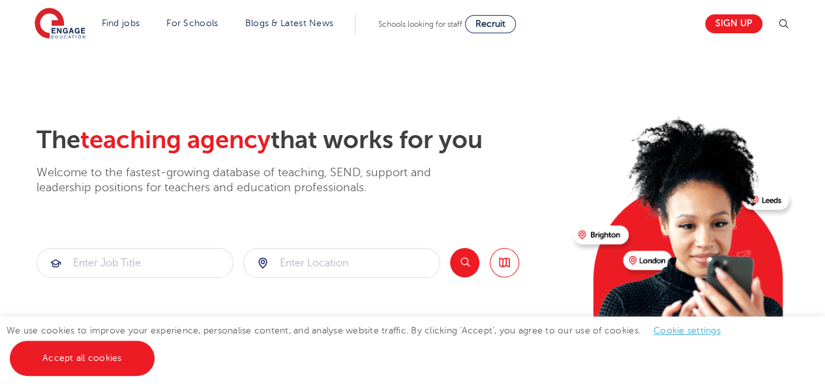
click at [272, 260] on div at bounding box center [342, 262] width 196 height 29
click at [262, 260] on div at bounding box center [342, 262] width 196 height 29
click at [821, 36] on header "Find jobs All vacancies We have one of the UK's largest database. and with hund…" at bounding box center [412, 23] width 825 height 47
click at [745, 22] on link "Sign up" at bounding box center [733, 23] width 57 height 19
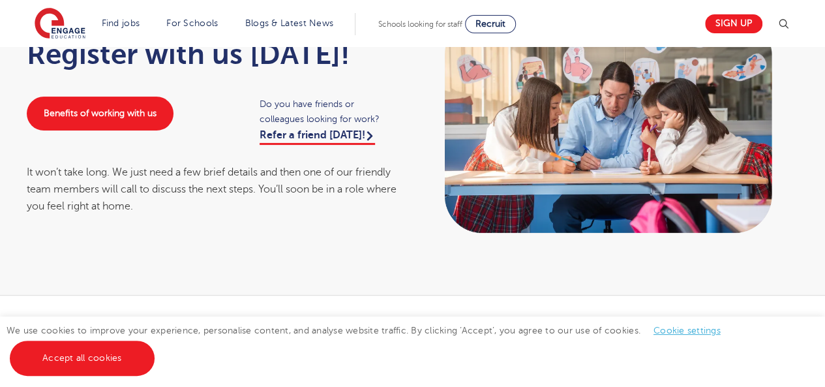
scroll to position [10, 0]
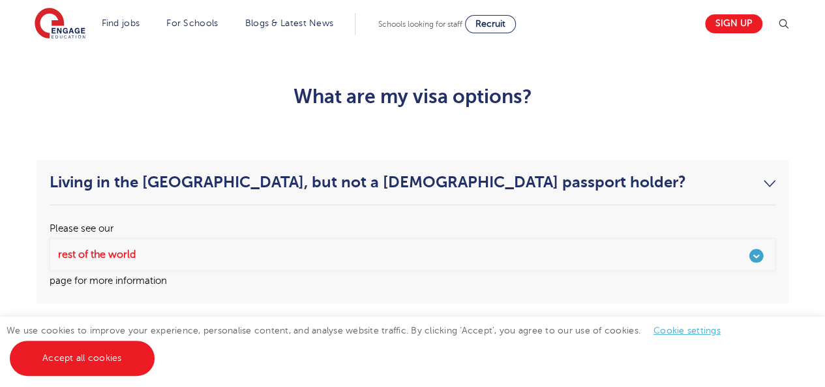
scroll to position [2399, 0]
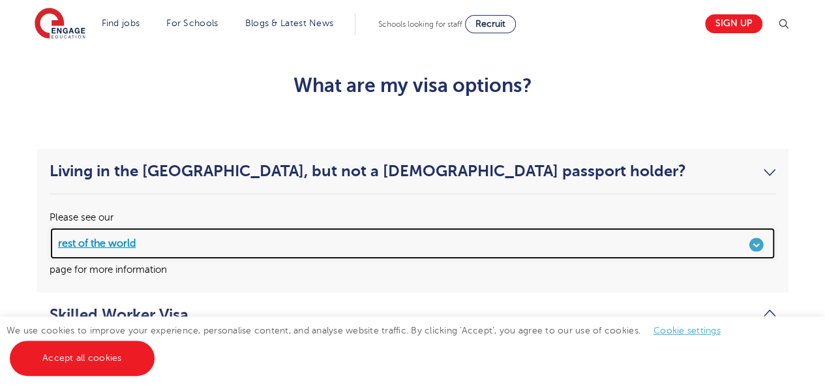
click at [736, 227] on link "rest of the world" at bounding box center [412, 243] width 725 height 33
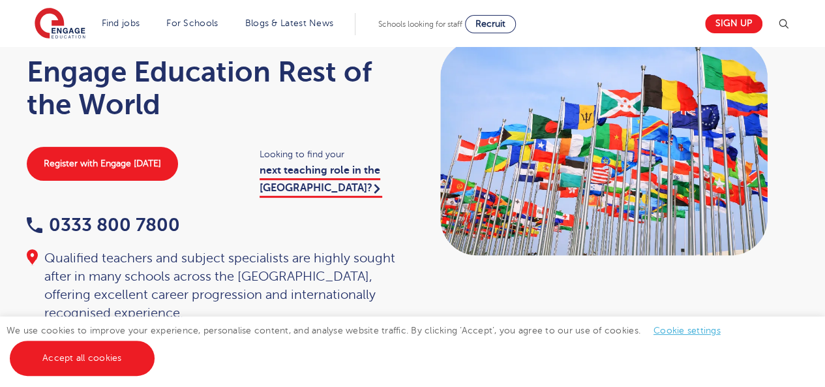
scroll to position [98, 0]
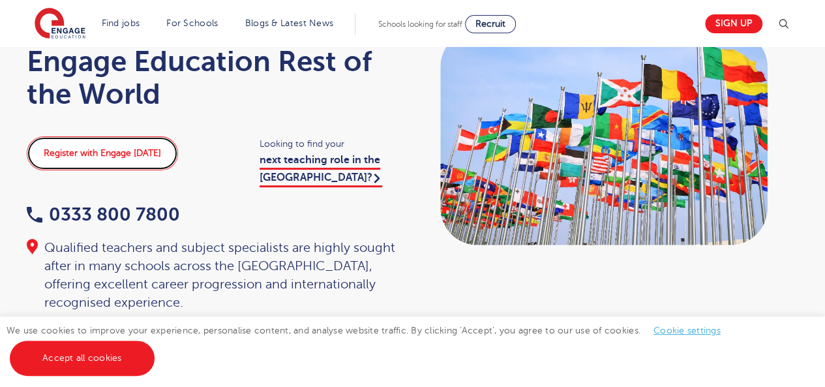
click at [99, 160] on link "Register with Engage [DATE]" at bounding box center [102, 153] width 151 height 34
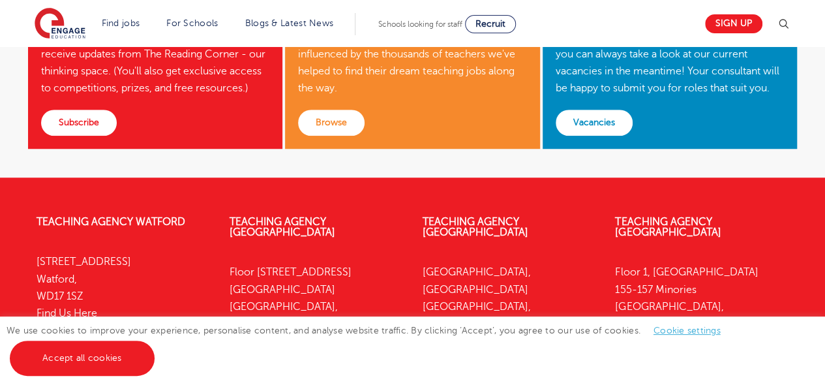
scroll to position [392, 0]
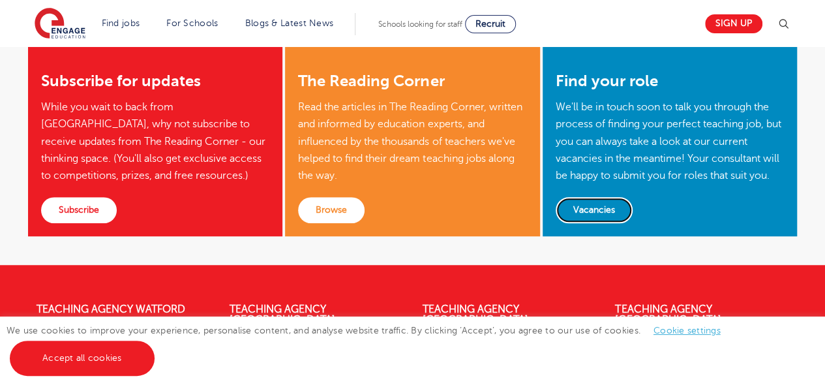
click at [596, 212] on link "Vacancies" at bounding box center [593, 210] width 77 height 26
